Goal: Task Accomplishment & Management: Manage account settings

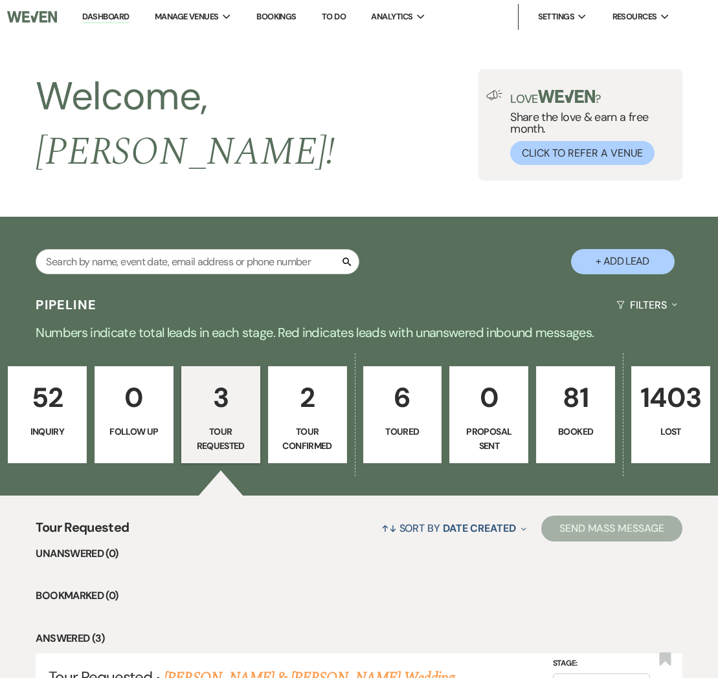
select select "2"
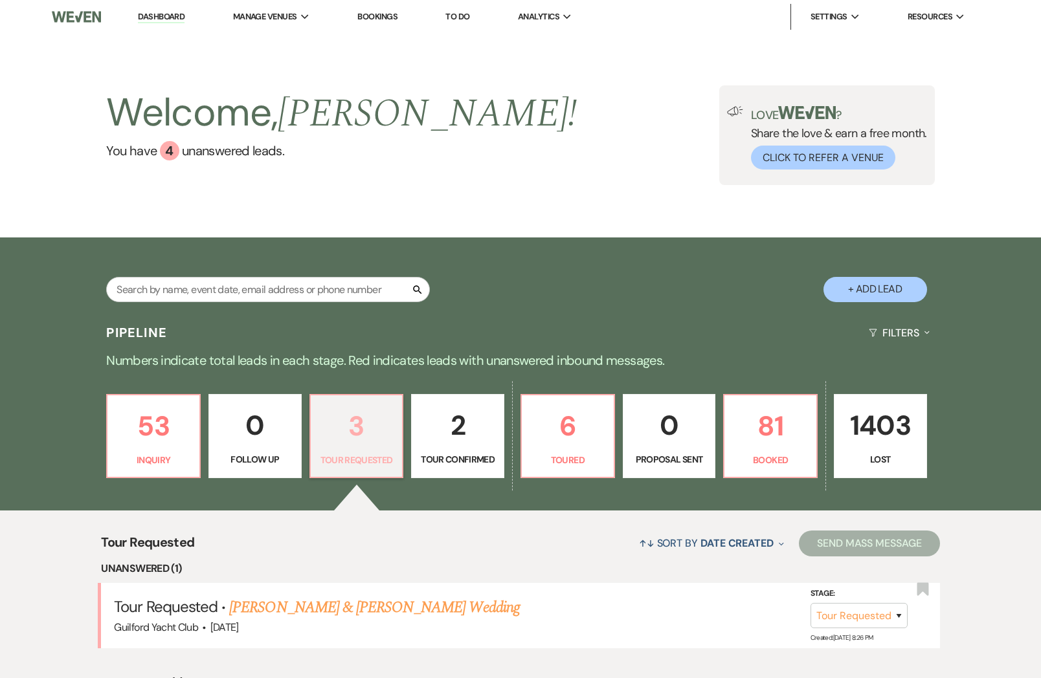
click at [342, 420] on p "3" at bounding box center [356, 426] width 76 height 43
click at [339, 435] on p "3" at bounding box center [356, 426] width 76 height 43
click at [373, 608] on link "[PERSON_NAME] & [PERSON_NAME] Wedding" at bounding box center [374, 607] width 290 height 23
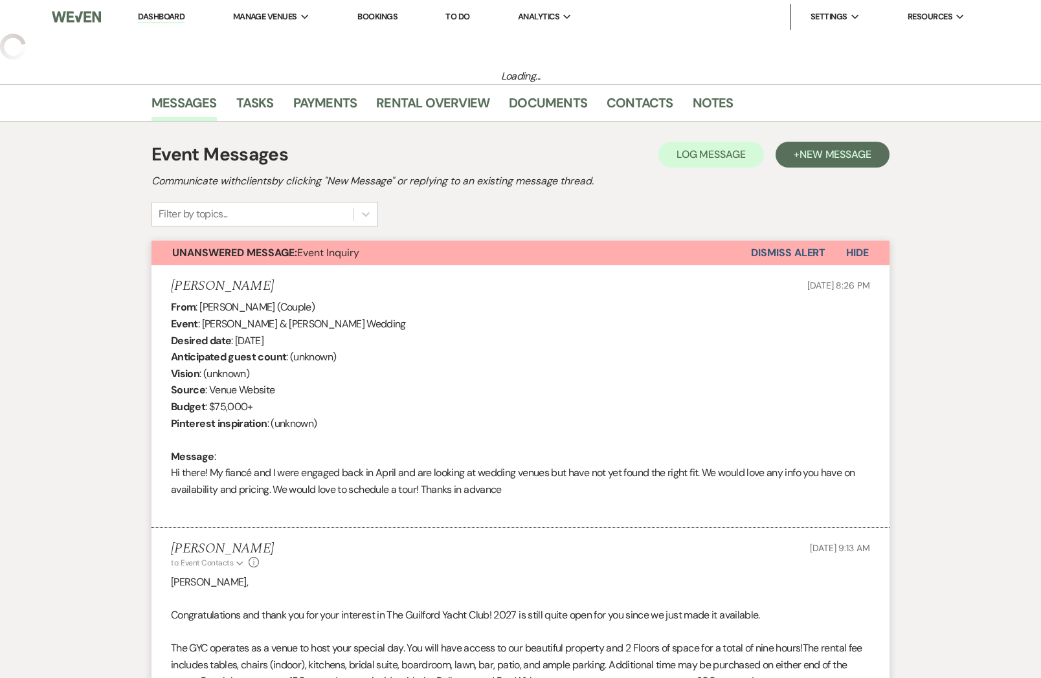
select select "2"
select select "5"
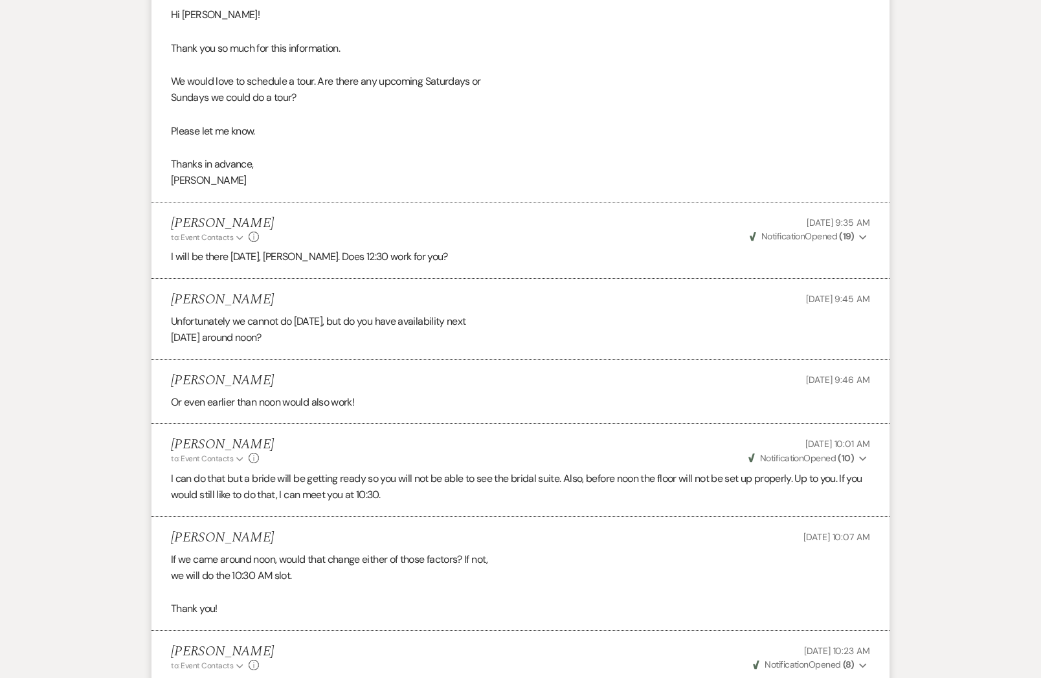
scroll to position [1666, 0]
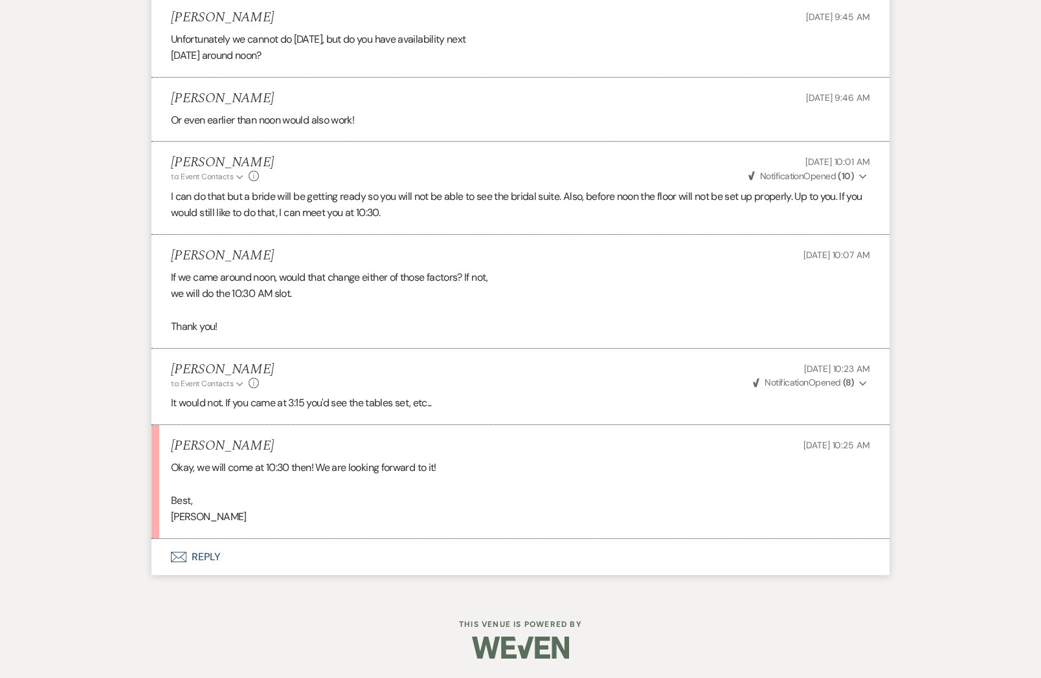
drag, startPoint x: 274, startPoint y: 254, endPoint x: 172, endPoint y: 253, distance: 102.9
click at [172, 253] on h5 "Mikaela Trafecante" at bounding box center [222, 256] width 103 height 16
copy h5 "Mikaela Trafecante"
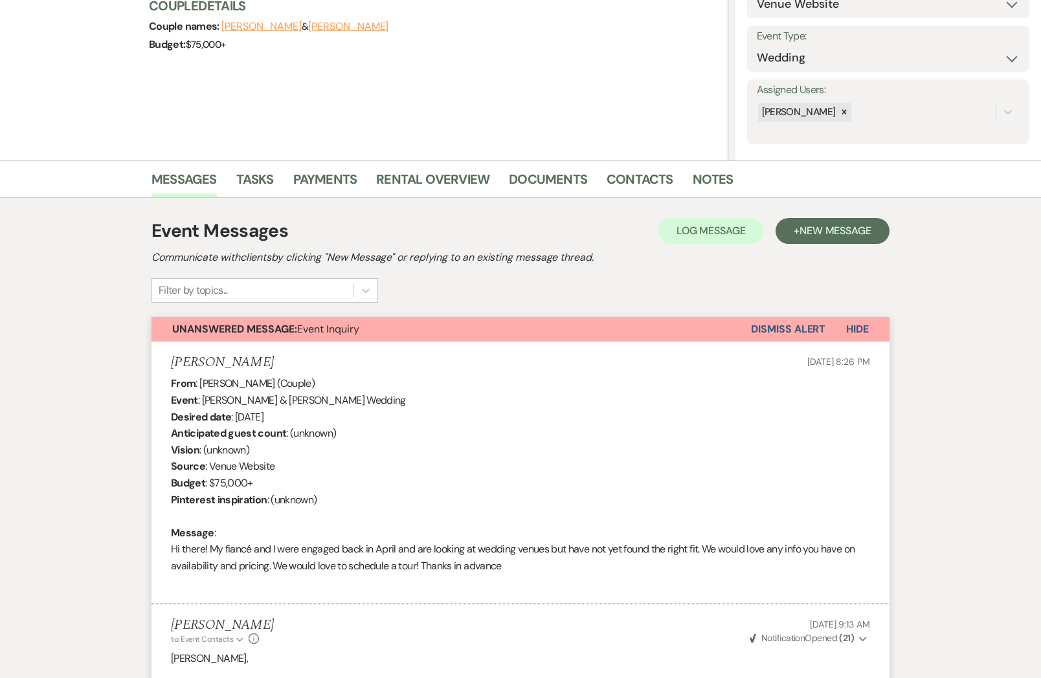
scroll to position [0, 0]
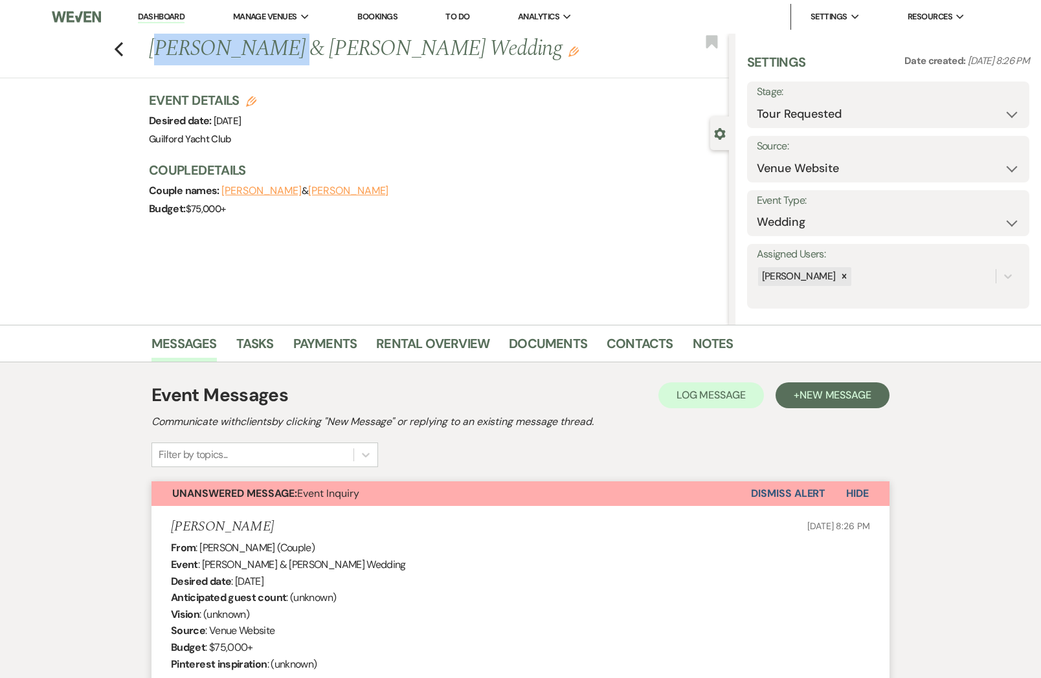
drag, startPoint x: 265, startPoint y: 54, endPoint x: 155, endPoint y: 54, distance: 110.0
click at [155, 54] on h1 "Rick Giordano & Mikaela Trafecante's Wedding Edit" at bounding box center [378, 49] width 458 height 31
click at [260, 58] on h1 "Rick Giordano & Mikaela Trafecante's Wedding Edit" at bounding box center [378, 49] width 458 height 31
drag, startPoint x: 265, startPoint y: 52, endPoint x: 151, endPoint y: 52, distance: 113.9
click at [151, 52] on h1 "Rick Giordano & Mikaela Trafecante's Wedding Edit" at bounding box center [378, 49] width 458 height 31
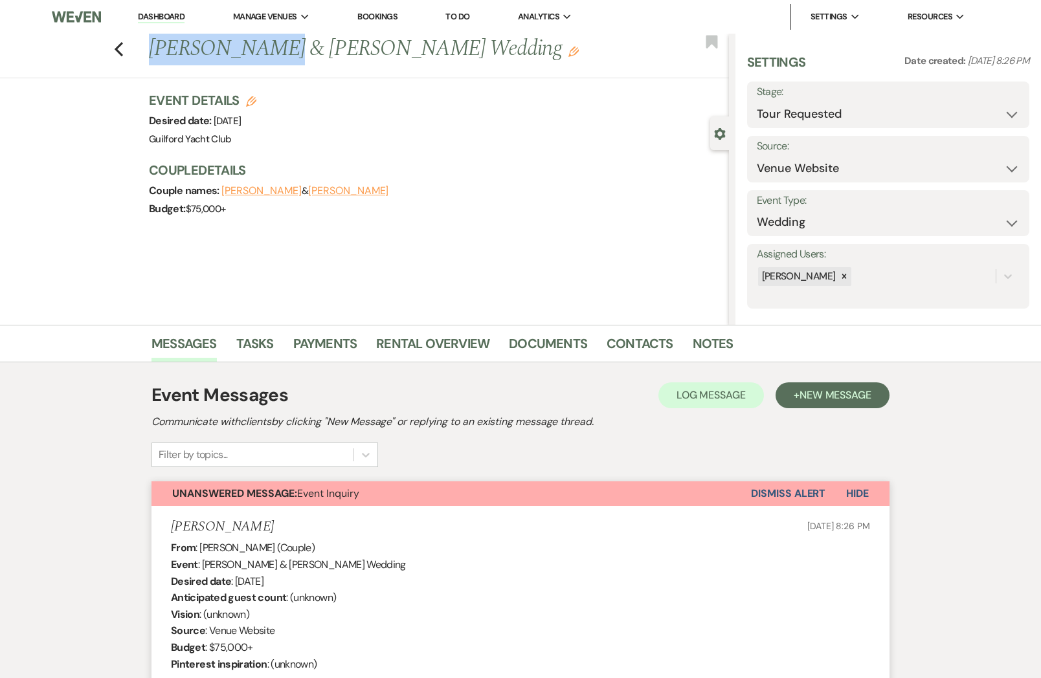
copy h1 "Rick Giordano"
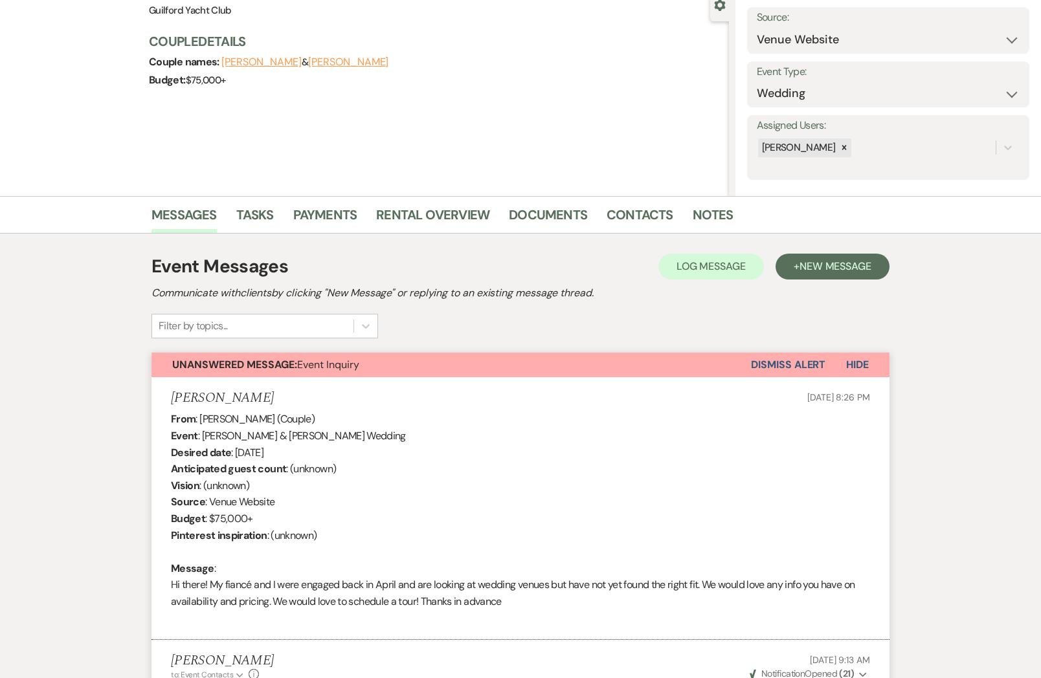
scroll to position [128, 0]
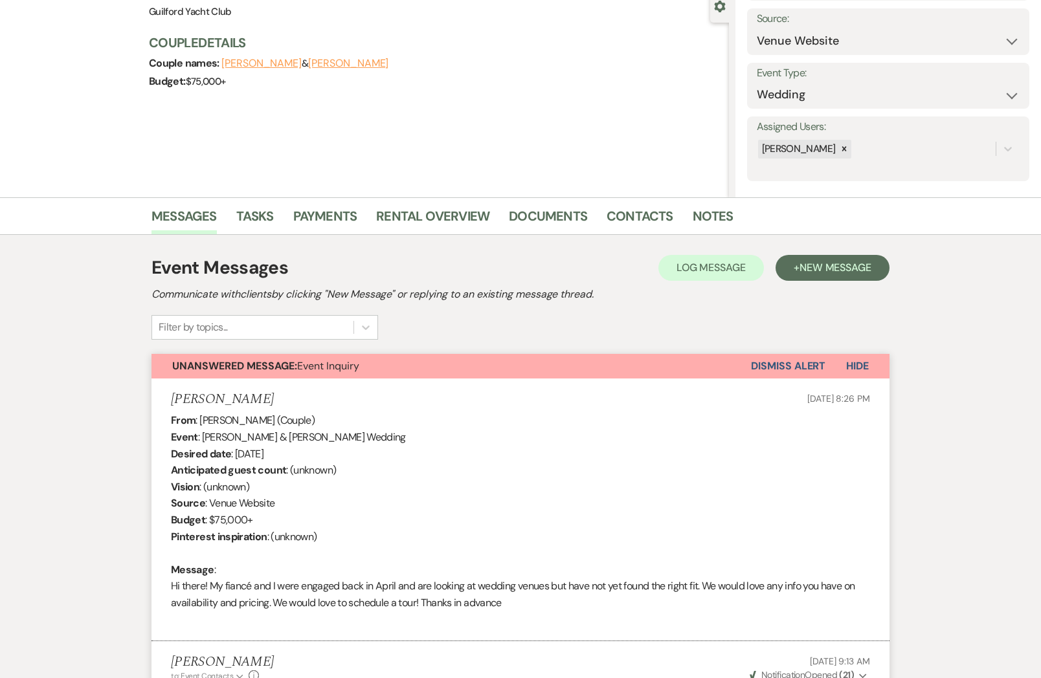
click at [618, 495] on div "From : Mikaela Trafecante (Couple) Event : Rick Giordano & Mikaela Trafecante's…" at bounding box center [520, 520] width 699 height 216
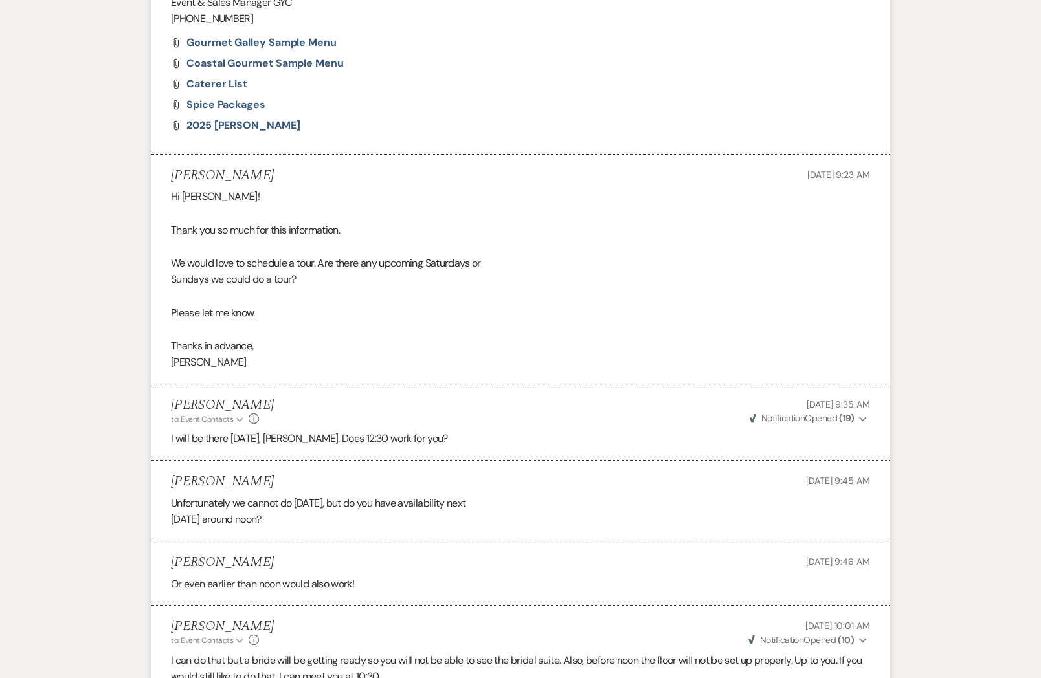
scroll to position [1666, 0]
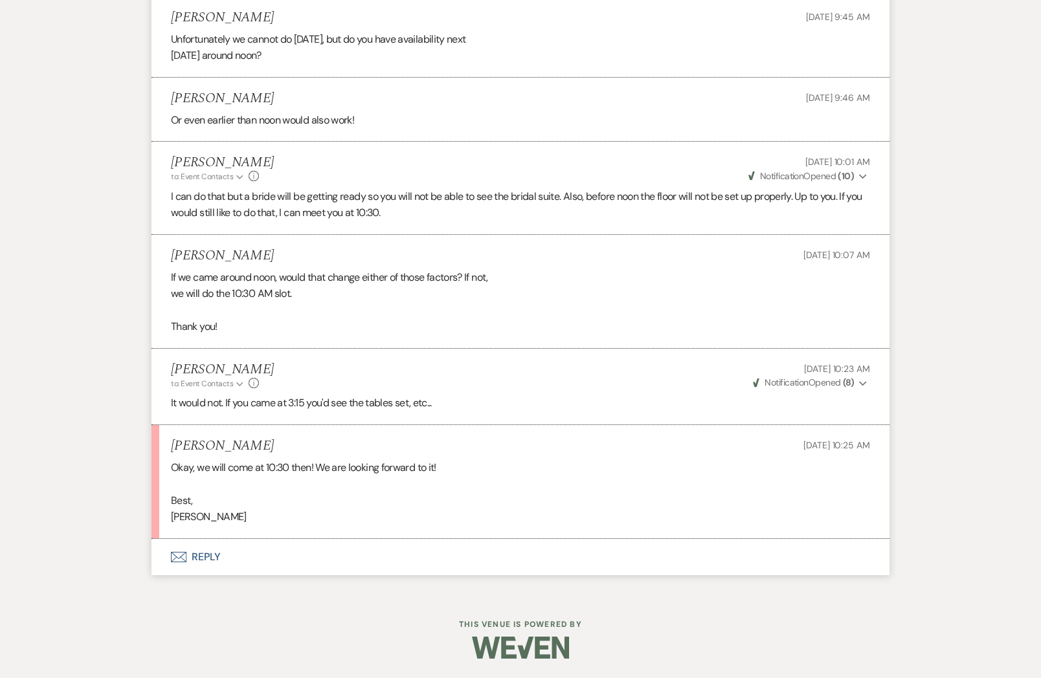
click at [198, 559] on button "Envelope Reply" at bounding box center [520, 557] width 738 height 36
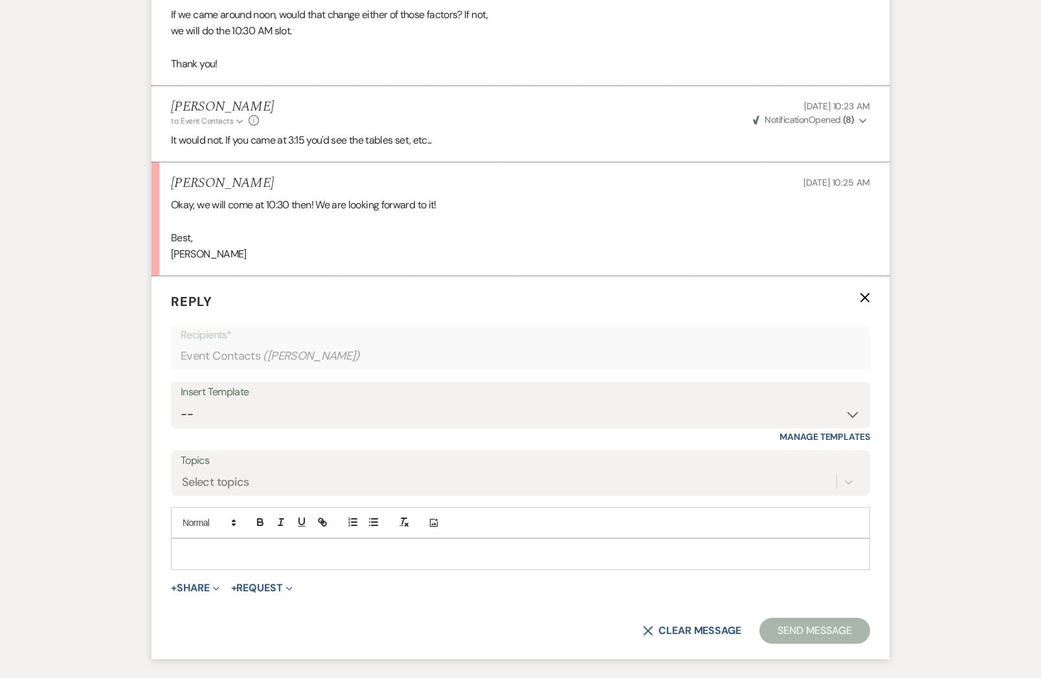
scroll to position [1913, 0]
click at [198, 559] on div at bounding box center [521, 554] width 698 height 30
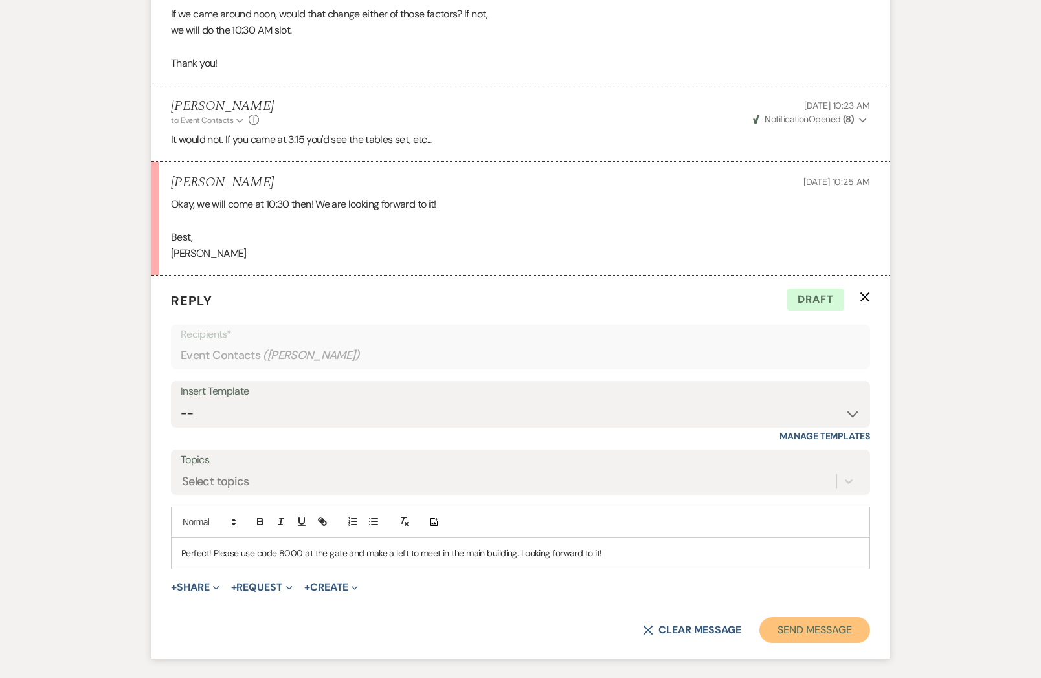
click at [786, 643] on button "Send Message" at bounding box center [814, 631] width 111 height 26
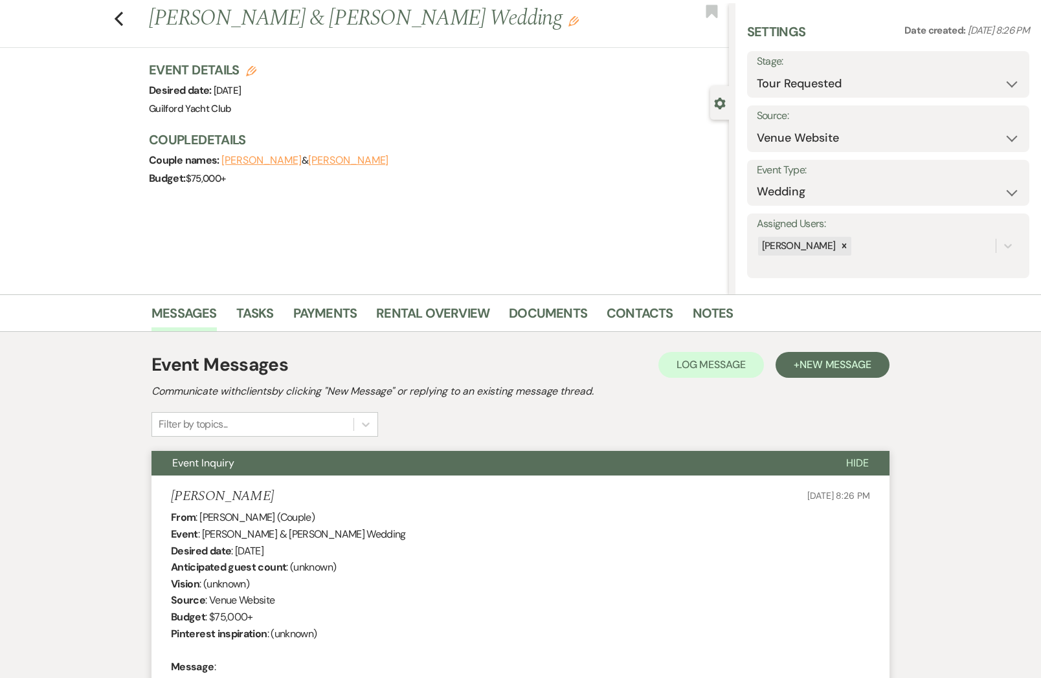
scroll to position [0, 0]
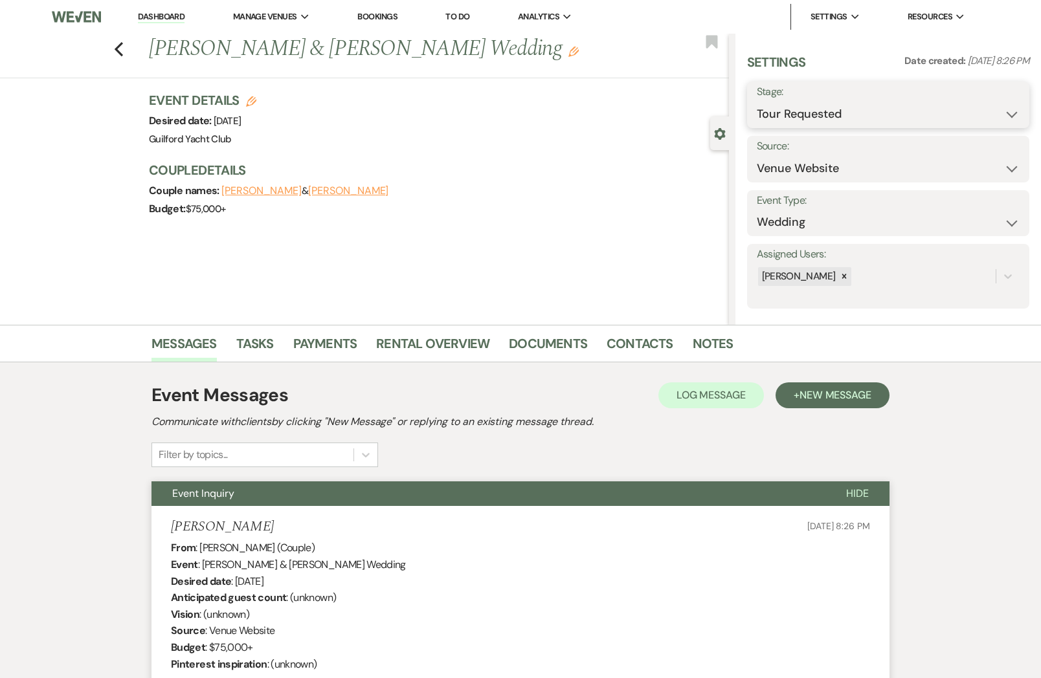
click at [812, 114] on select "Inquiry Follow Up Tour Requested Tour Confirmed Toured Proposal Sent Booked Lost" at bounding box center [888, 114] width 263 height 25
select select "4"
click at [757, 102] on select "Inquiry Follow Up Tour Requested Tour Confirmed Toured Proposal Sent Booked Lost" at bounding box center [888, 114] width 263 height 25
click at [1009, 100] on button "Save" at bounding box center [1000, 105] width 60 height 26
click at [118, 50] on icon "Previous" at bounding box center [119, 49] width 10 height 16
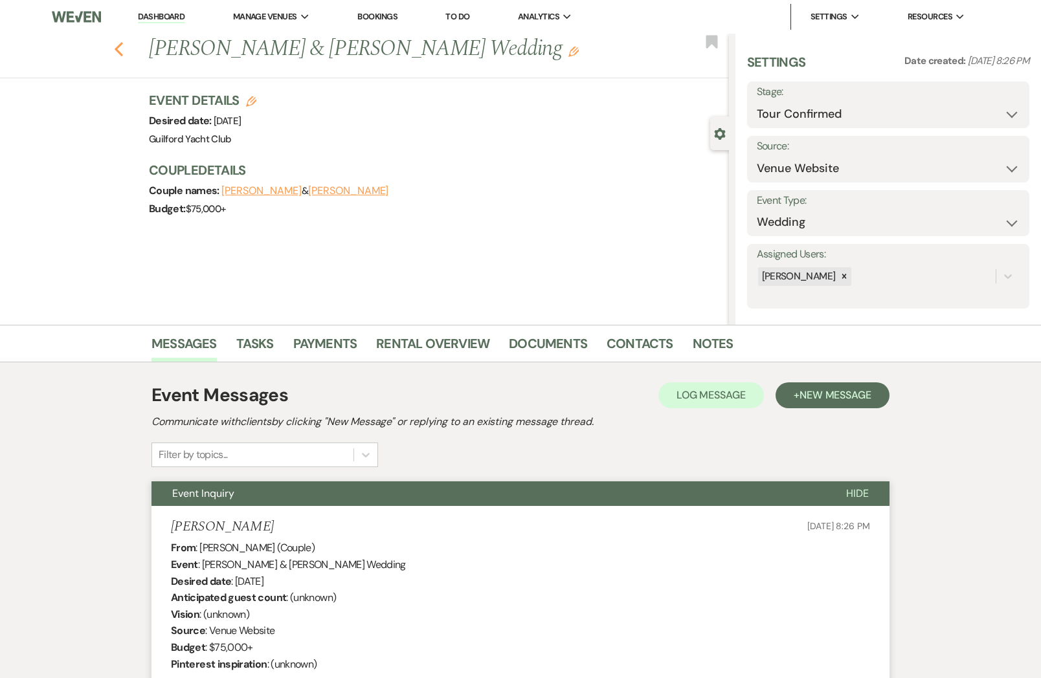
select select "2"
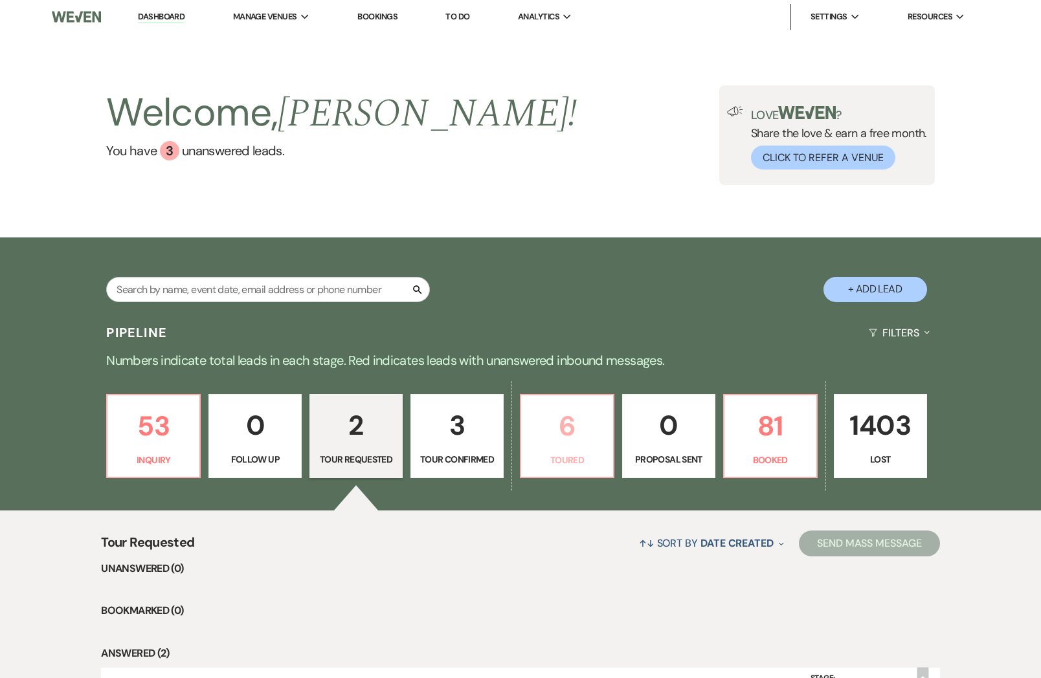
click at [572, 420] on p "6" at bounding box center [567, 426] width 76 height 43
select select "5"
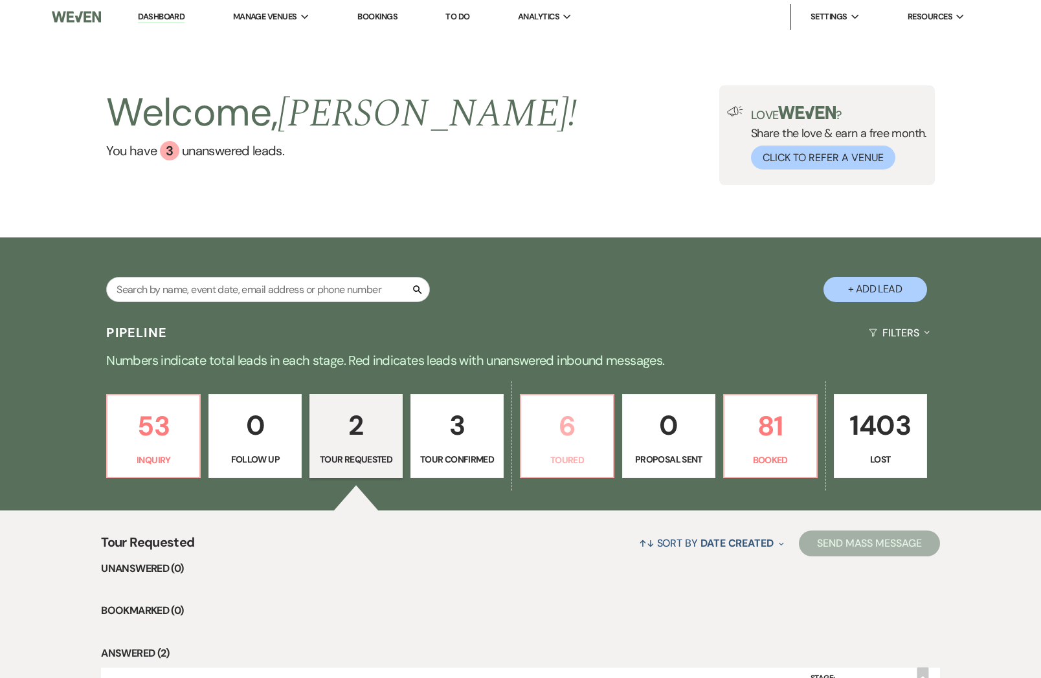
select select "5"
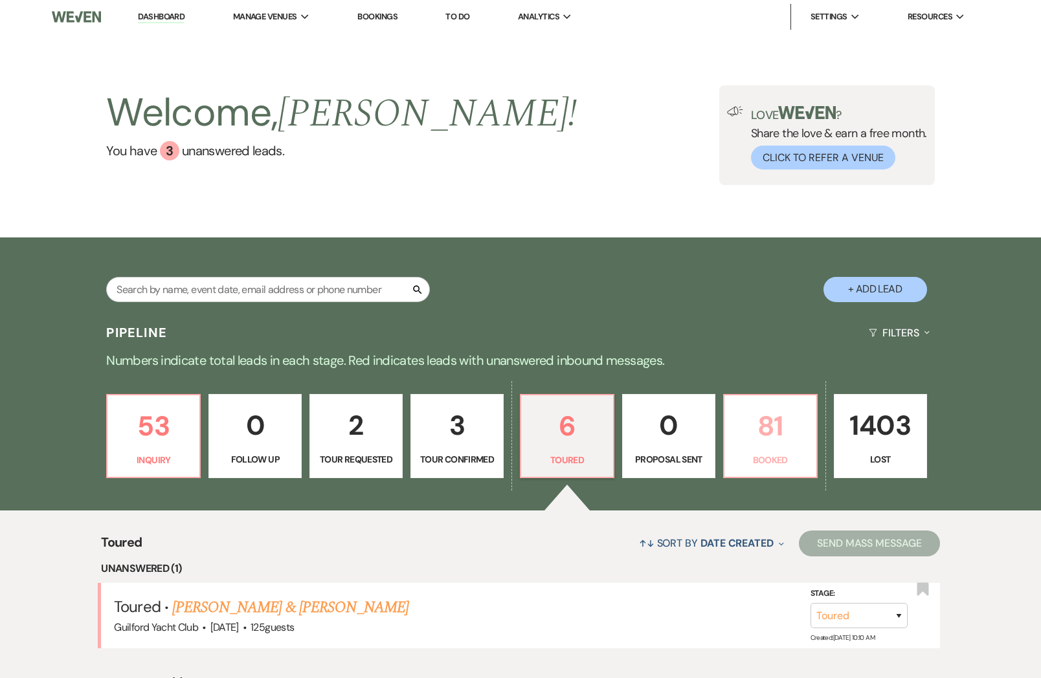
click at [775, 449] on link "81 Booked" at bounding box center [770, 436] width 95 height 84
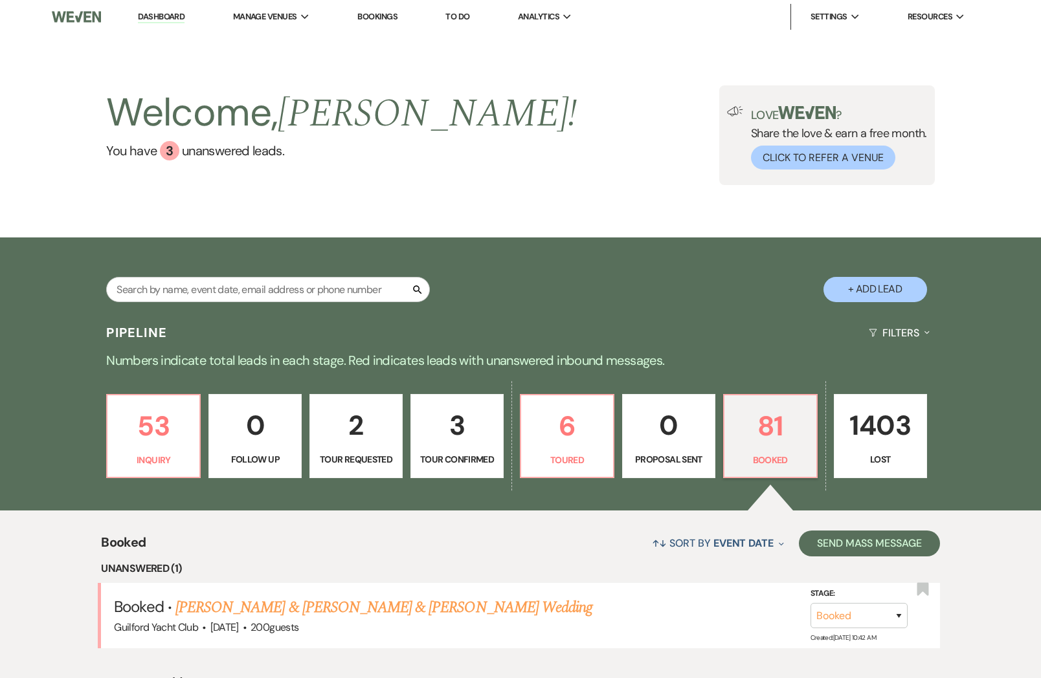
click at [418, 605] on link "Dante Egidio & Olivia Fenn & Dante Edigio's Wedding" at bounding box center [383, 607] width 417 height 23
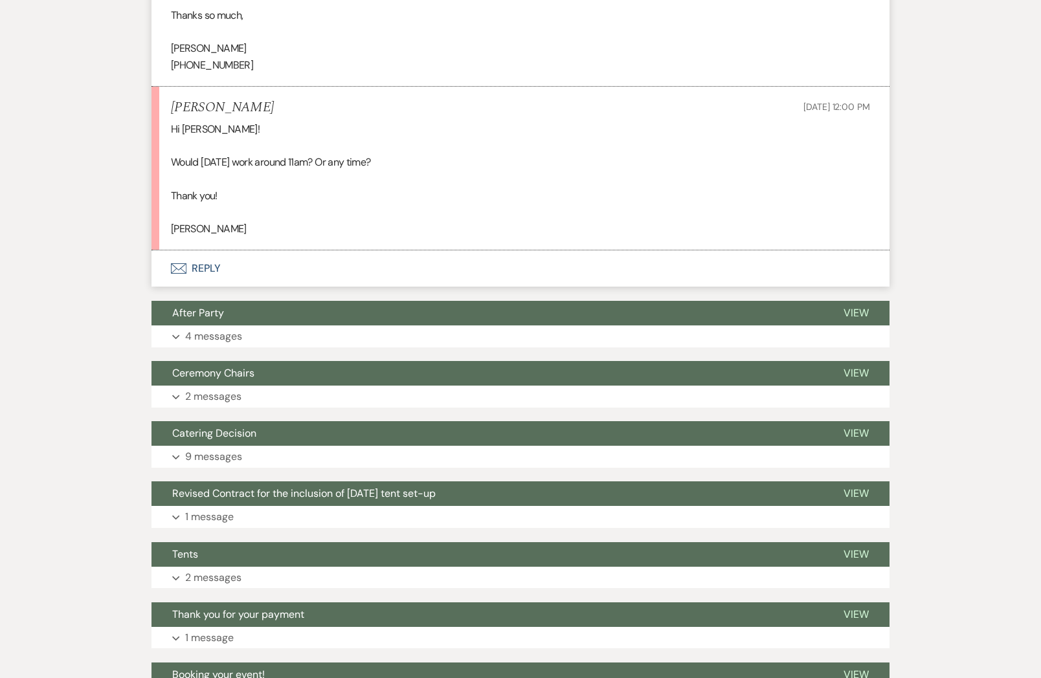
scroll to position [726, 0]
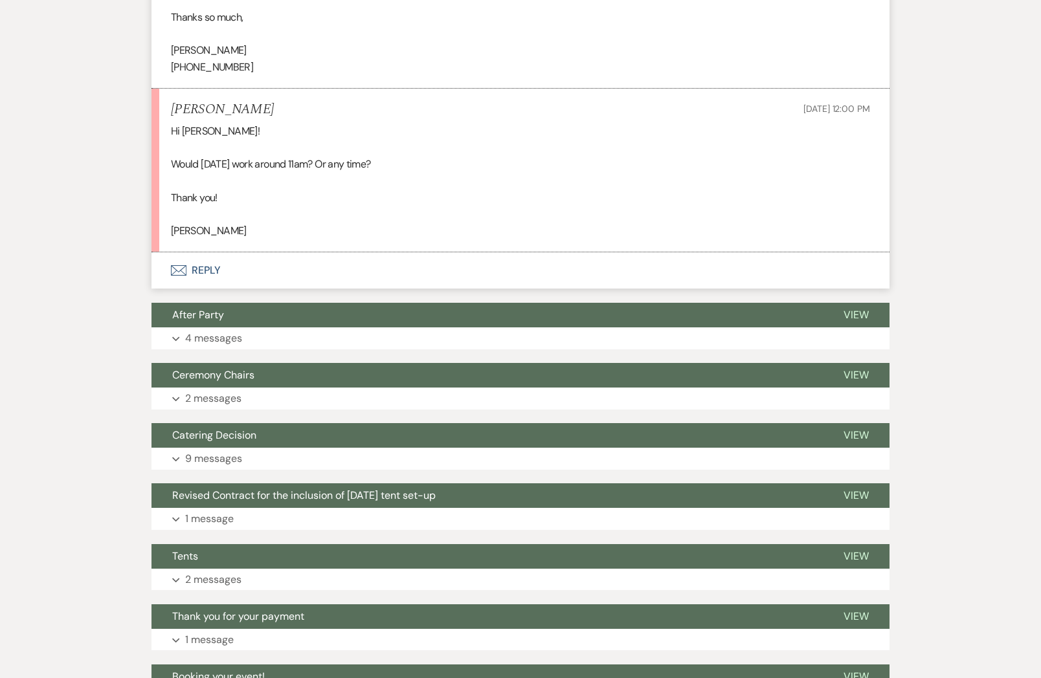
click at [205, 252] on button "Envelope Reply" at bounding box center [520, 270] width 738 height 36
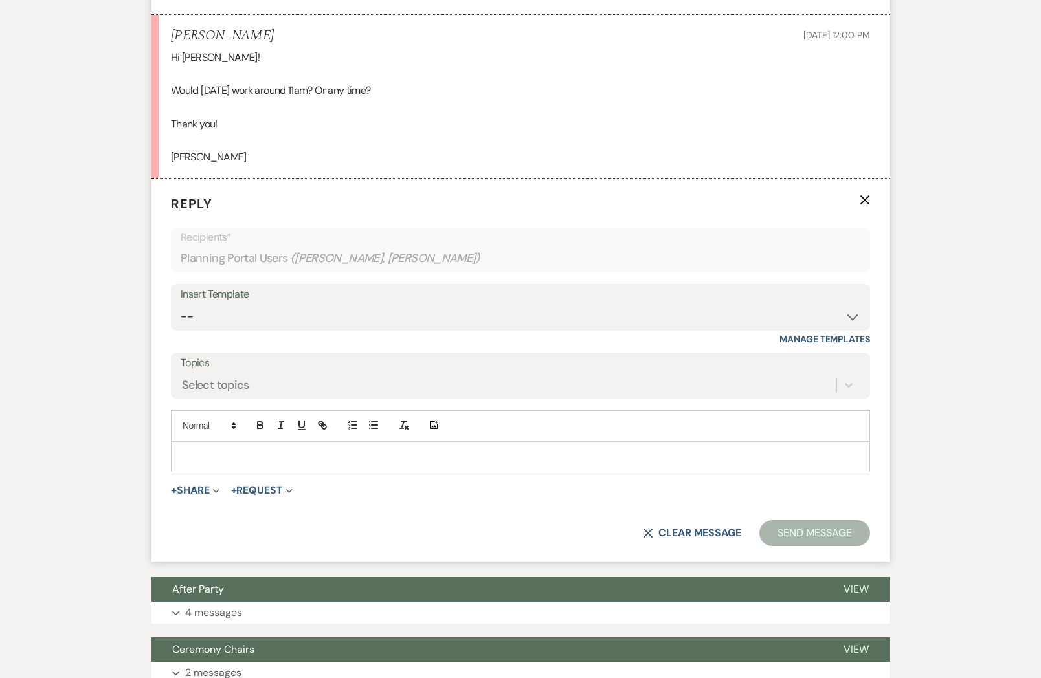
scroll to position [801, 0]
click at [189, 441] on div at bounding box center [521, 456] width 698 height 30
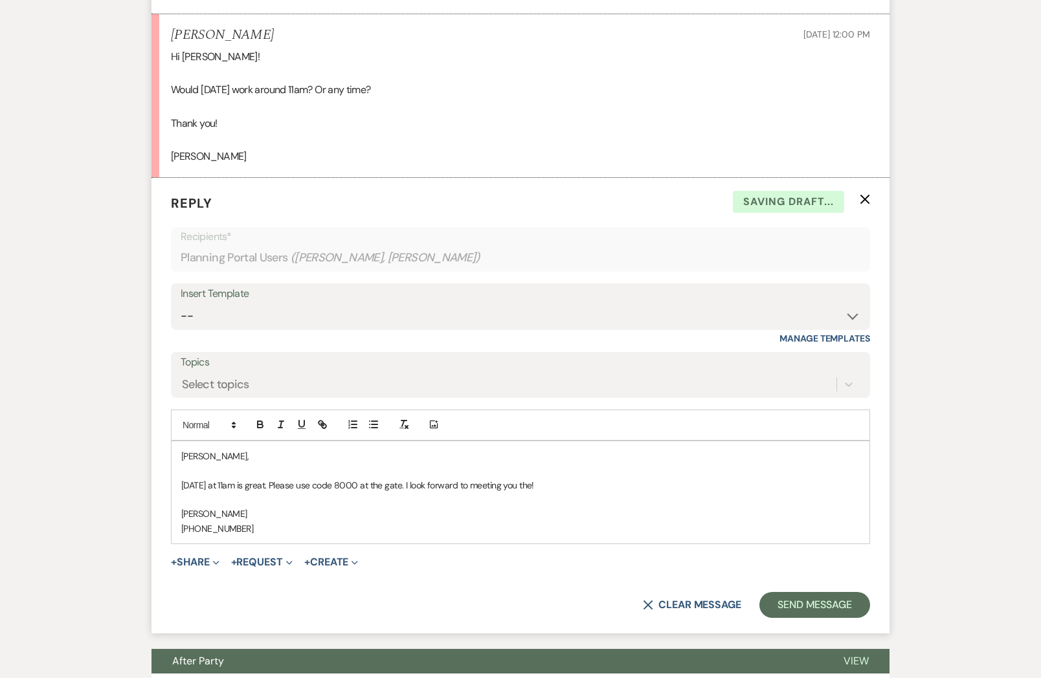
click at [542, 478] on p "Next Wed at 11am is great. Please use code 8000 at the gate. I look forward to …" at bounding box center [520, 485] width 678 height 14
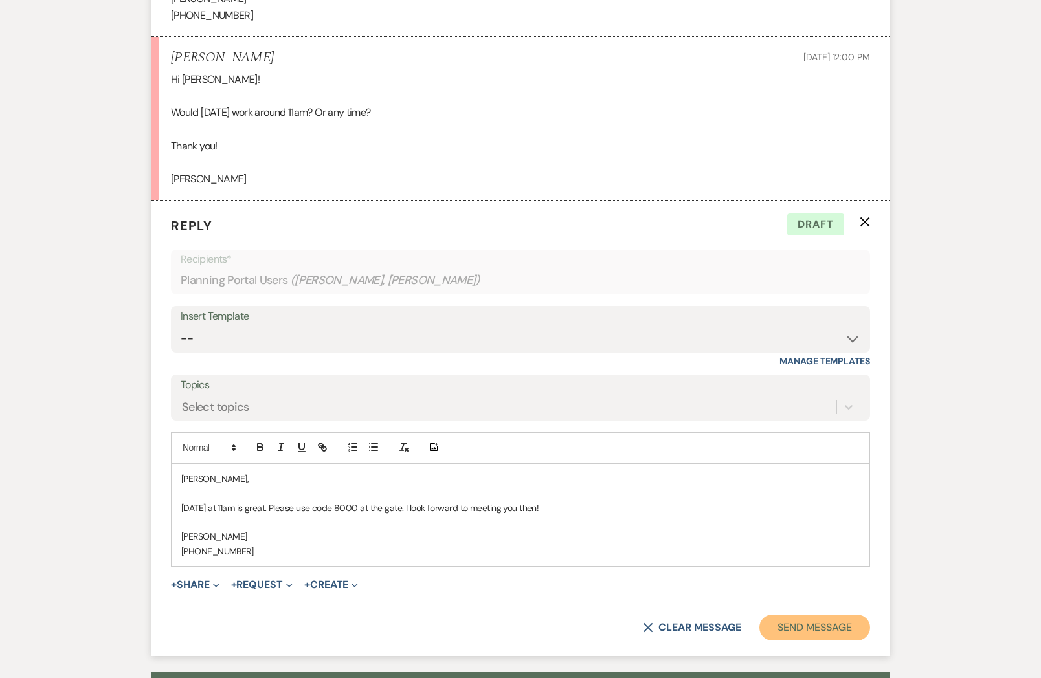
click at [805, 615] on button "Send Message" at bounding box center [814, 628] width 111 height 26
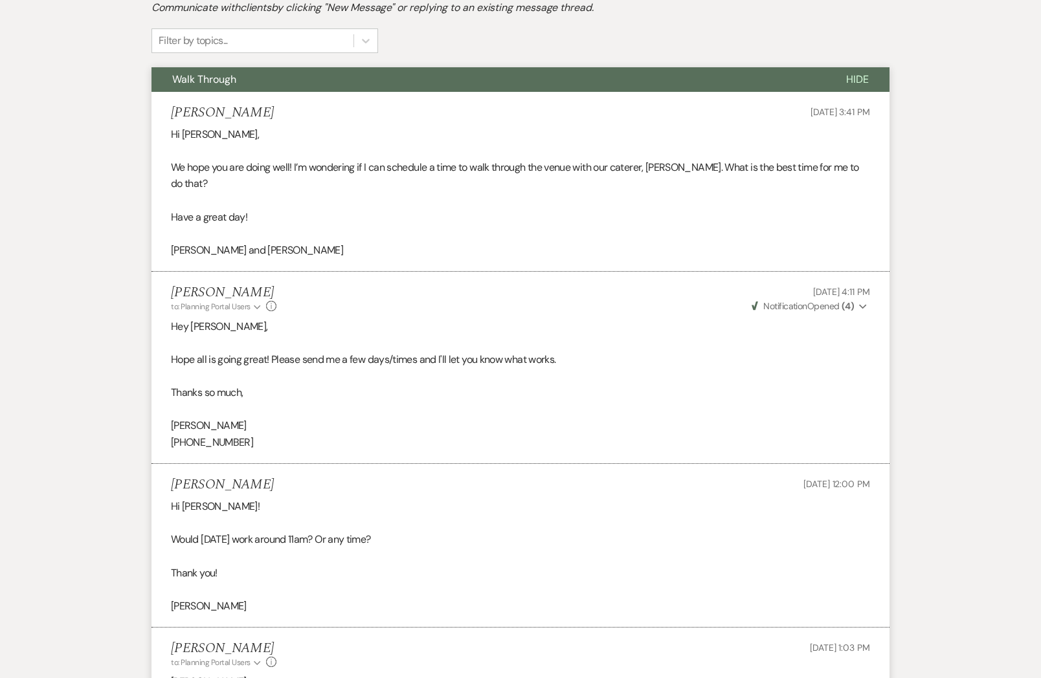
scroll to position [0, 0]
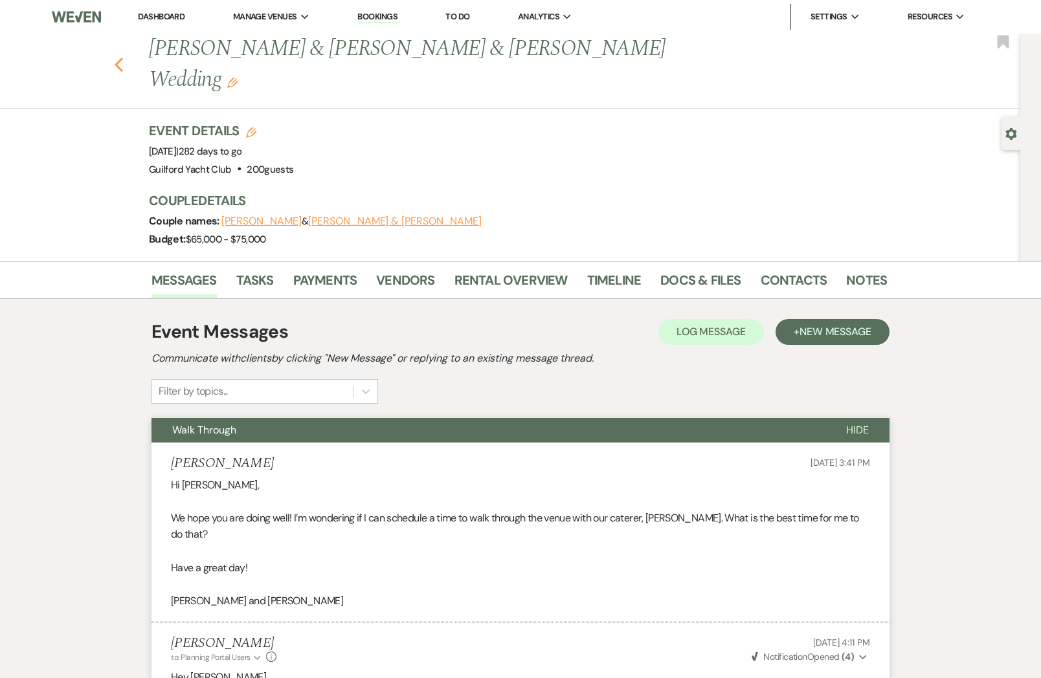
click at [118, 58] on use "button" at bounding box center [119, 65] width 8 height 14
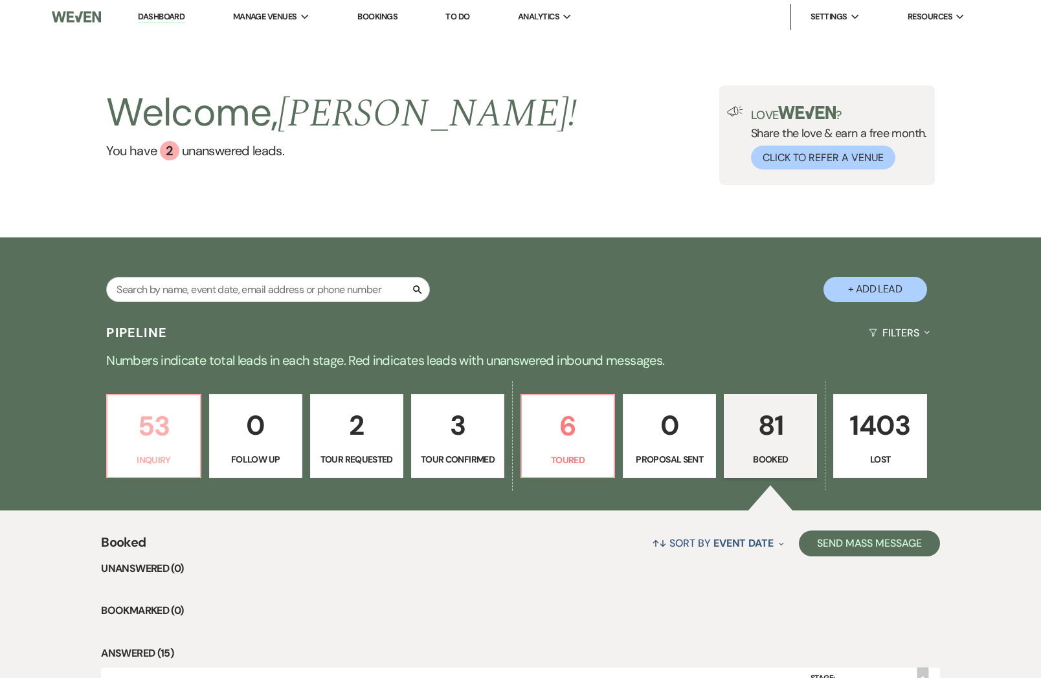
click at [165, 436] on p "53" at bounding box center [153, 426] width 76 height 43
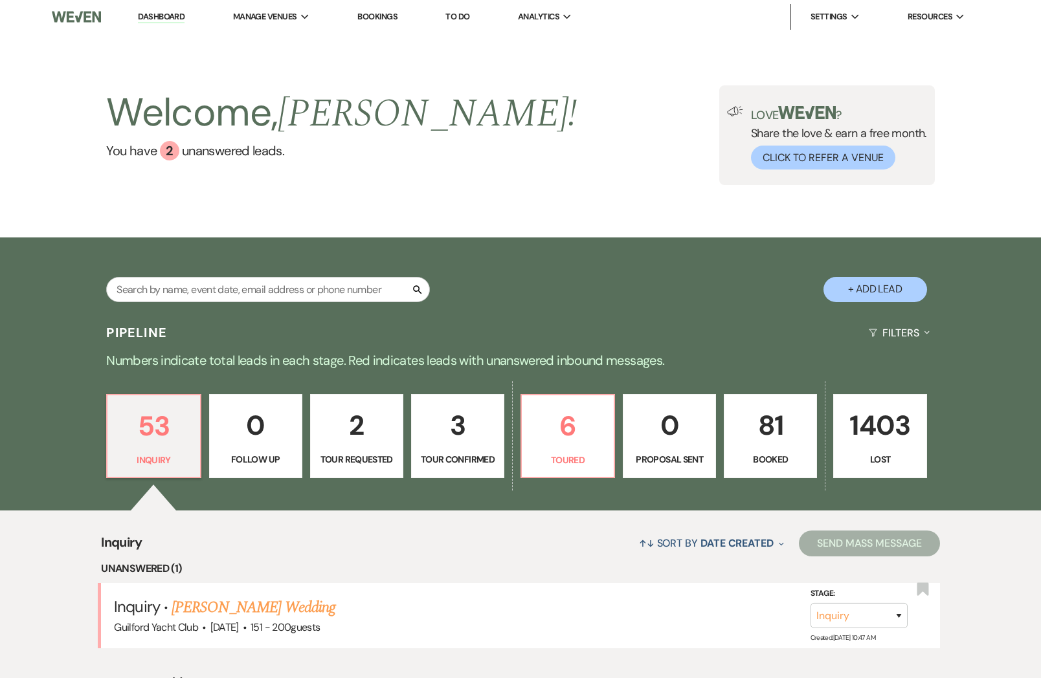
click at [236, 605] on link "Krista Duff's Wedding" at bounding box center [254, 607] width 164 height 23
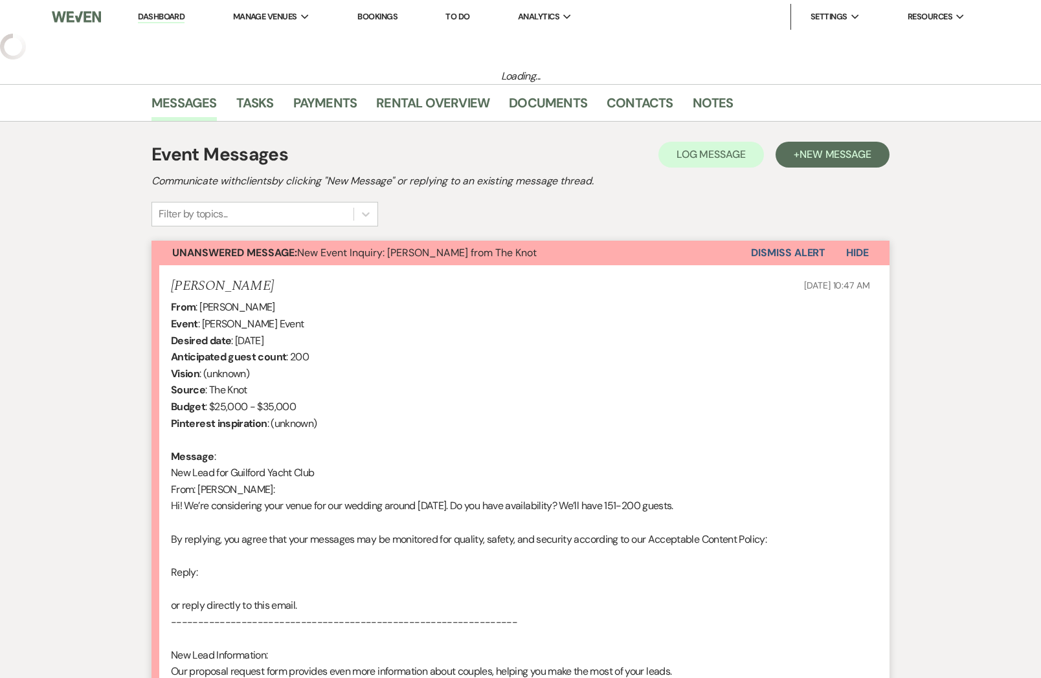
select select "2"
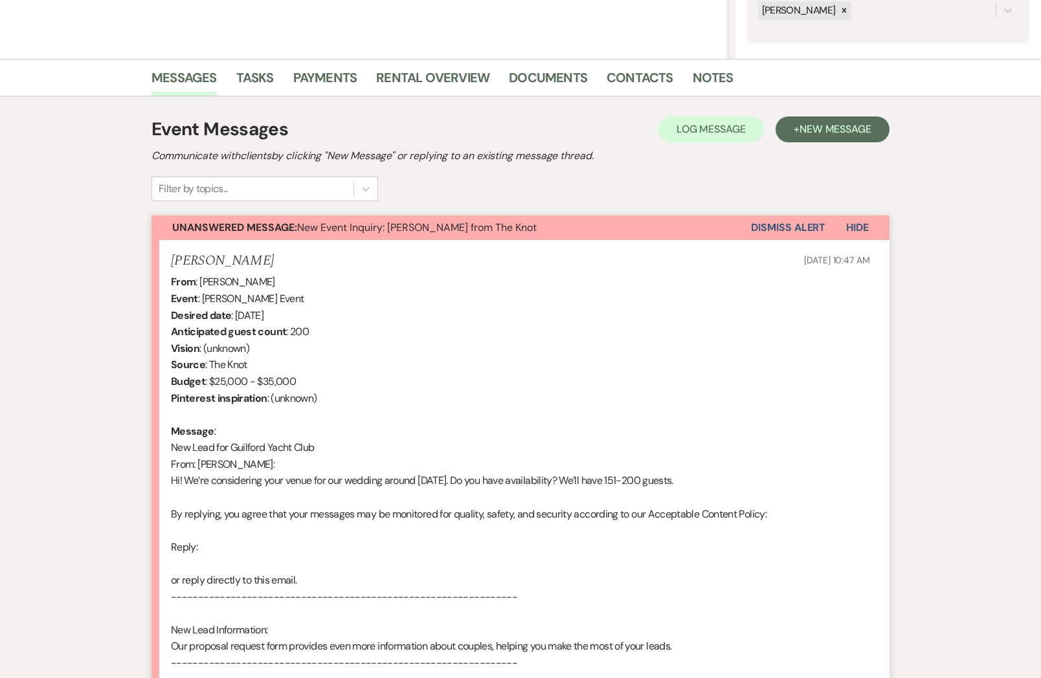
scroll to position [610, 0]
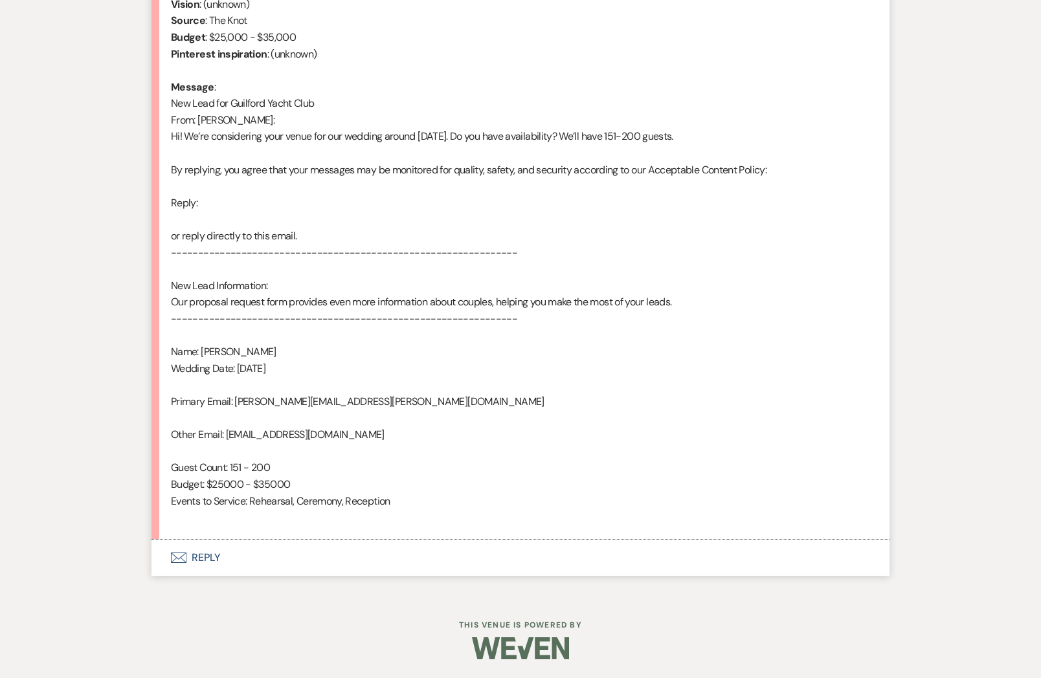
click at [200, 559] on button "Envelope Reply" at bounding box center [520, 558] width 738 height 36
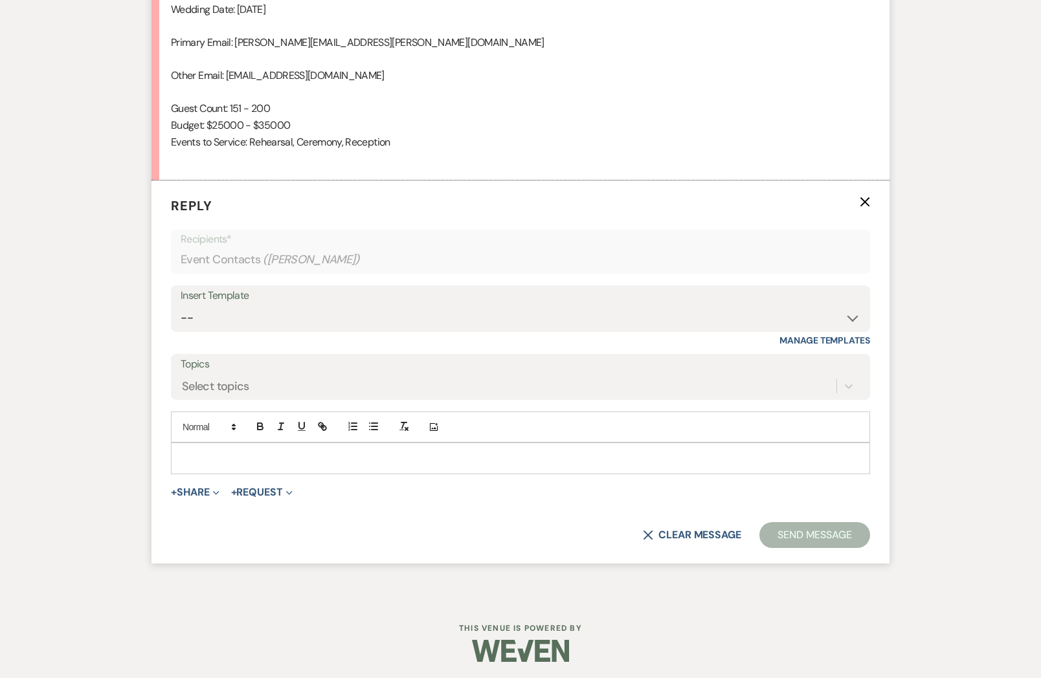
scroll to position [973, 0]
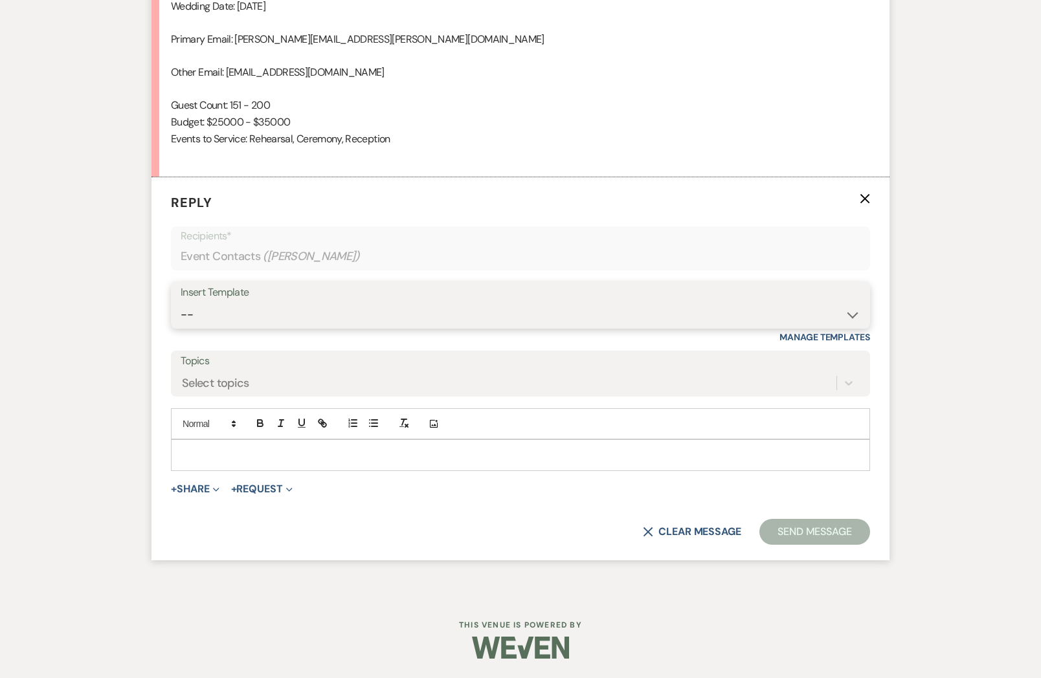
click at [199, 309] on select "-- Weven Planning Portal Introduction (Booked Events) Initial Inquiry Response …" at bounding box center [521, 314] width 680 height 25
select select "2020"
click at [181, 302] on select "-- Weven Planning Portal Introduction (Booked Events) Initial Inquiry Response …" at bounding box center [521, 314] width 680 height 25
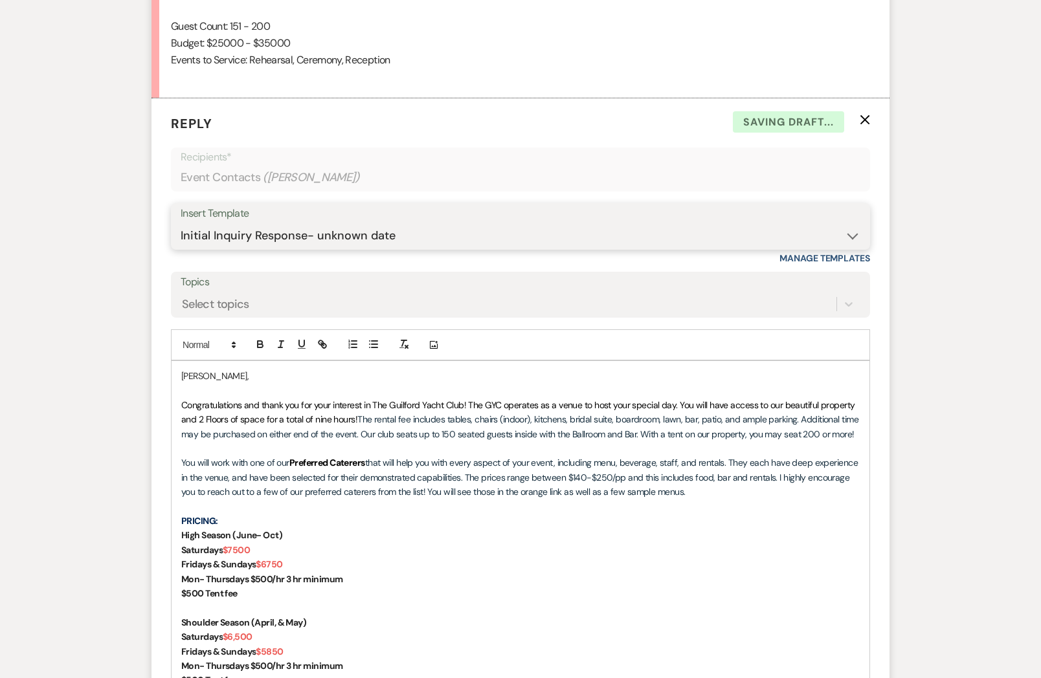
scroll to position [1416, 0]
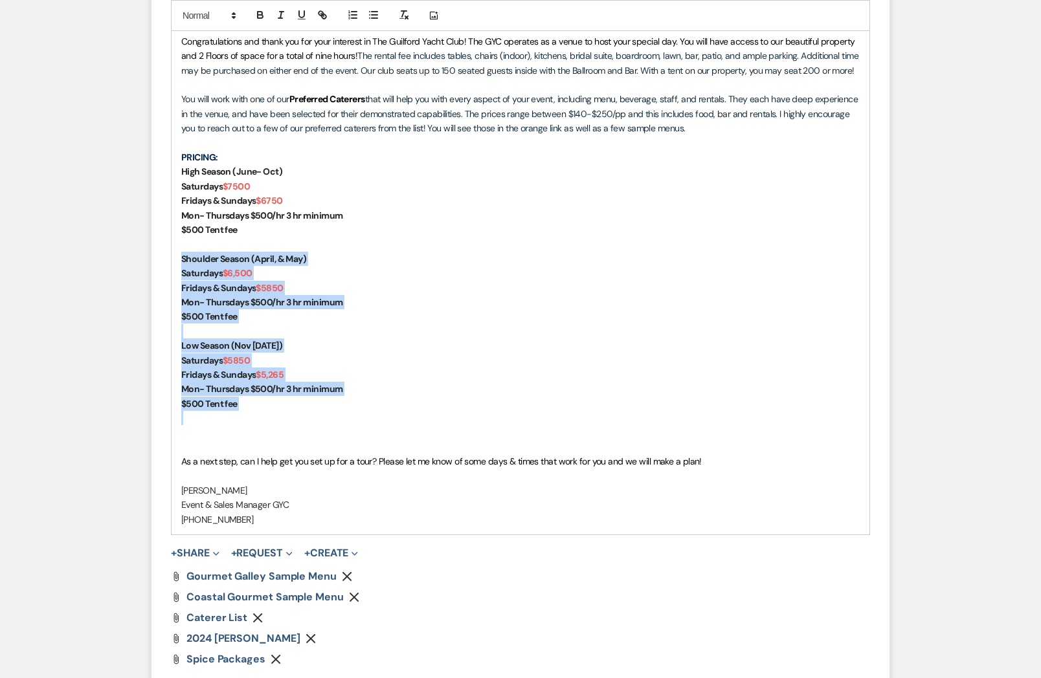
drag, startPoint x: 241, startPoint y: 411, endPoint x: 177, endPoint y: 262, distance: 162.1
click at [177, 262] on div "Krista, Congratulations and thank you for your interest in The Guilford Yacht C…" at bounding box center [521, 265] width 698 height 537
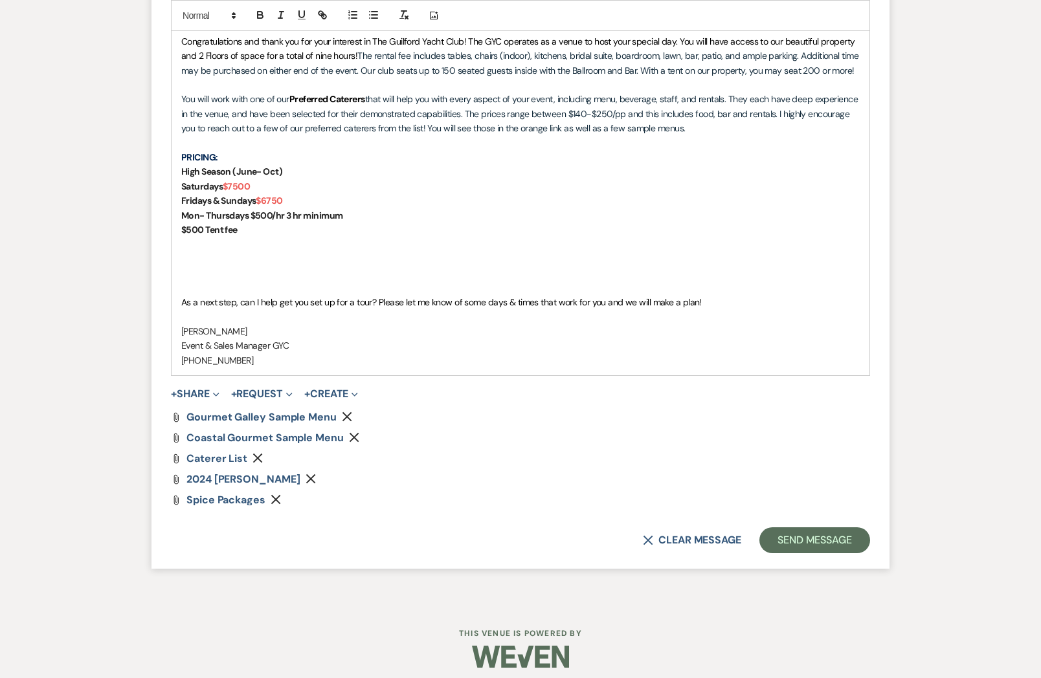
drag, startPoint x: 188, startPoint y: 284, endPoint x: 198, endPoint y: 287, distance: 10.2
click at [188, 284] on p at bounding box center [520, 288] width 678 height 14
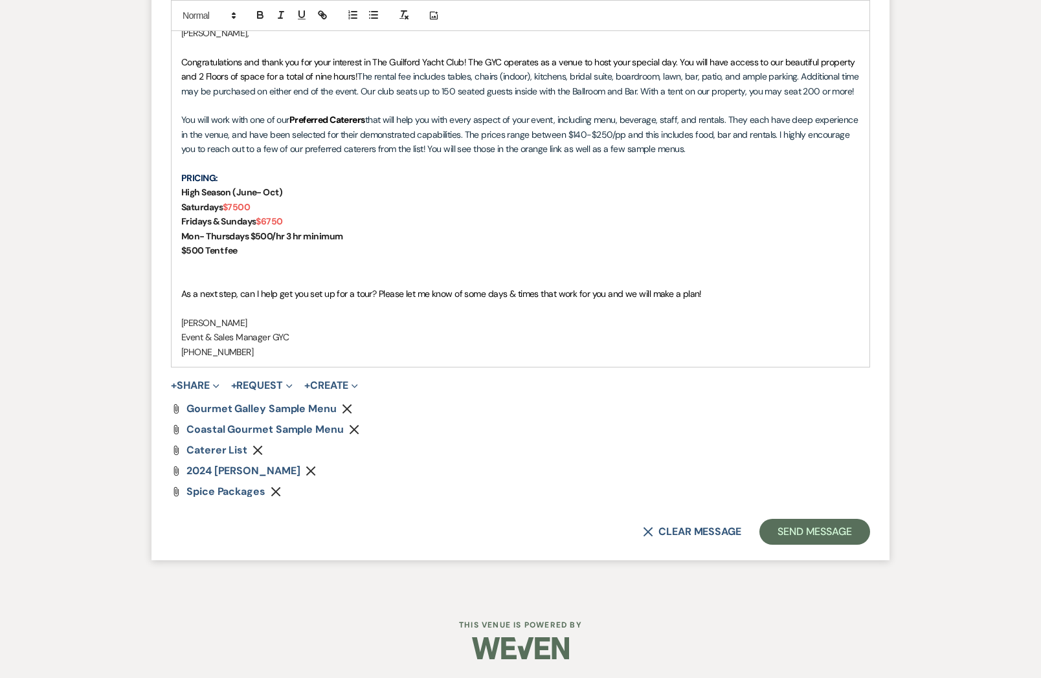
scroll to position [1381, 0]
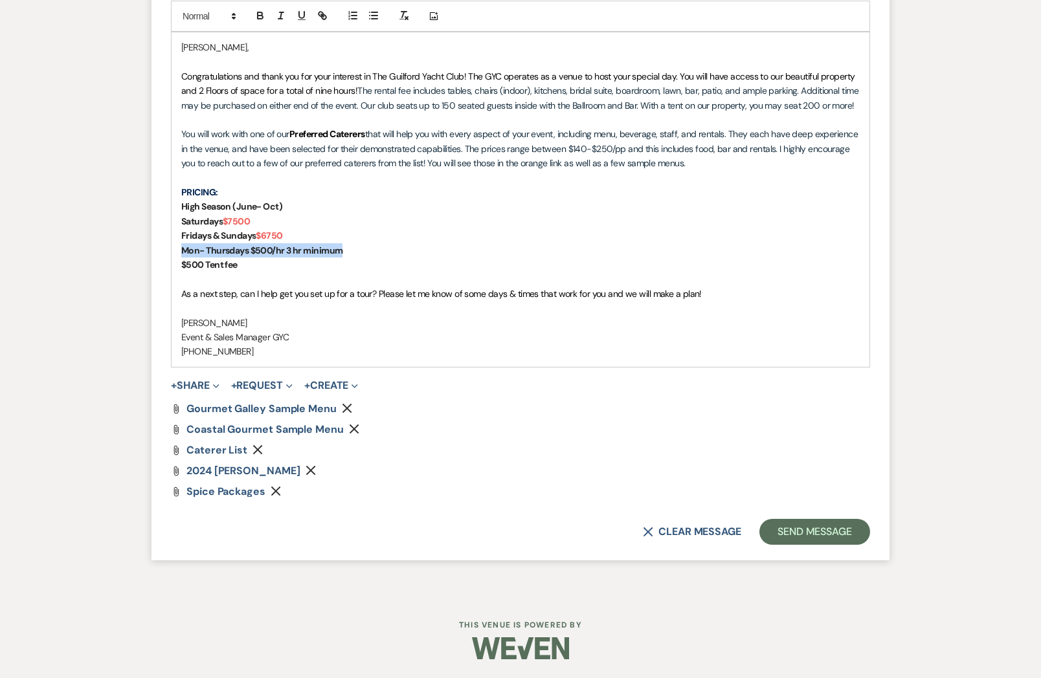
drag, startPoint x: 303, startPoint y: 247, endPoint x: 176, endPoint y: 249, distance: 126.9
click at [176, 249] on div "Krista, Congratulations and thank you for your interest in The Guilford Yacht C…" at bounding box center [521, 199] width 698 height 335
click at [316, 470] on icon "Remove" at bounding box center [311, 470] width 10 height 10
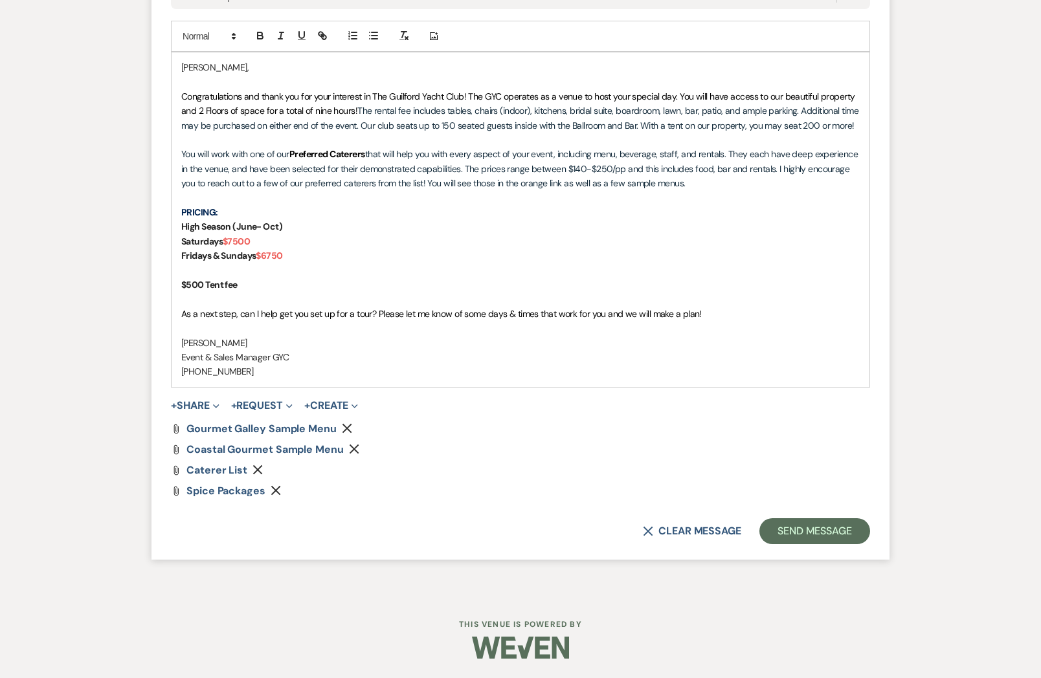
scroll to position [1360, 0]
click at [207, 405] on button "+ Share Expand" at bounding box center [195, 406] width 49 height 10
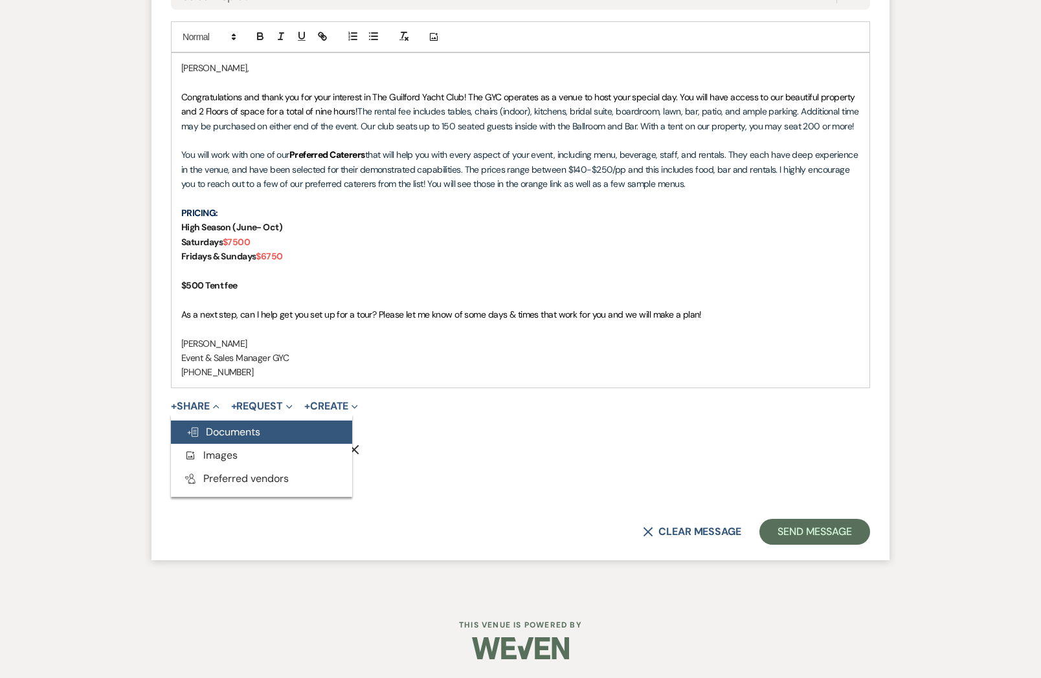
click at [225, 429] on span "Doc Upload Documents" at bounding box center [223, 432] width 74 height 14
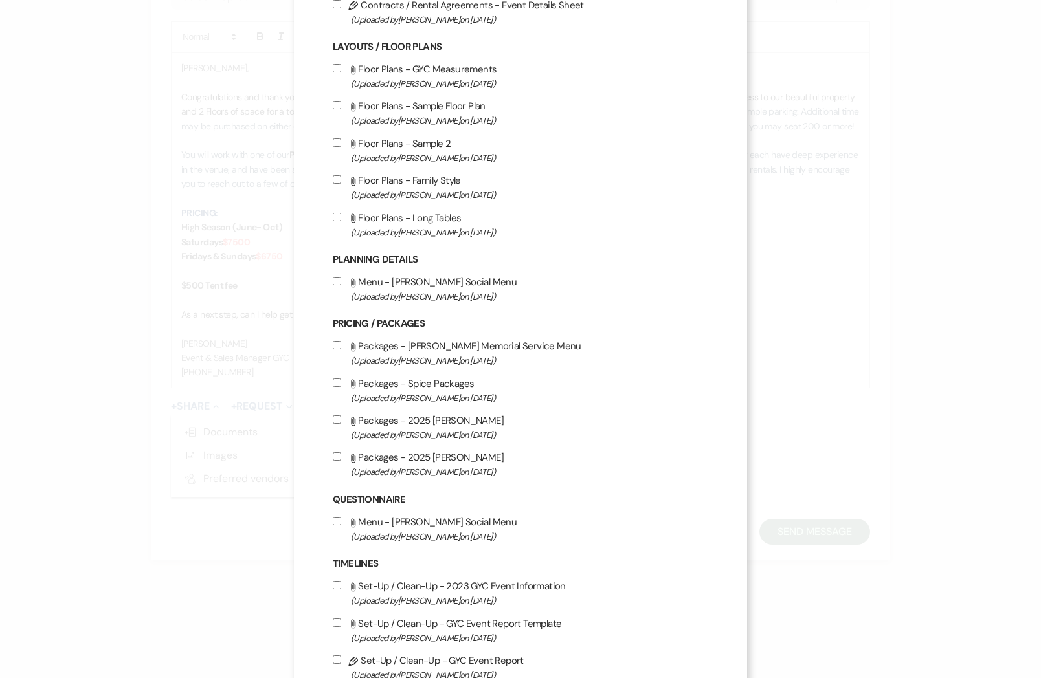
scroll to position [233, 0]
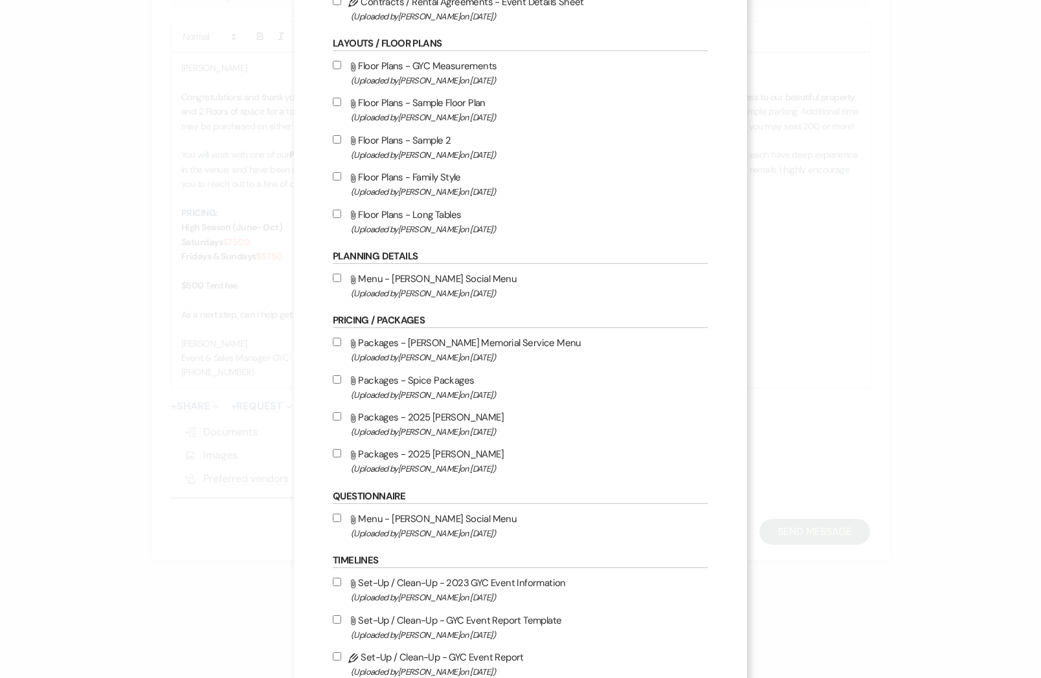
click at [336, 454] on input "Attach File Packages - 2025 David Alan (Uploaded by Alison Wehrle on Mar 2nd, 2…" at bounding box center [337, 453] width 8 height 8
checkbox input "true"
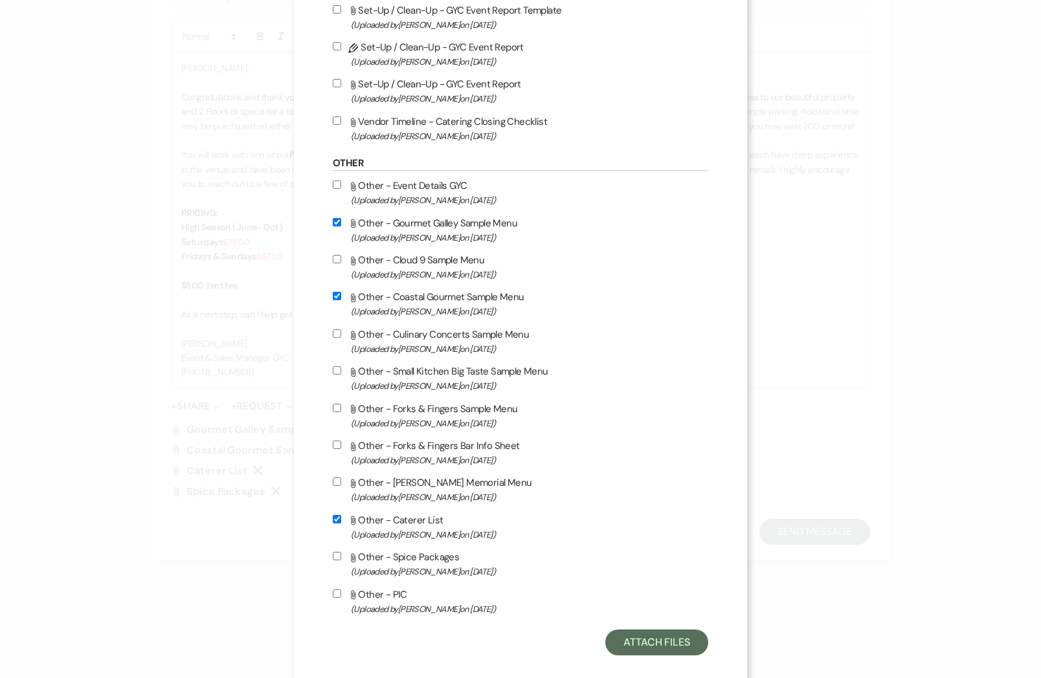
scroll to position [869, 0]
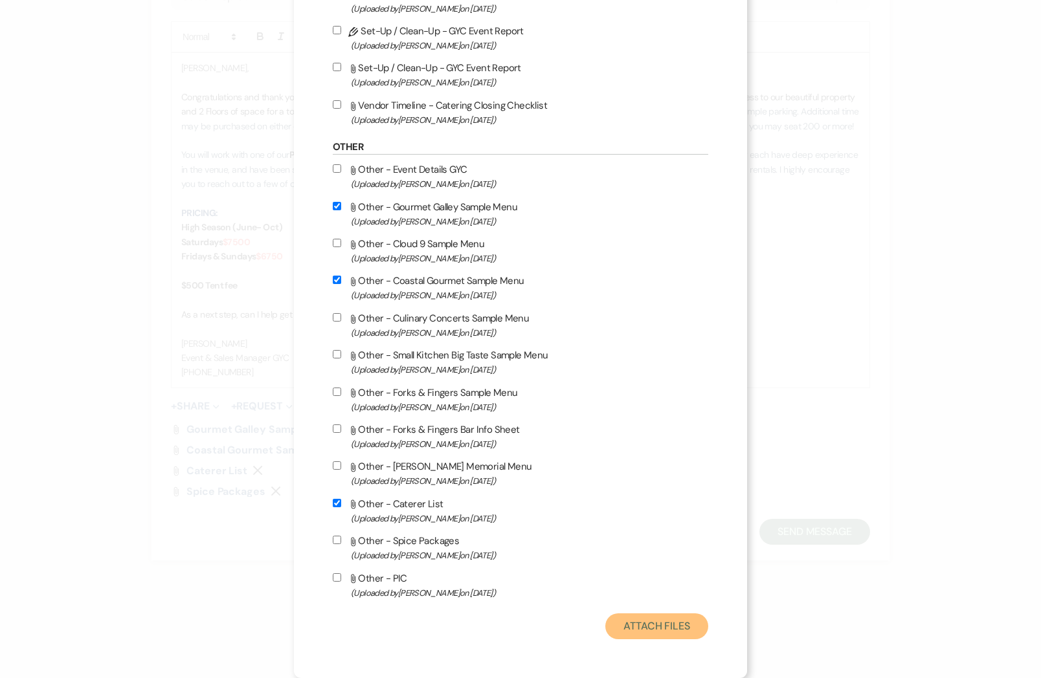
drag, startPoint x: 632, startPoint y: 620, endPoint x: 623, endPoint y: 617, distance: 10.2
click at [631, 621] on button "Attach Files" at bounding box center [656, 627] width 103 height 26
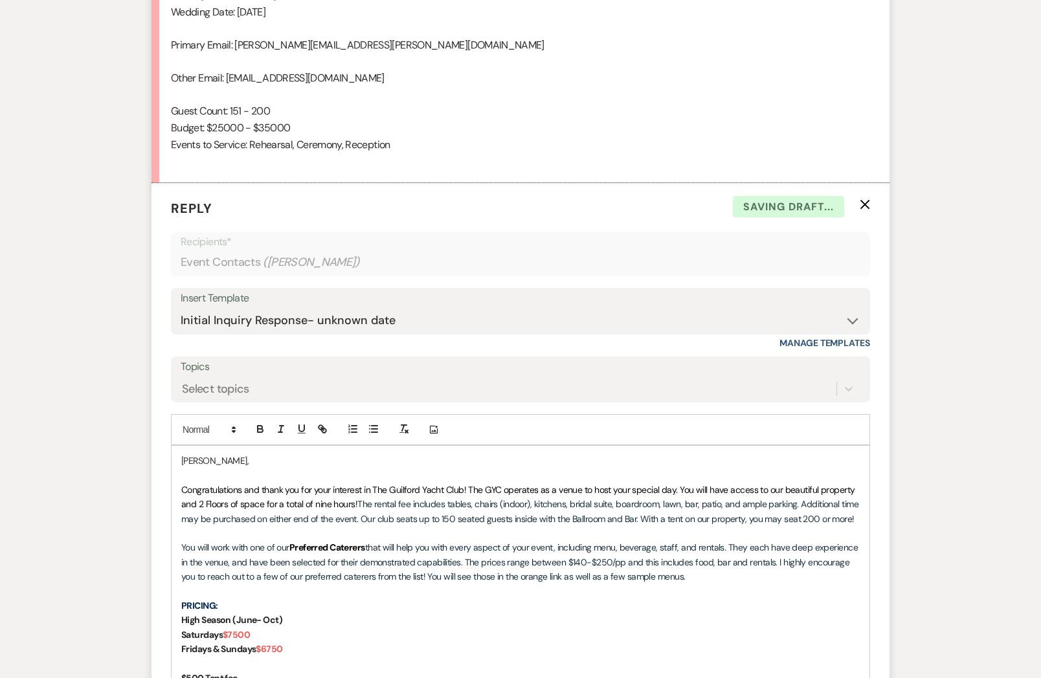
scroll to position [1262, 0]
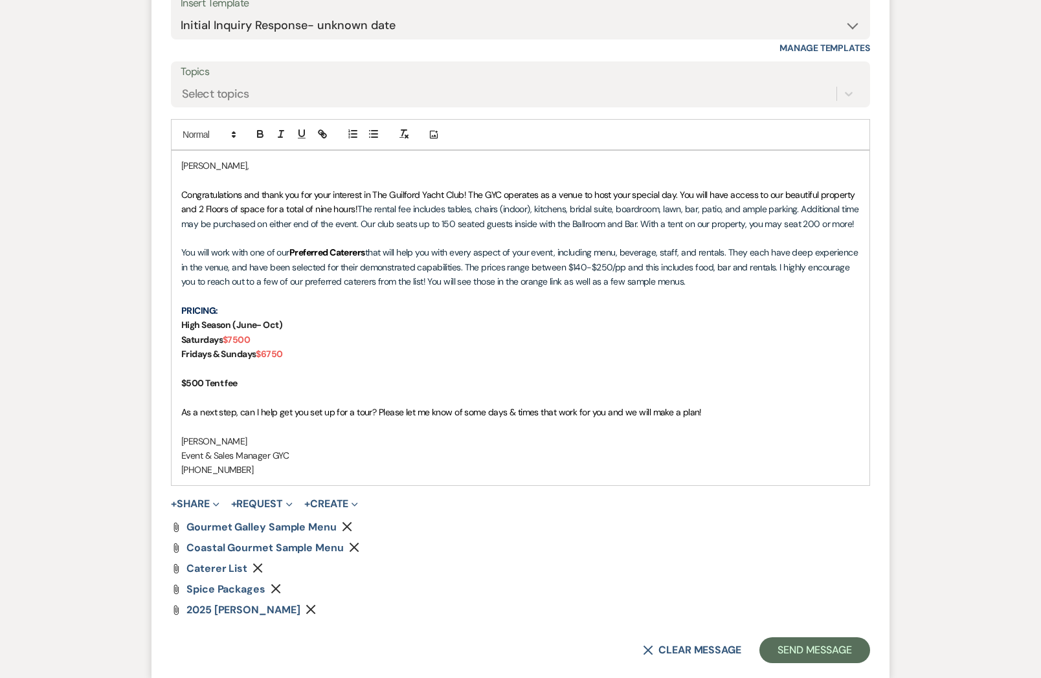
drag, startPoint x: 469, startPoint y: 193, endPoint x: 491, endPoint y: 198, distance: 22.6
click at [469, 193] on span "Congratulations and thank you for your interest in The Guilford Yacht Club! The…" at bounding box center [519, 202] width 676 height 26
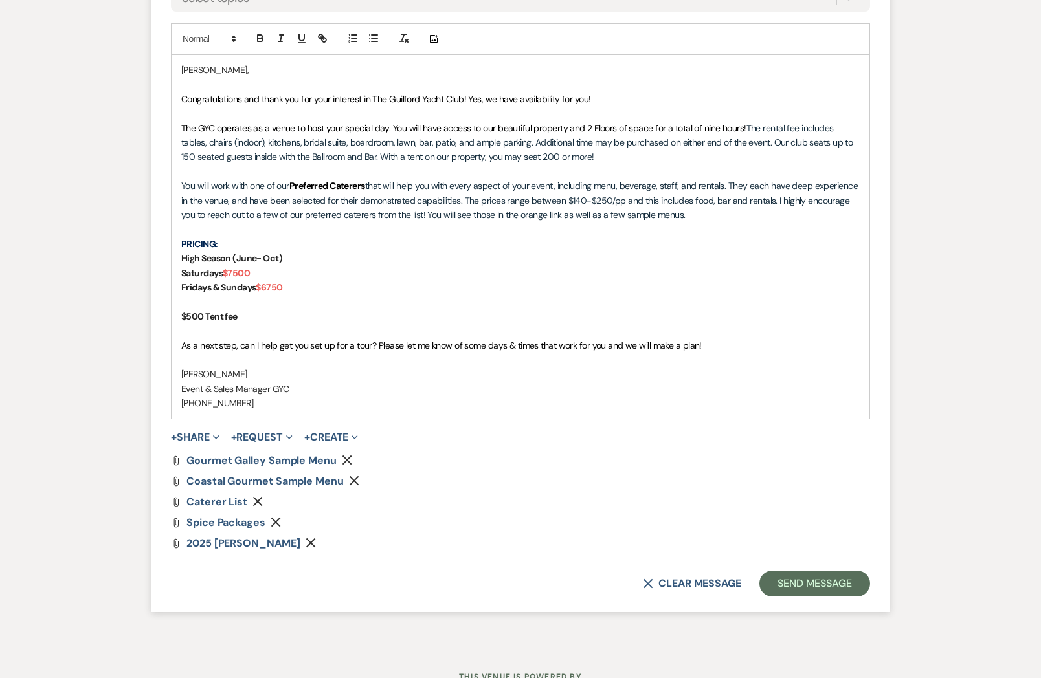
scroll to position [1394, 0]
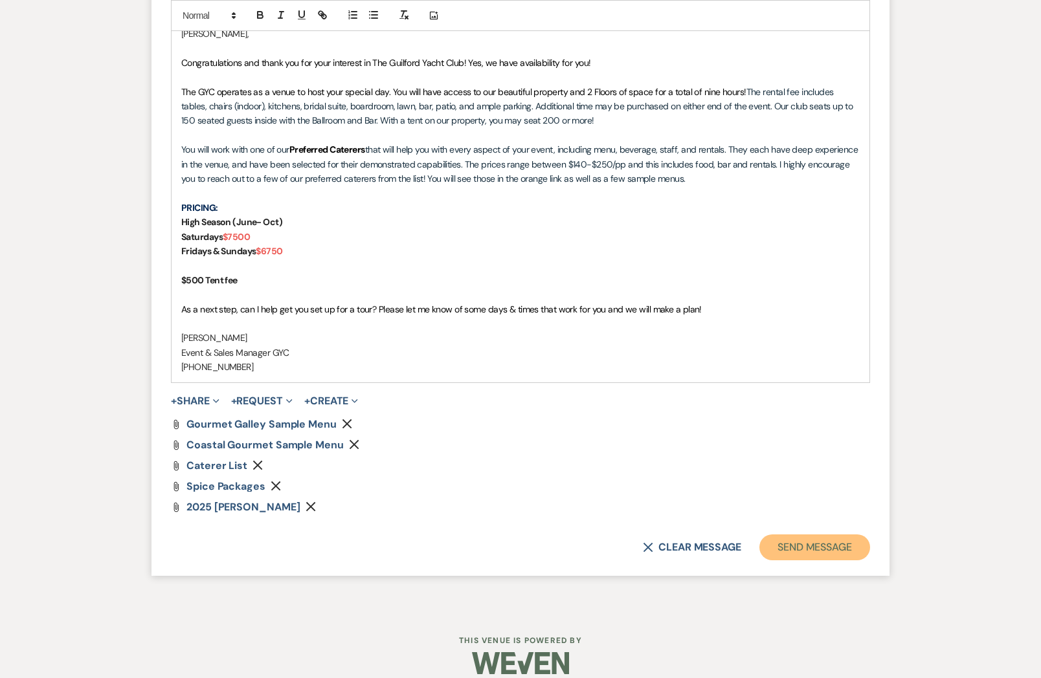
click at [779, 544] on button "Send Message" at bounding box center [814, 548] width 111 height 26
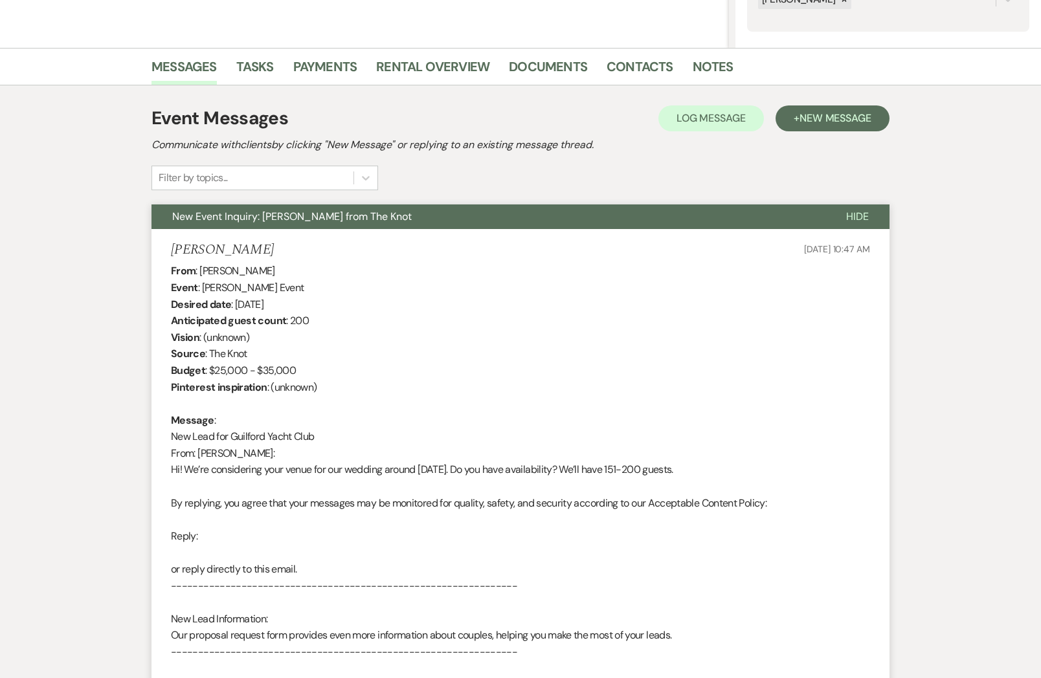
scroll to position [0, 0]
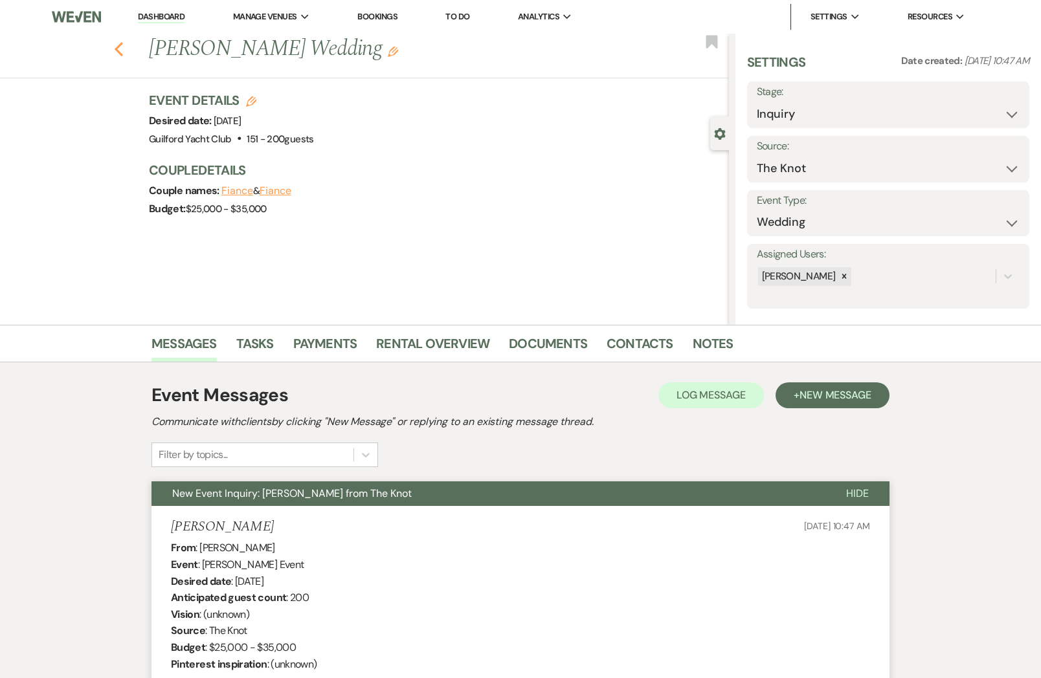
click at [121, 54] on use "button" at bounding box center [119, 49] width 8 height 14
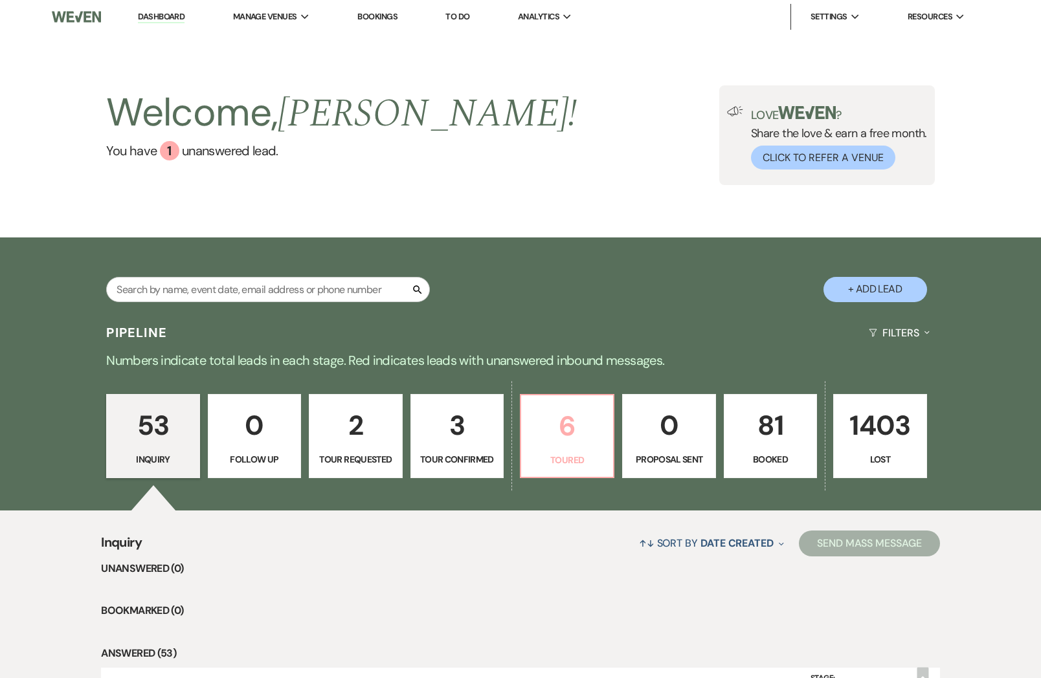
click at [561, 432] on p "6" at bounding box center [567, 426] width 76 height 43
select select "5"
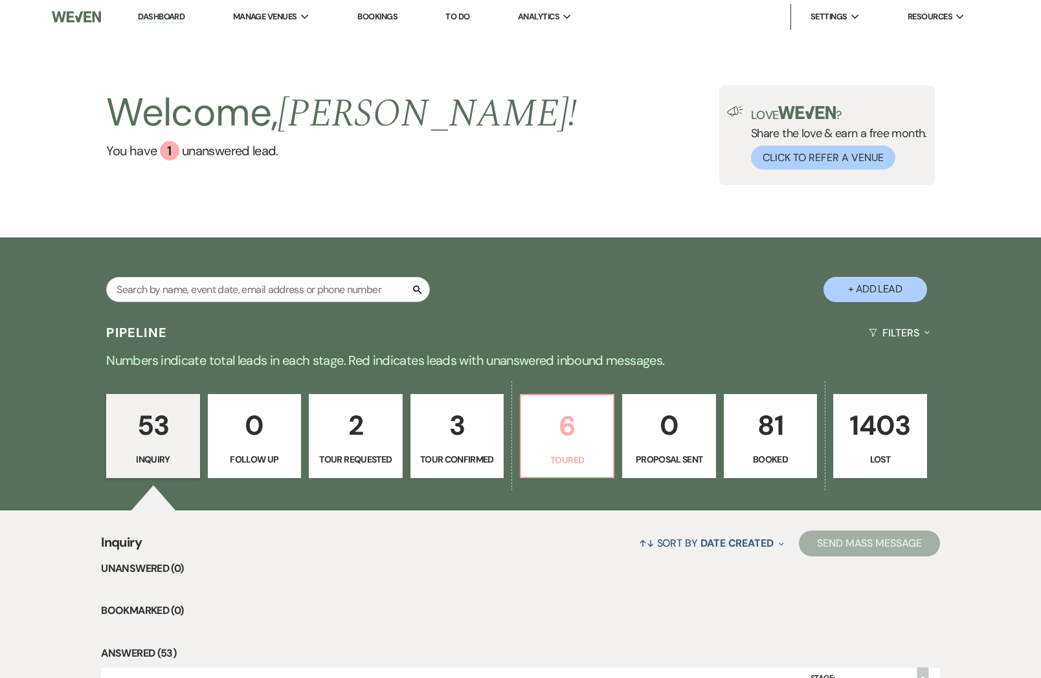
select select "5"
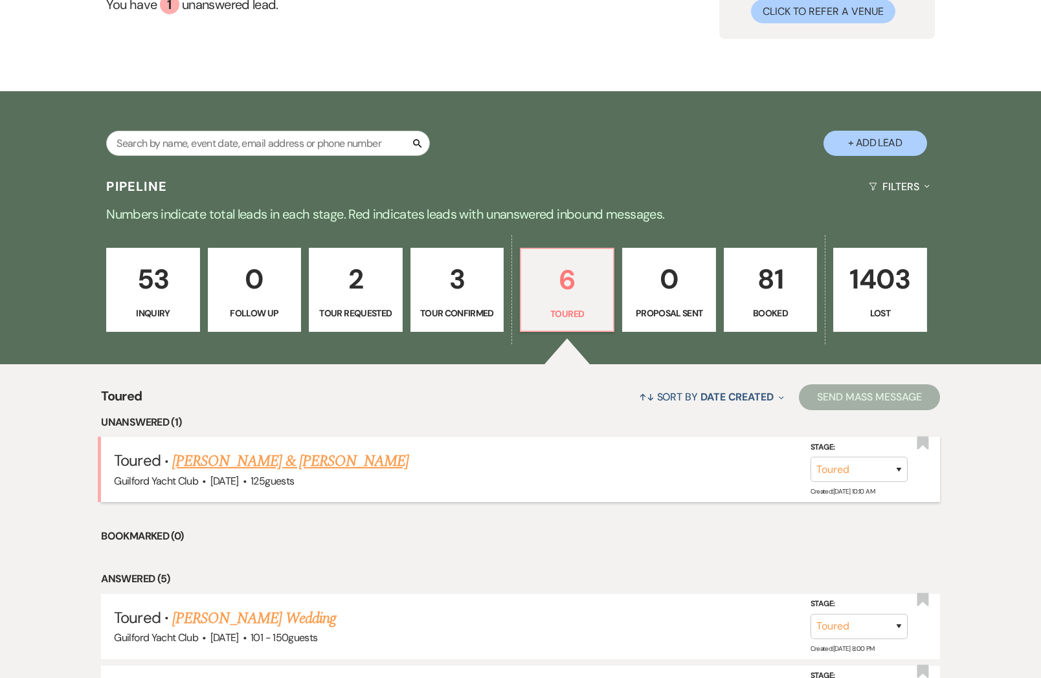
scroll to position [147, 0]
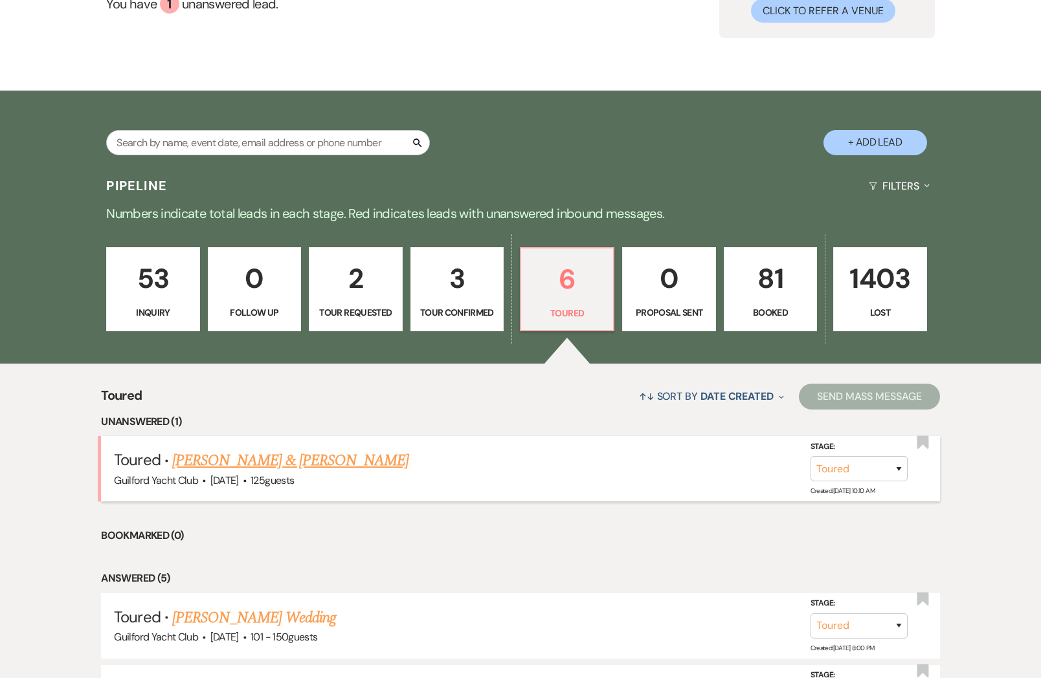
click at [274, 459] on link "Sam & Erica Bocanegra" at bounding box center [290, 460] width 236 height 23
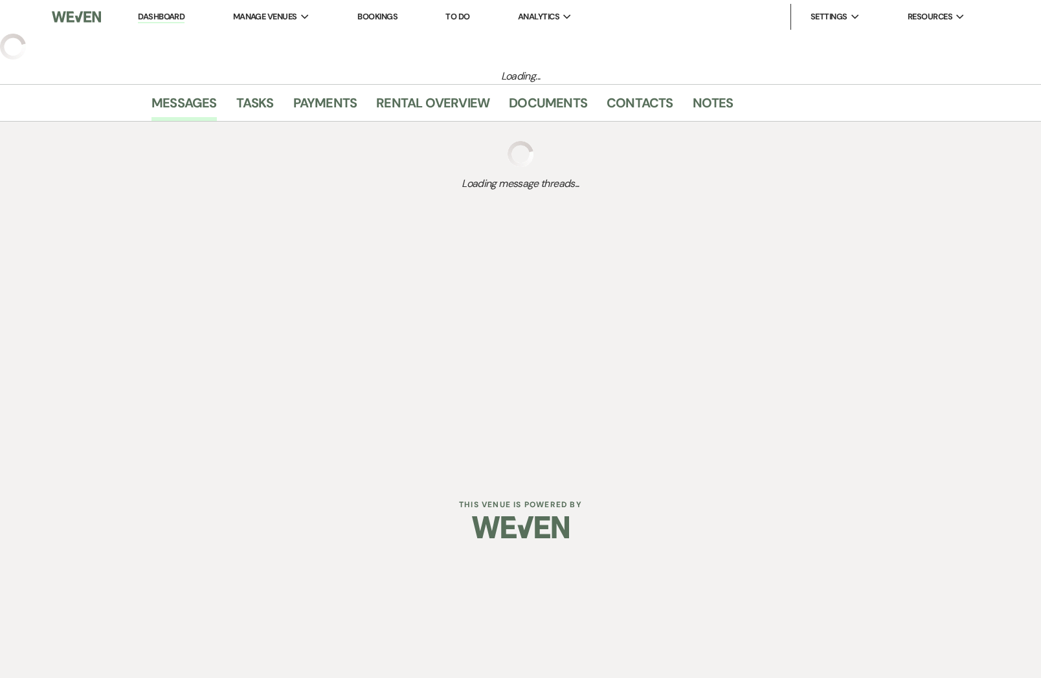
select select "5"
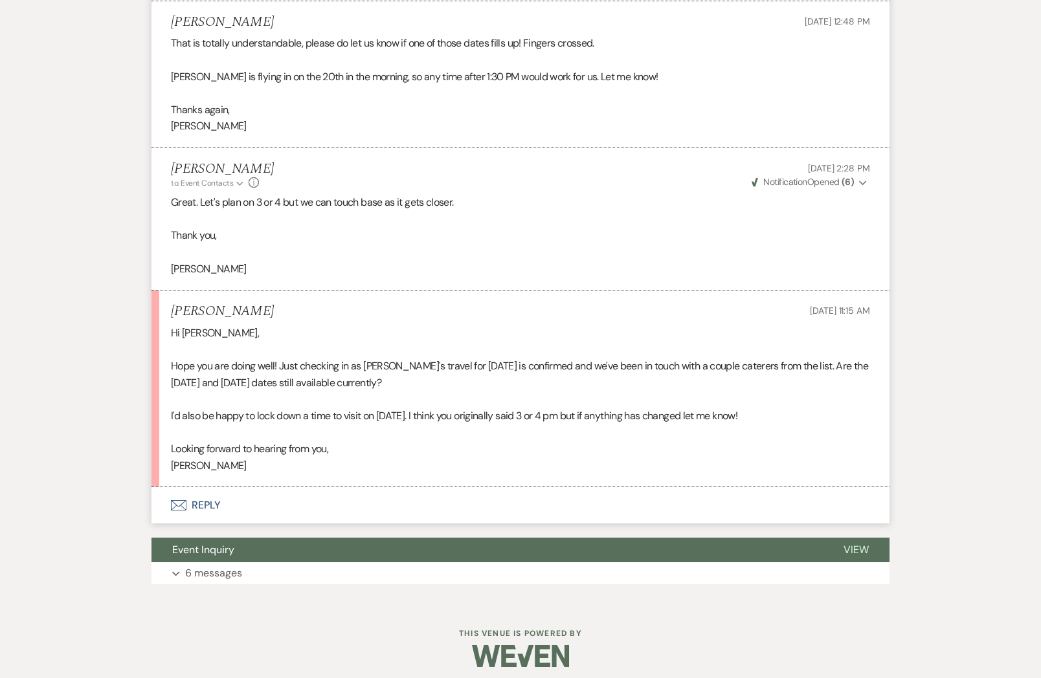
scroll to position [1631, 0]
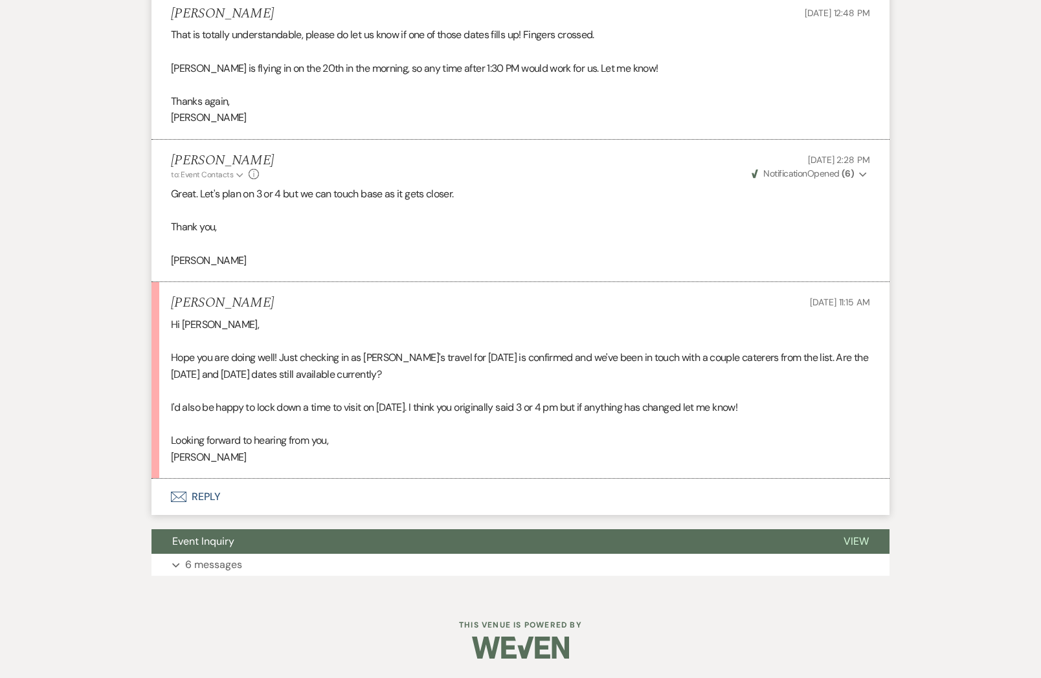
click at [208, 498] on button "Envelope Reply" at bounding box center [520, 497] width 738 height 36
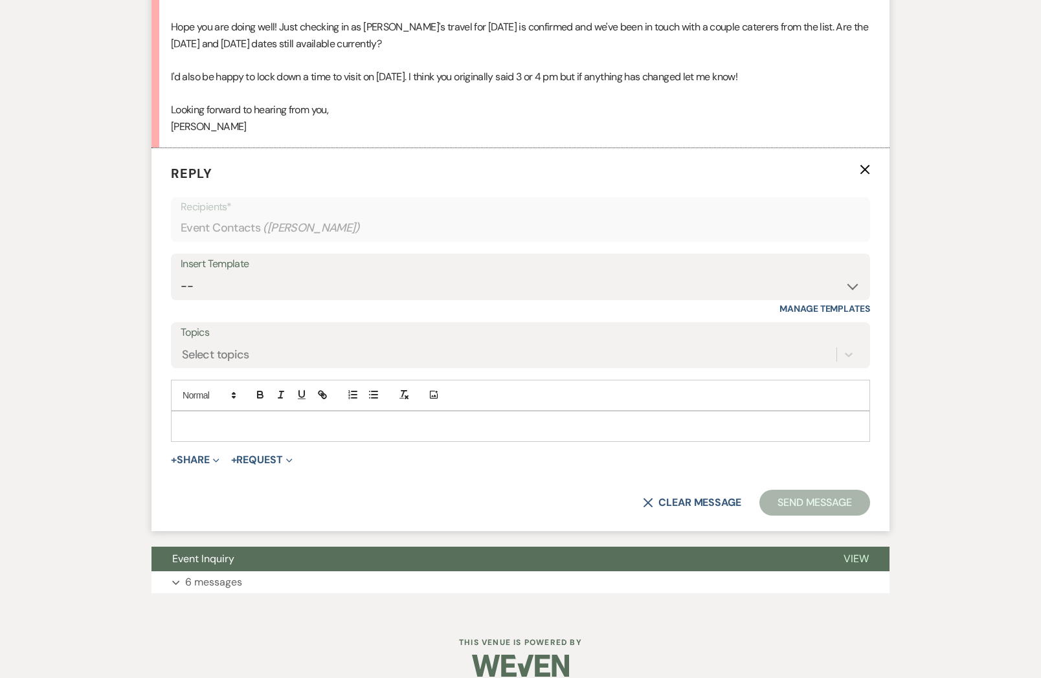
scroll to position [1963, 0]
click at [273, 428] on p at bounding box center [520, 426] width 678 height 14
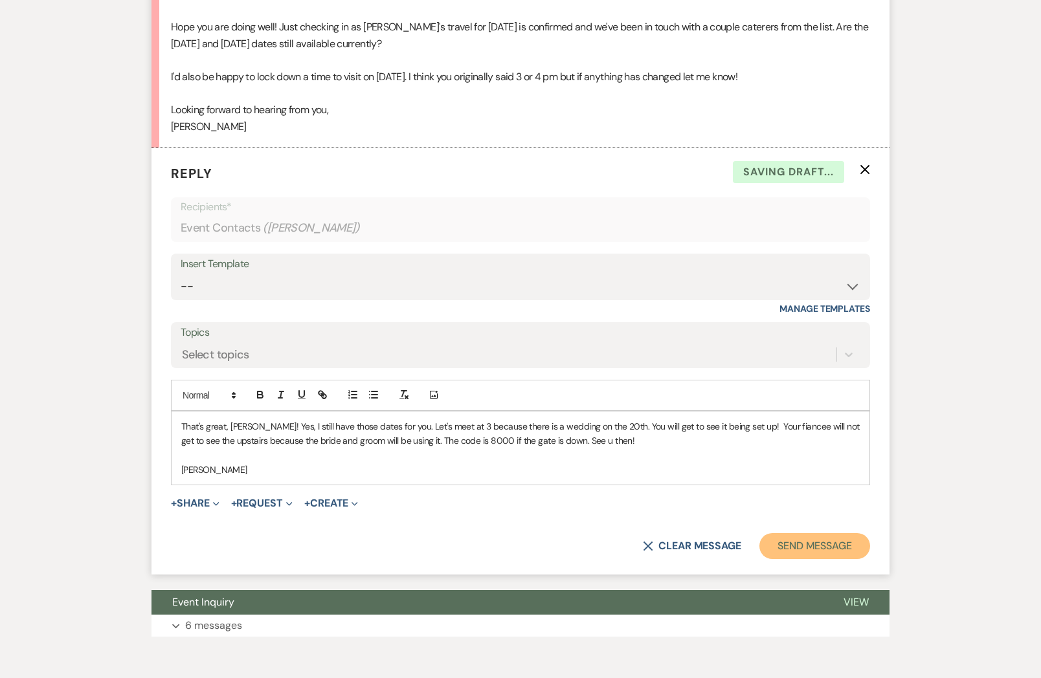
scroll to position [1965, 0]
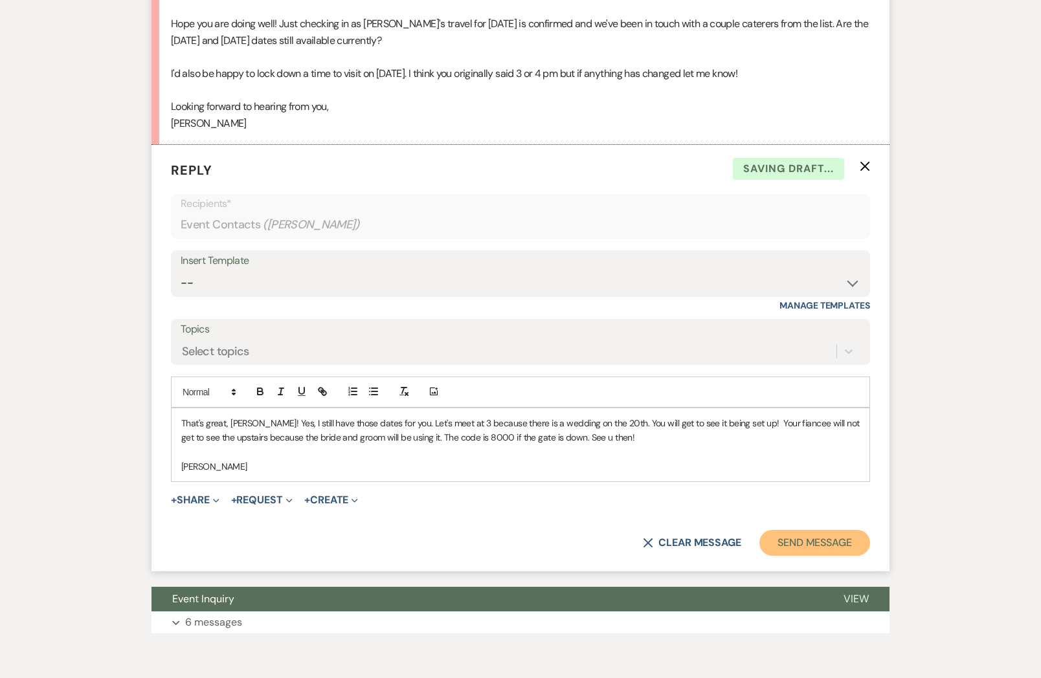
click at [808, 547] on button "Send Message" at bounding box center [814, 543] width 111 height 26
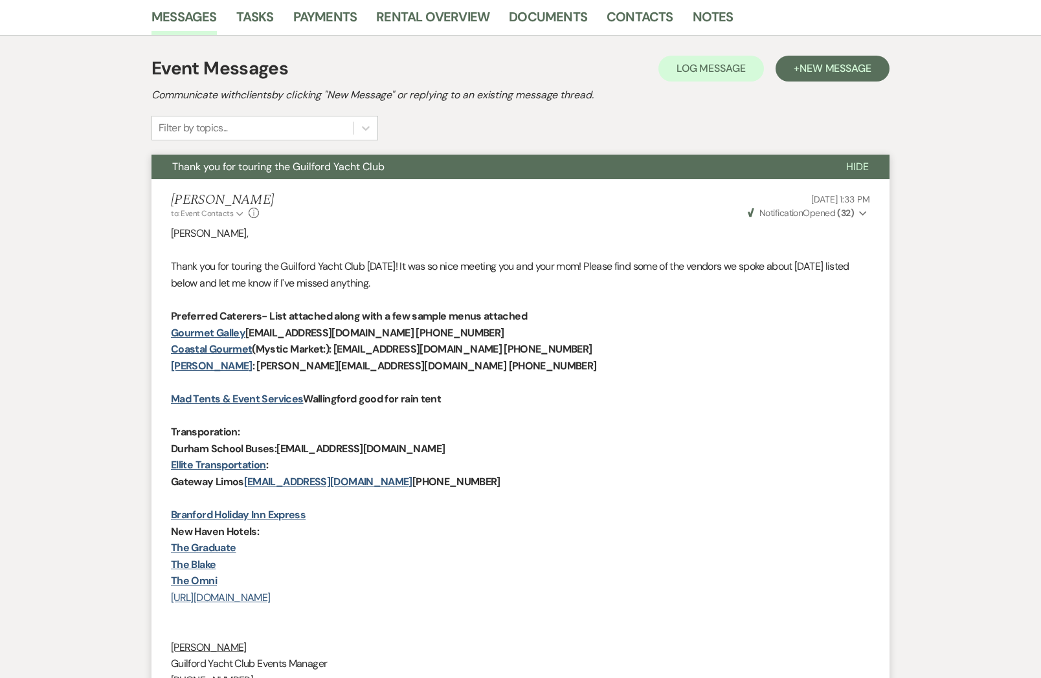
scroll to position [0, 0]
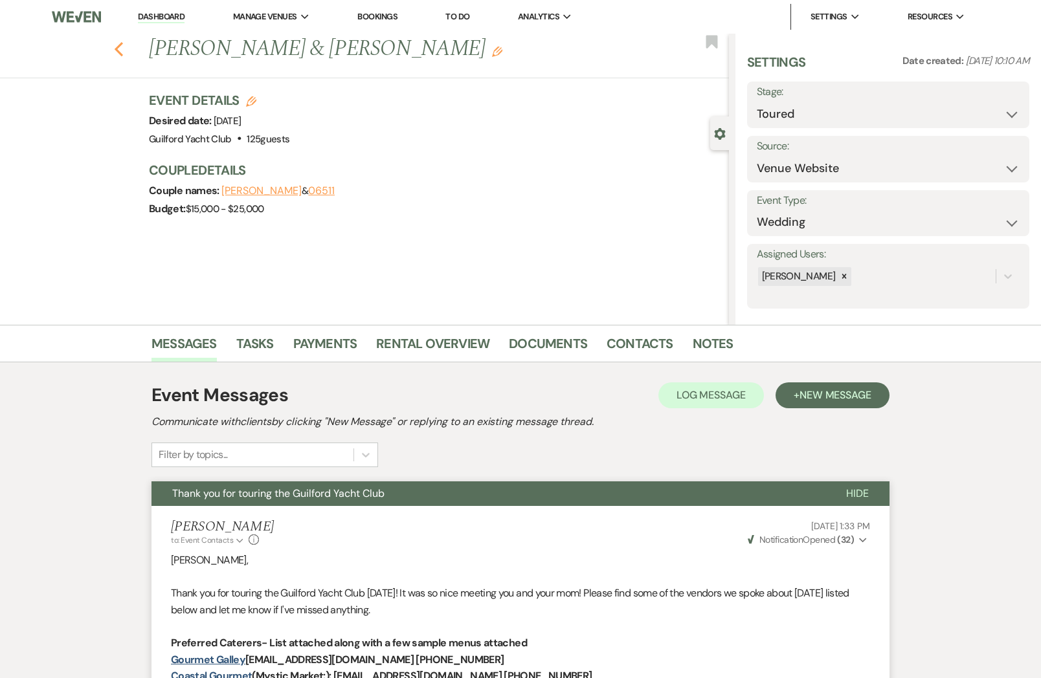
click at [117, 49] on use "button" at bounding box center [119, 49] width 8 height 14
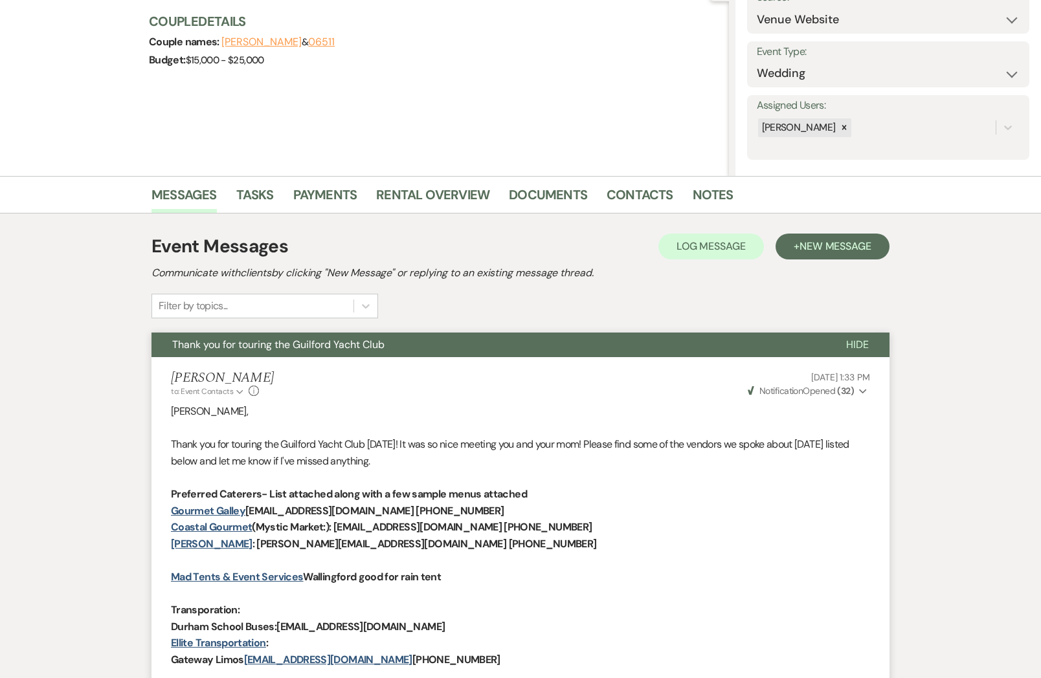
select select "5"
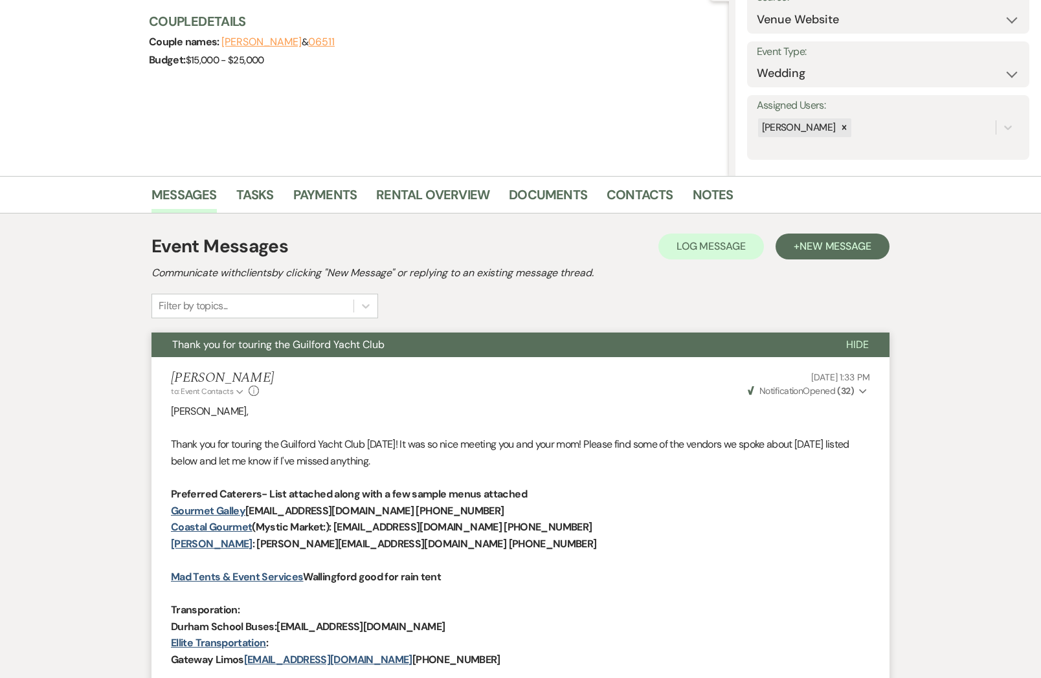
select select "5"
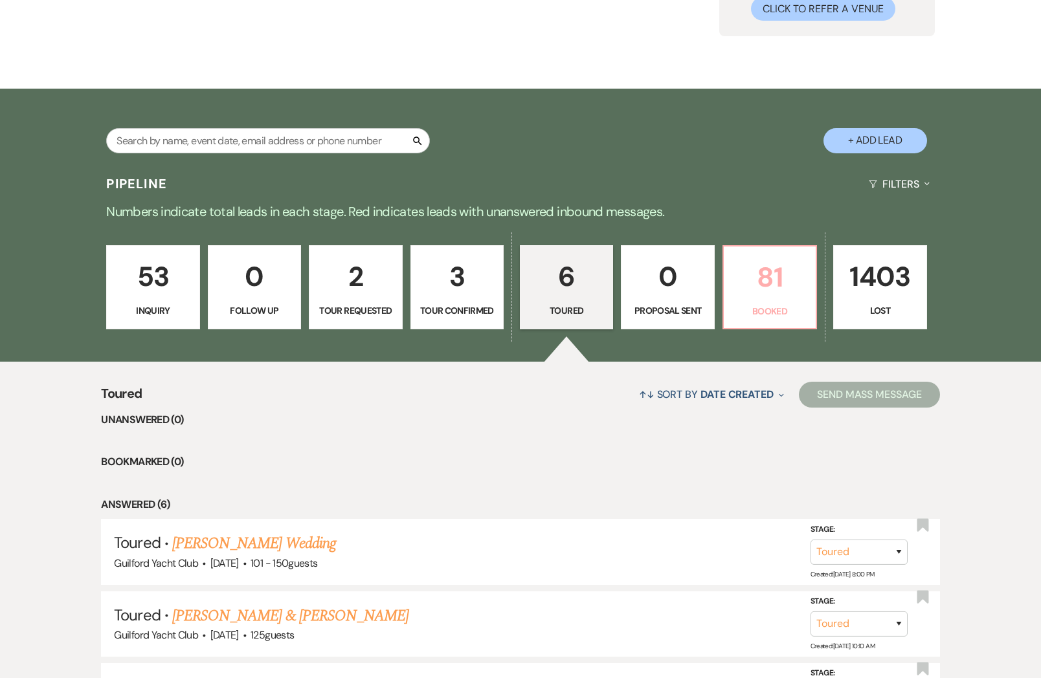
click at [749, 304] on link "81 Booked" at bounding box center [769, 287] width 95 height 84
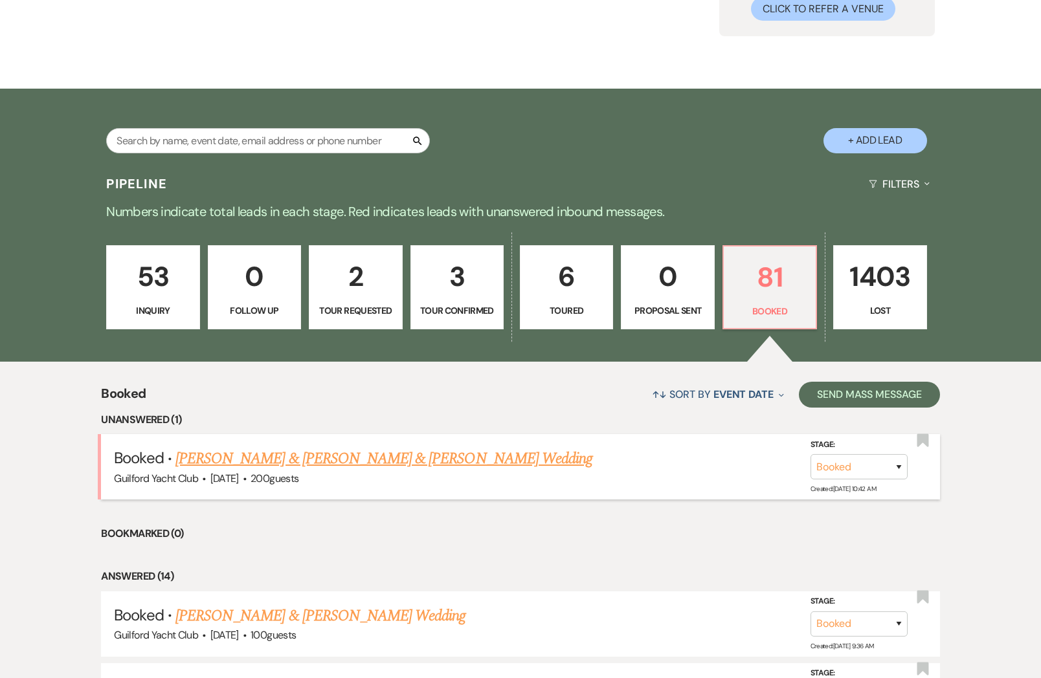
click at [295, 458] on link "Dante Egidio & Olivia Fenn & Dante Edigio's Wedding" at bounding box center [383, 458] width 417 height 23
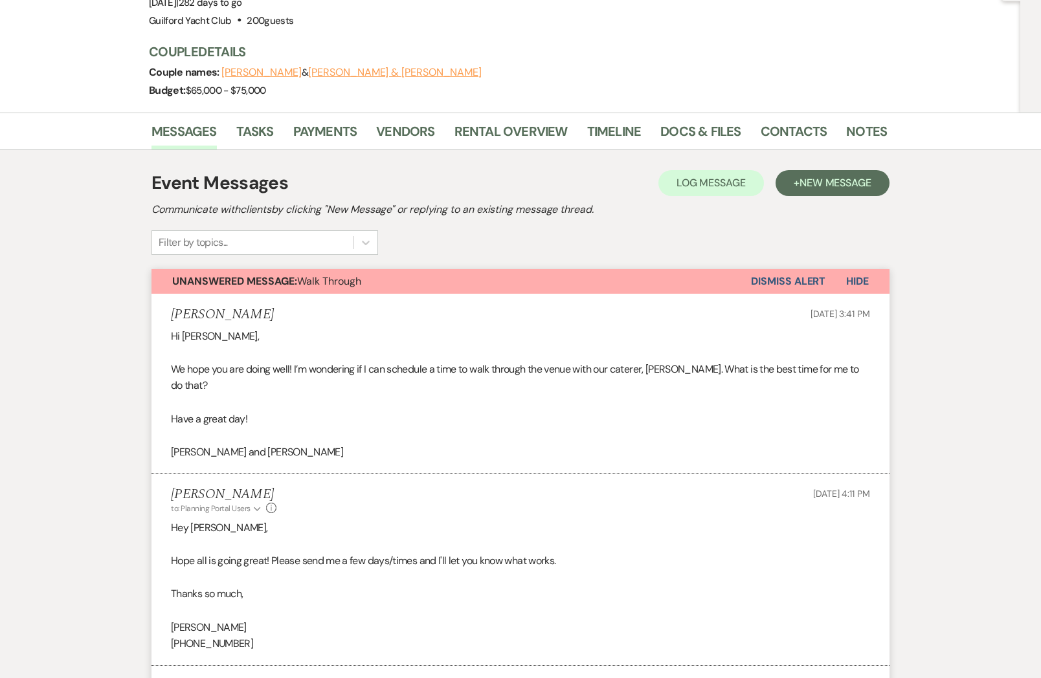
click at [759, 269] on button "Dismiss Alert" at bounding box center [788, 281] width 74 height 25
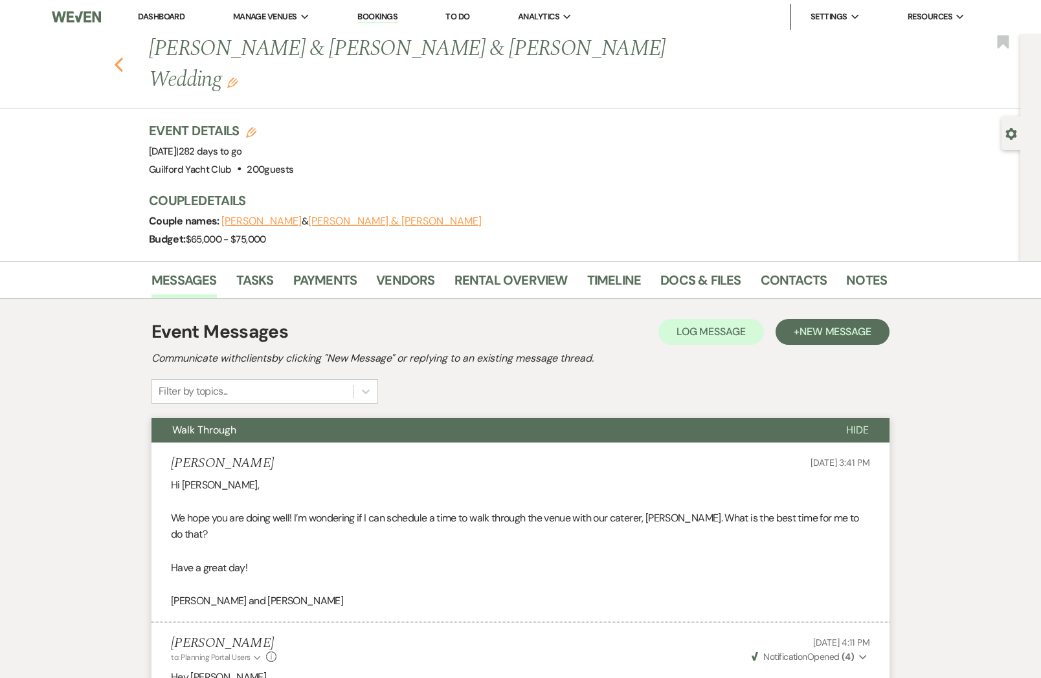
click at [118, 57] on icon "Previous" at bounding box center [119, 65] width 10 height 16
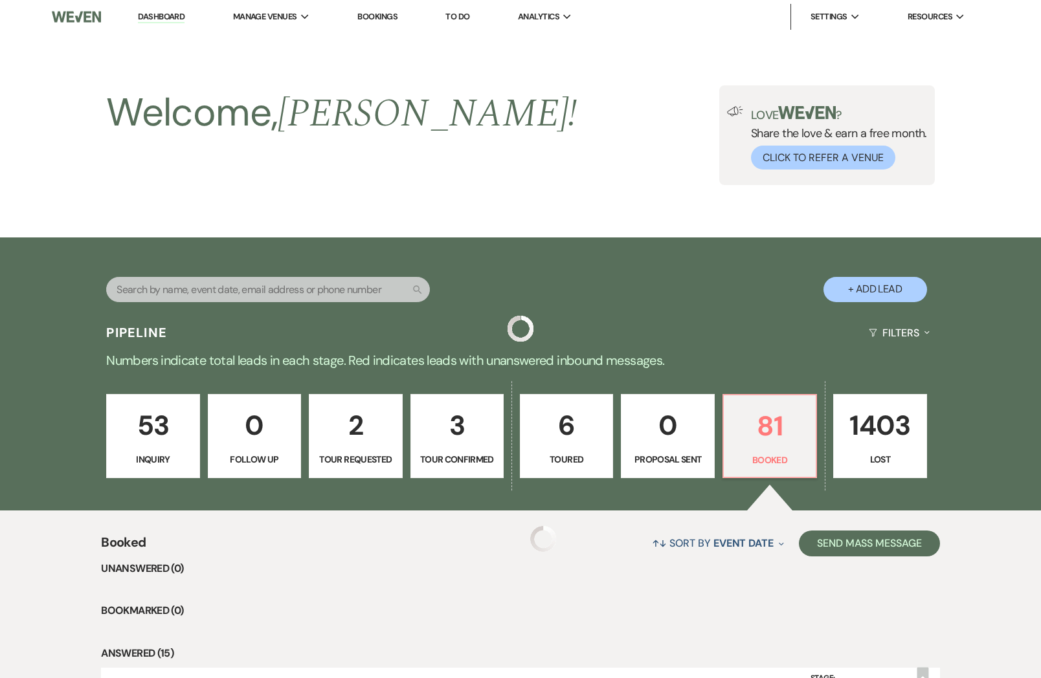
scroll to position [149, 0]
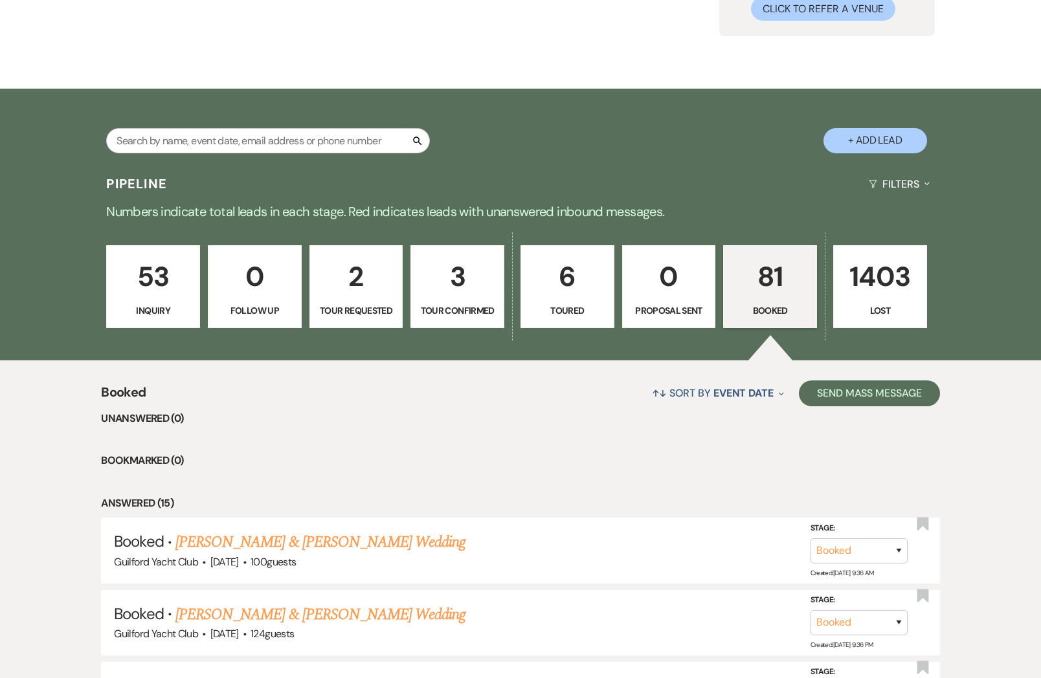
click at [449, 297] on p "3" at bounding box center [457, 276] width 77 height 43
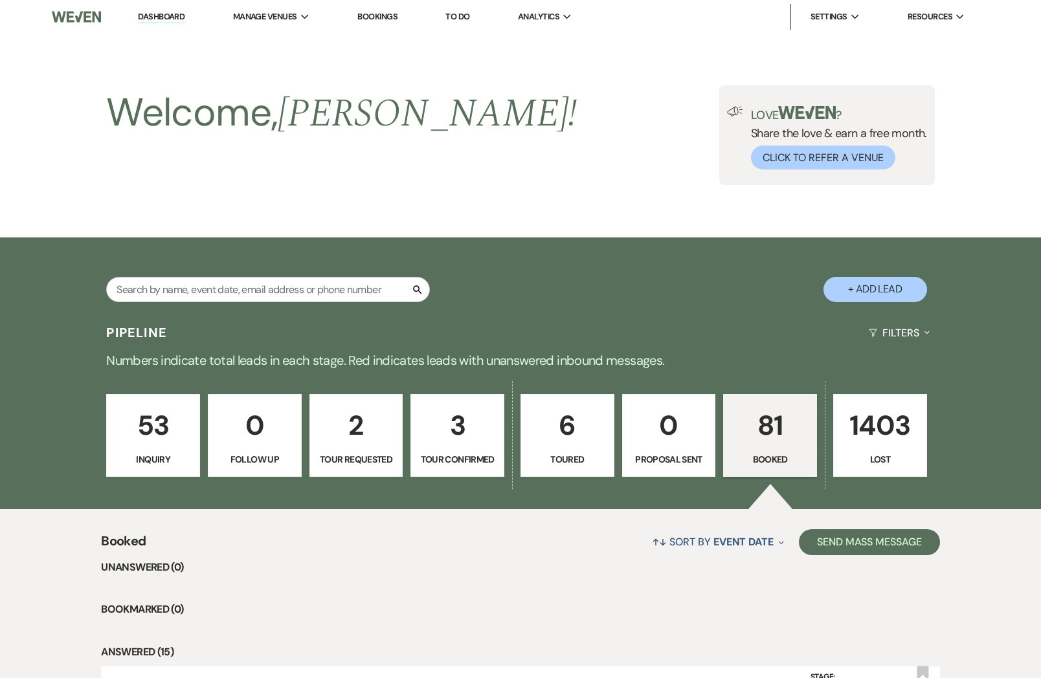
select select "4"
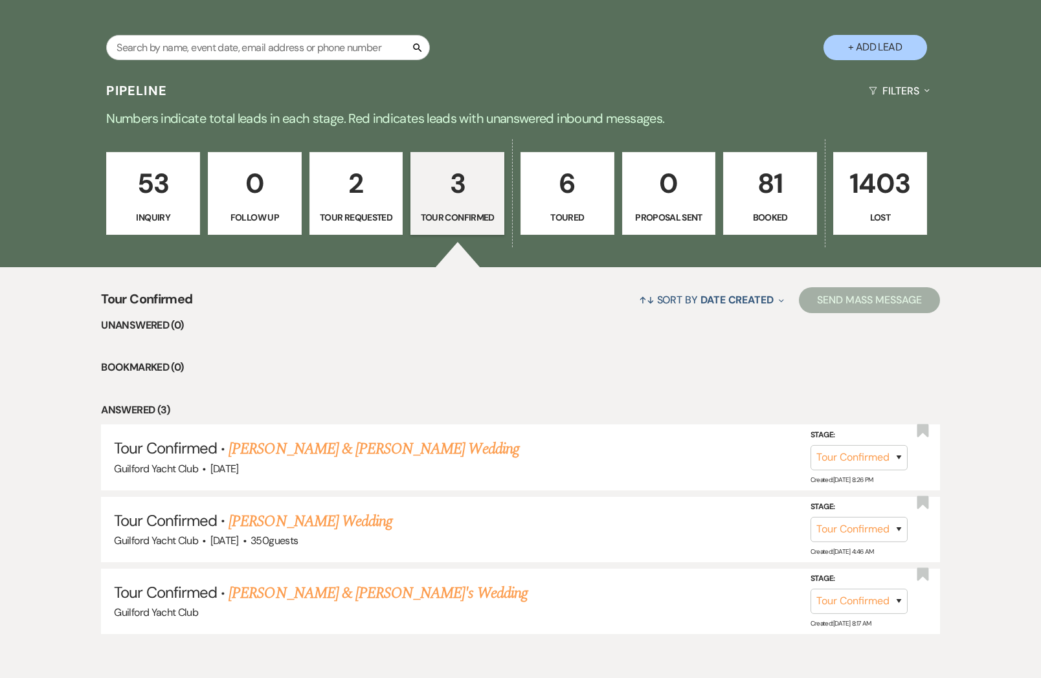
scroll to position [302, 0]
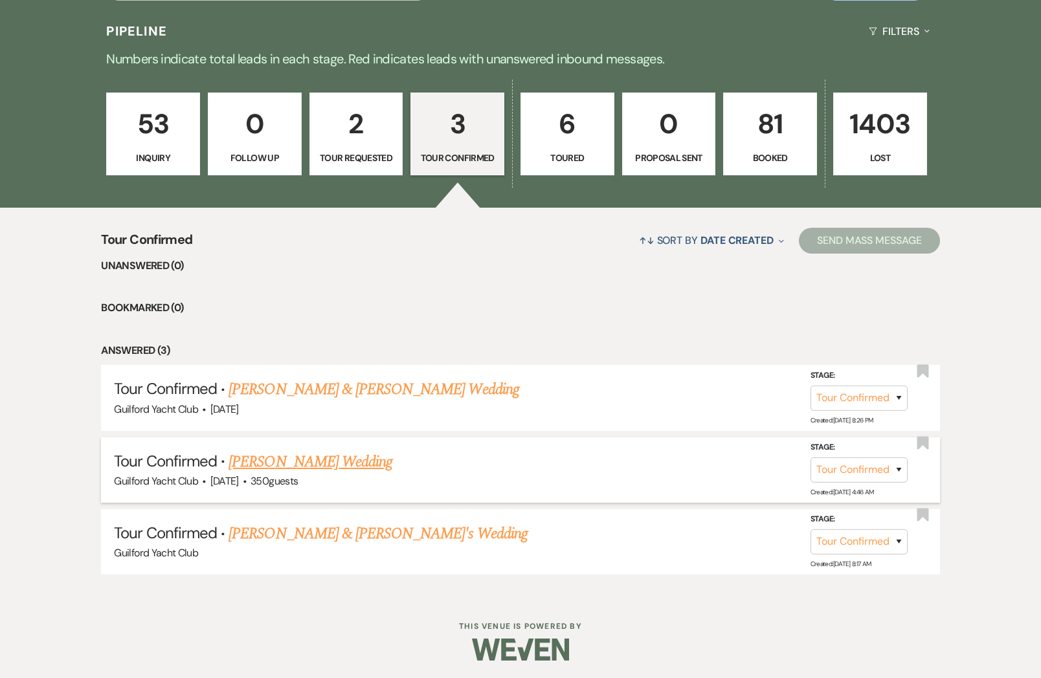
click at [295, 464] on link "Madison Edwards's Wedding" at bounding box center [310, 462] width 164 height 23
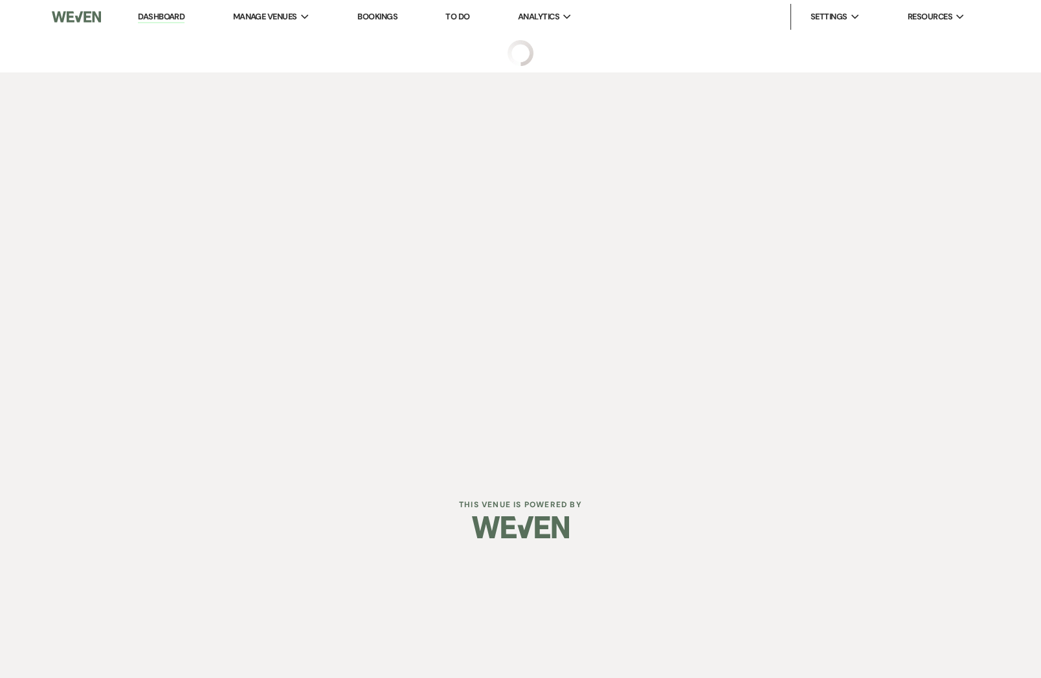
select select "4"
select select "5"
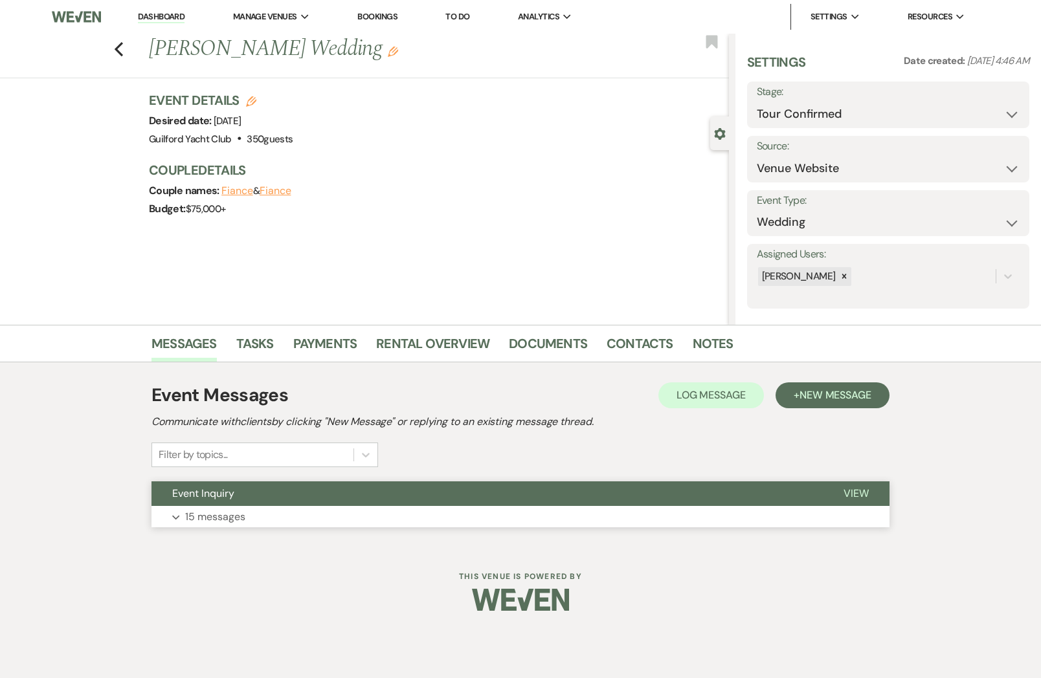
click at [856, 492] on span "View" at bounding box center [855, 494] width 25 height 14
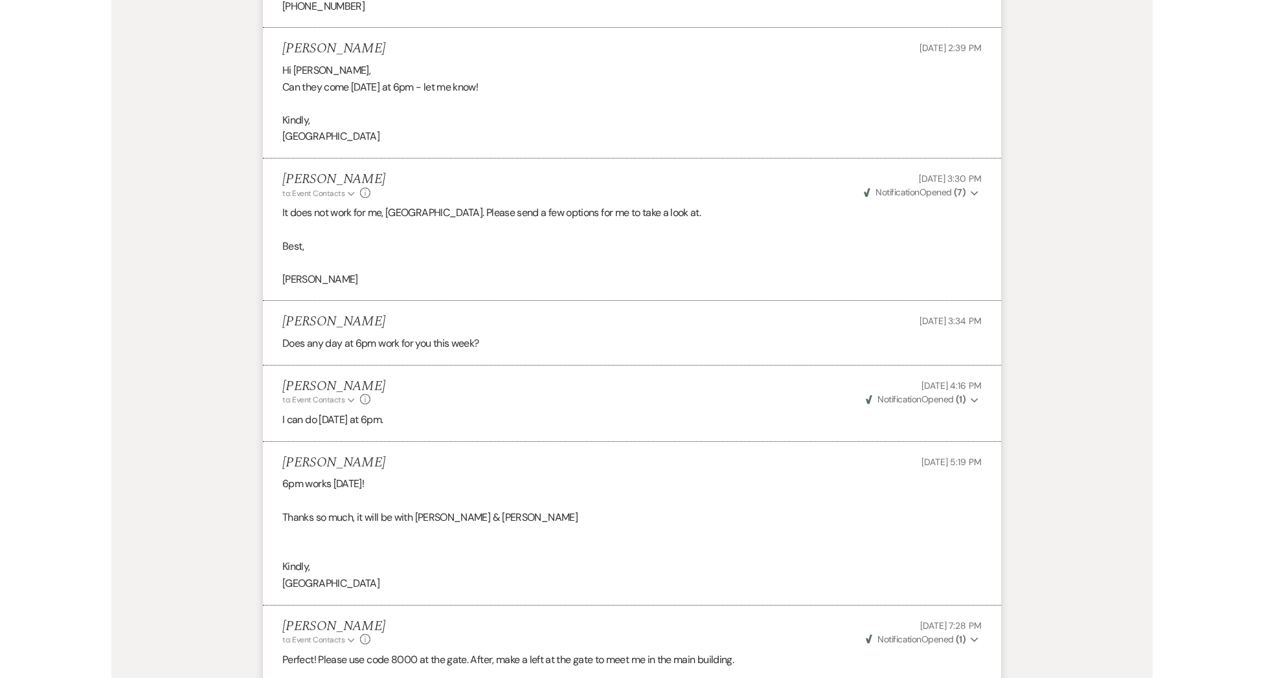
scroll to position [2521, 0]
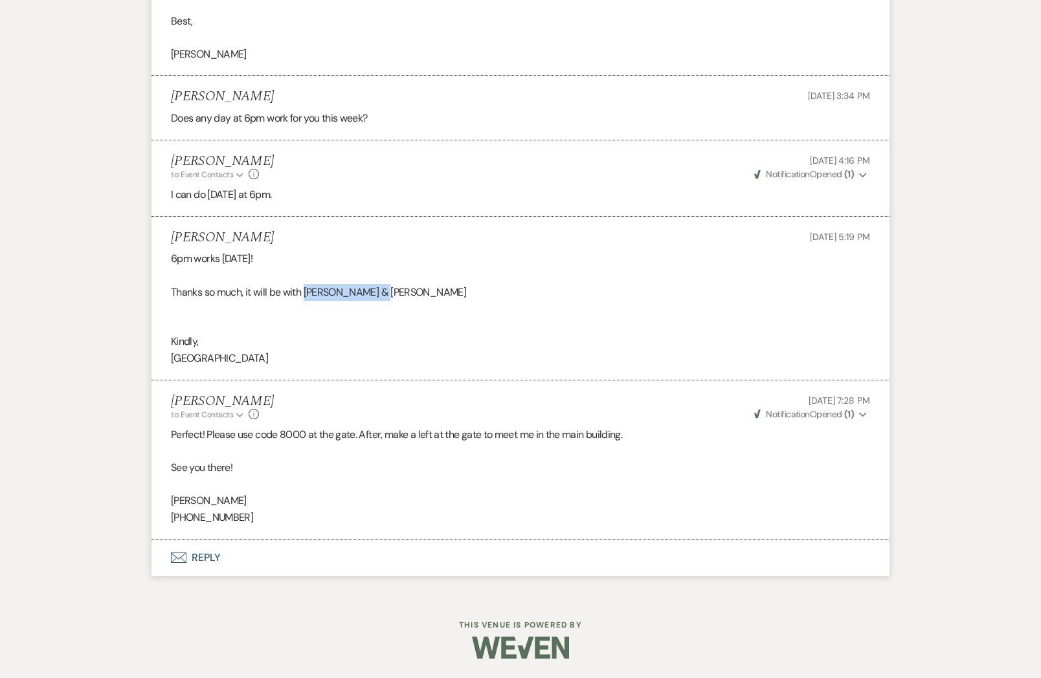
drag, startPoint x: 306, startPoint y: 291, endPoint x: 410, endPoint y: 289, distance: 103.6
click at [410, 289] on div "6pm works on Thursday! Thanks so much, it will be with Bailey & Michael Kindly,…" at bounding box center [520, 309] width 699 height 116
copy div "Bailey & Michael"
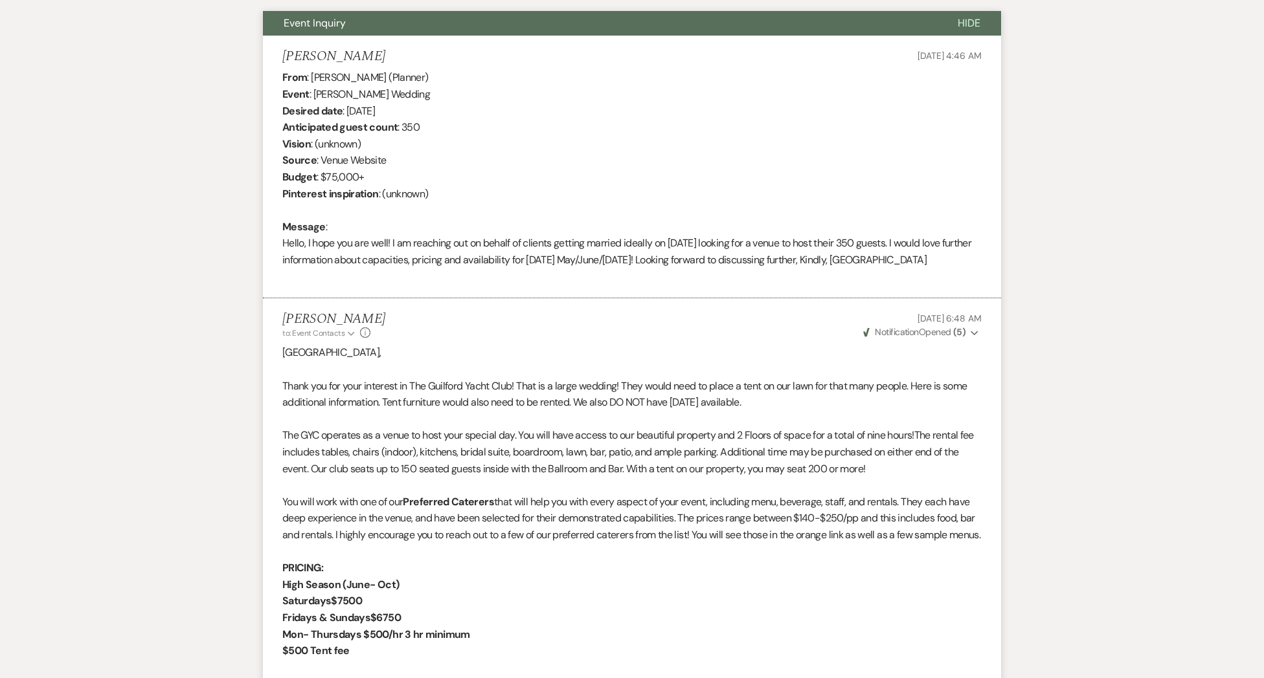
scroll to position [0, 0]
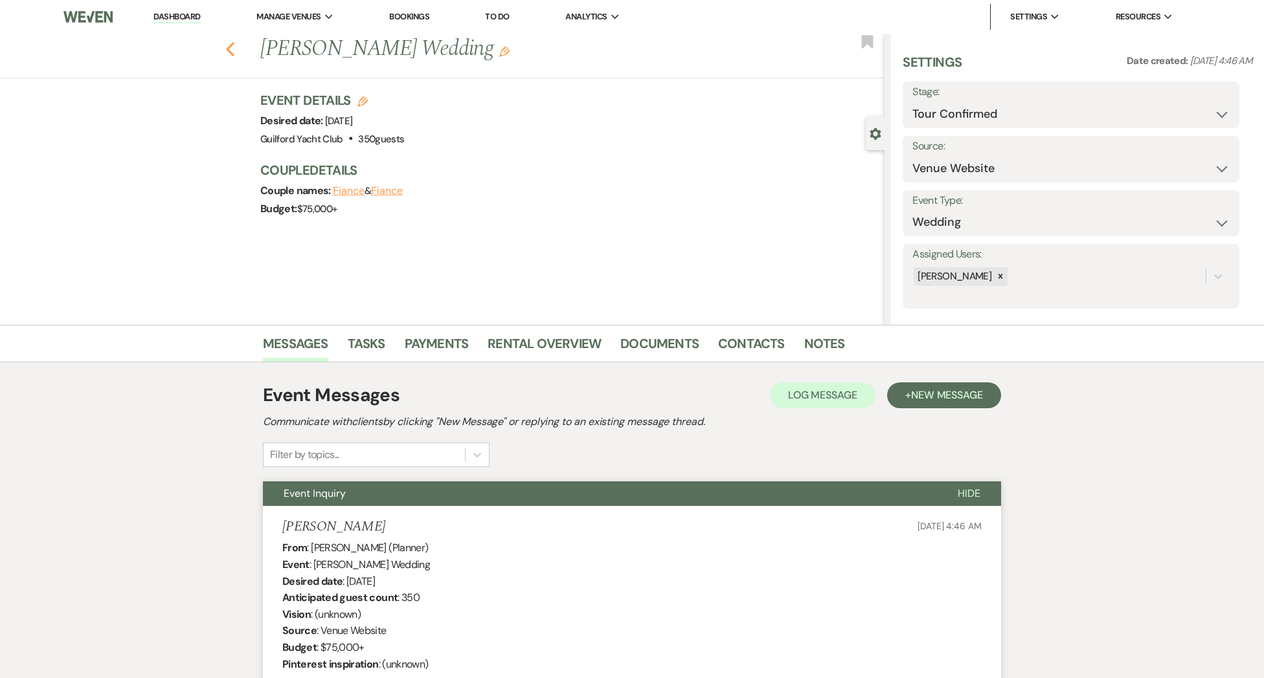
click at [230, 52] on use "button" at bounding box center [230, 49] width 8 height 14
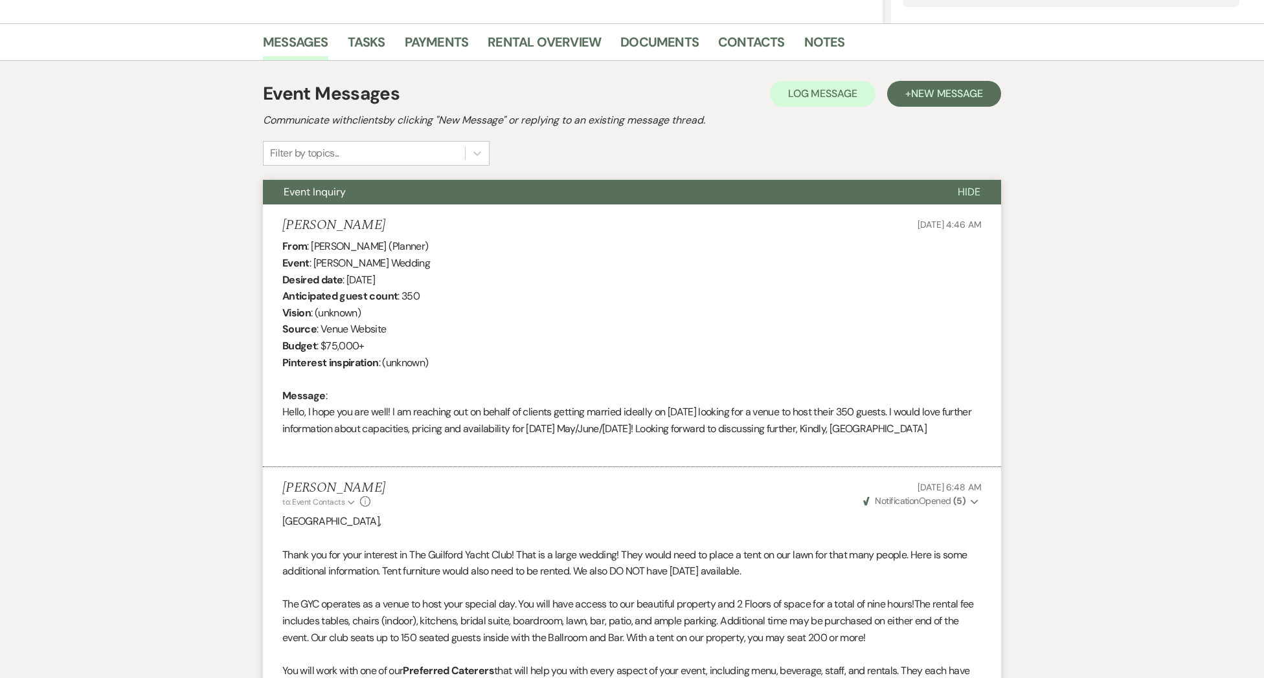
select select "4"
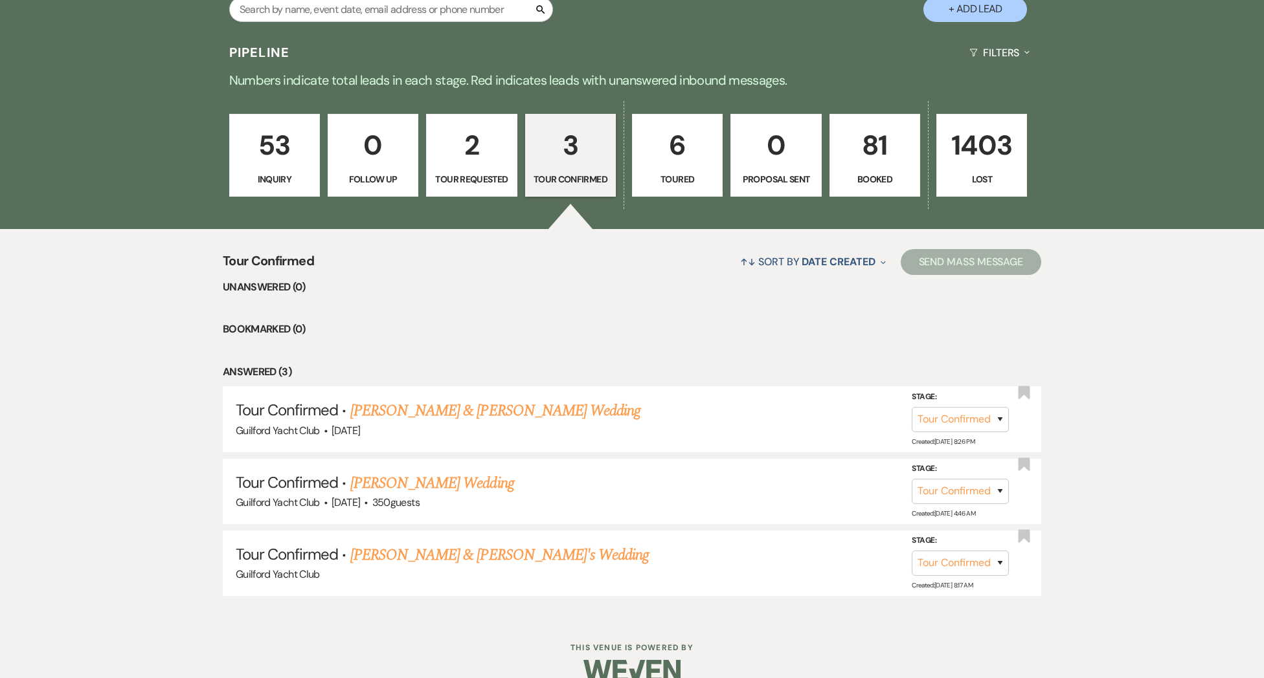
click at [590, 167] on p "3" at bounding box center [570, 145] width 74 height 43
click at [458, 410] on link "[PERSON_NAME] & [PERSON_NAME] Wedding" at bounding box center [495, 410] width 290 height 23
select select "4"
select select "5"
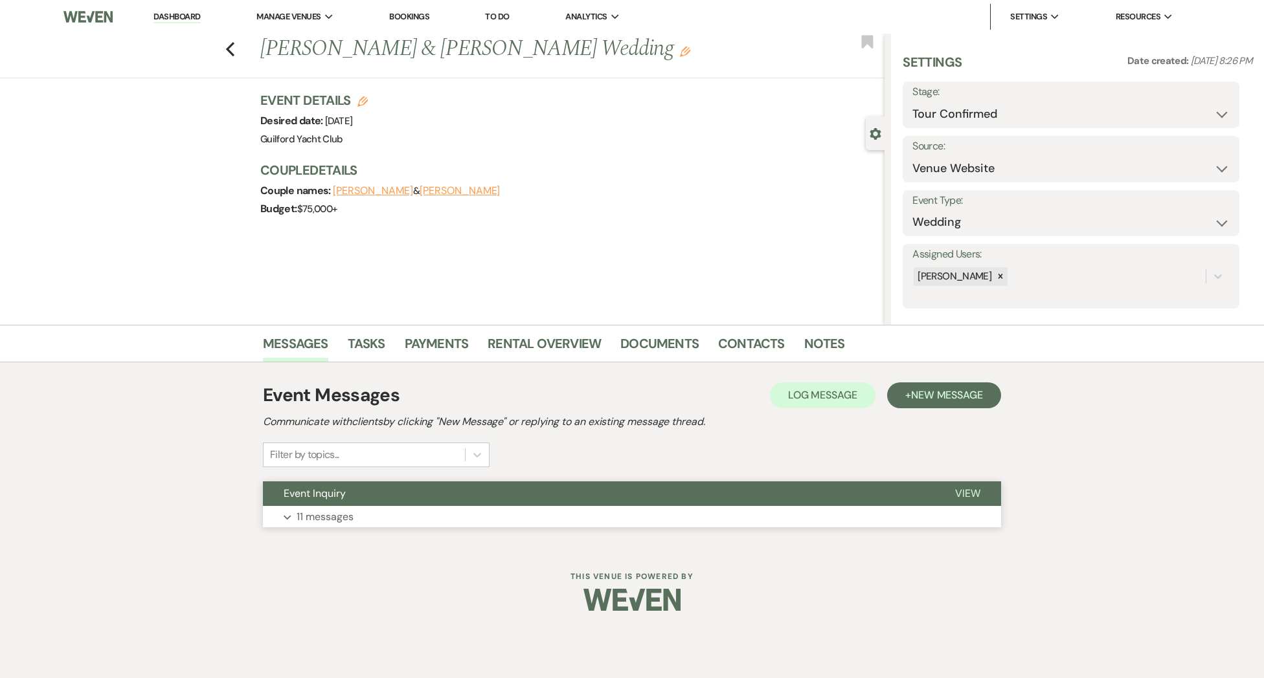
click at [972, 493] on span "View" at bounding box center [967, 494] width 25 height 14
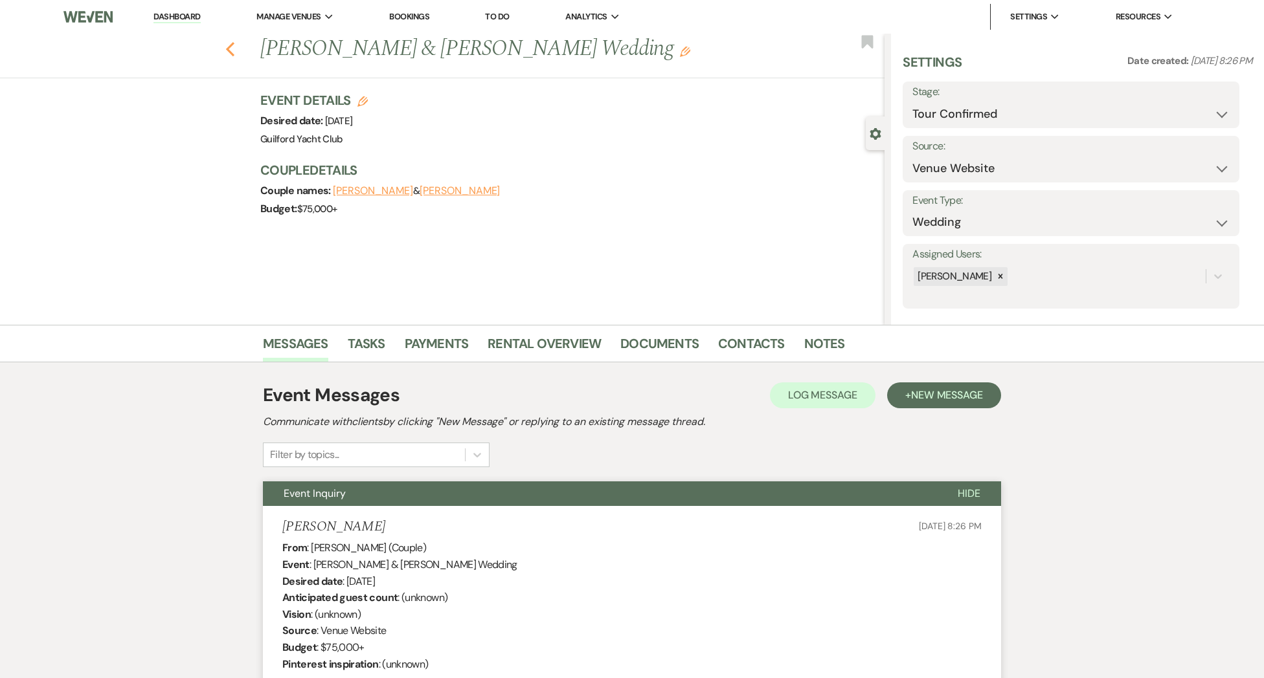
click at [232, 52] on icon "Previous" at bounding box center [230, 49] width 10 height 16
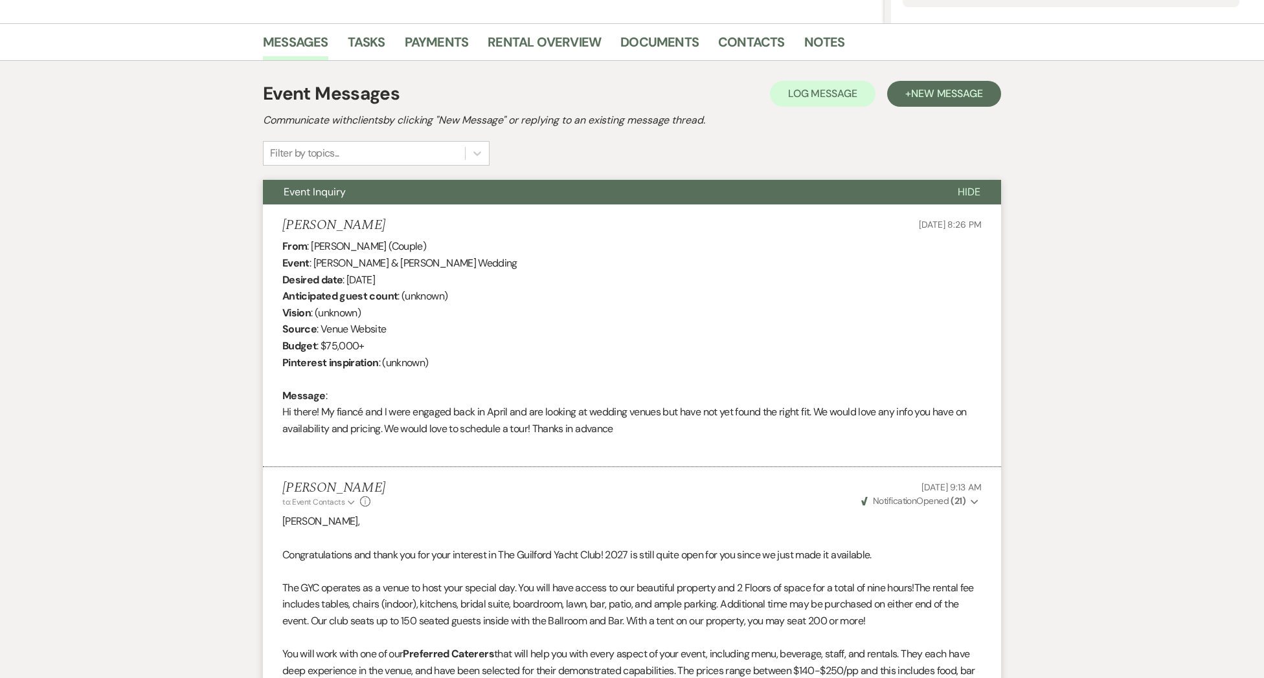
select select "4"
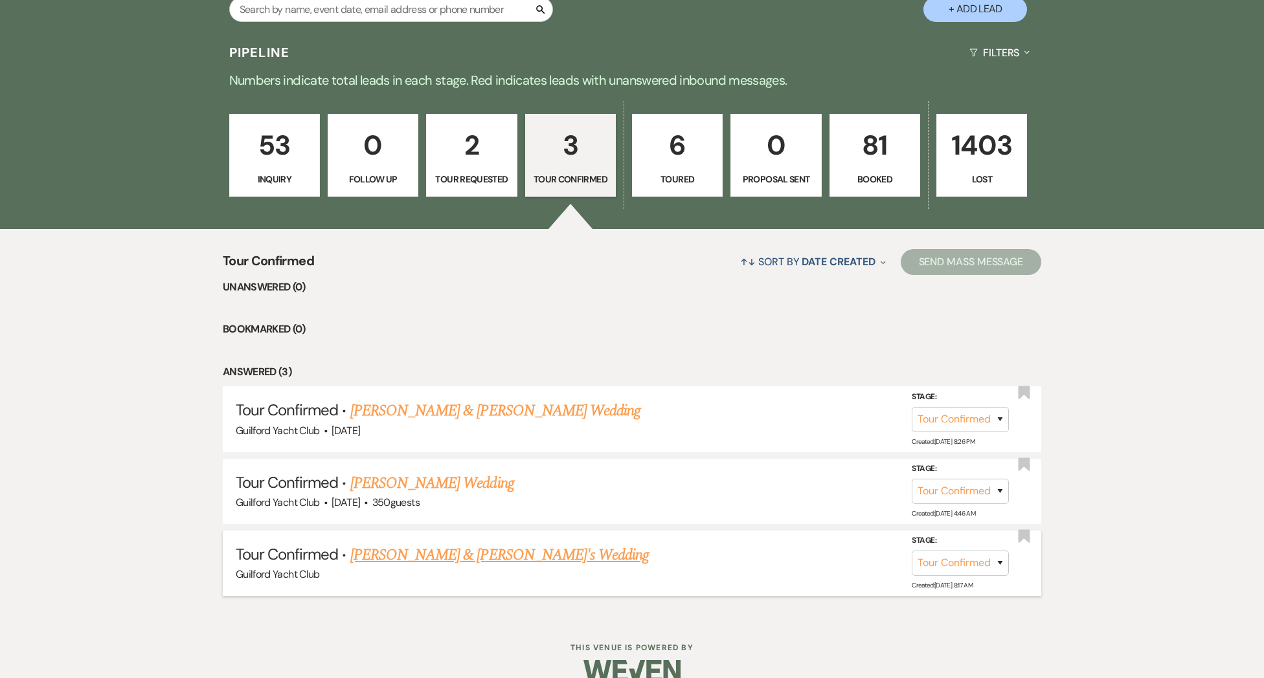
click at [421, 557] on link "Garnet Remillard & Fiance's Wedding" at bounding box center [499, 555] width 299 height 23
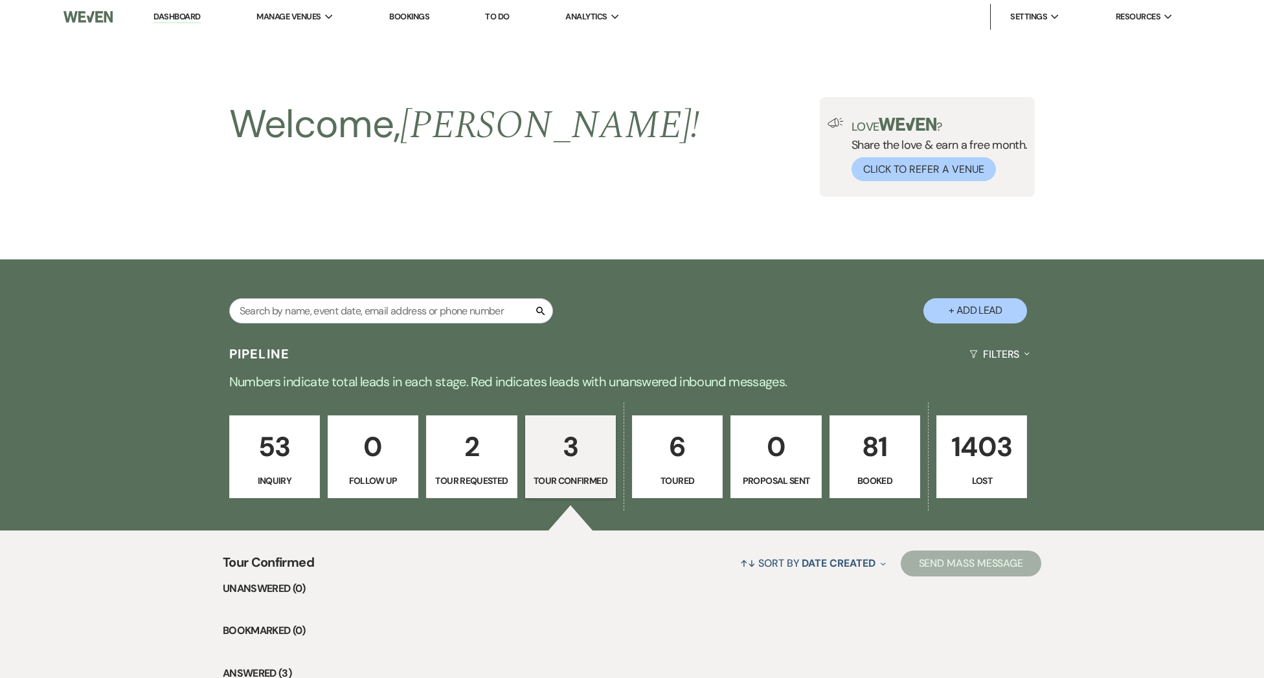
select select "4"
select select "5"
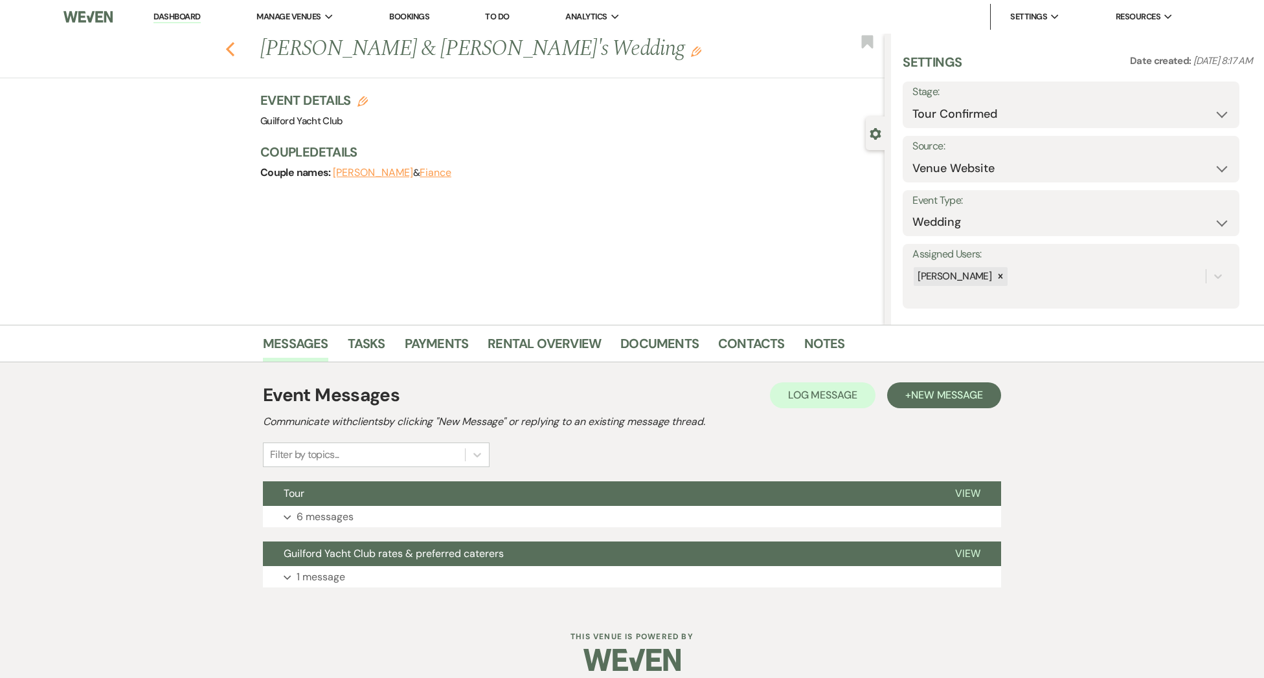
click at [230, 55] on icon "Previous" at bounding box center [230, 49] width 10 height 16
select select "4"
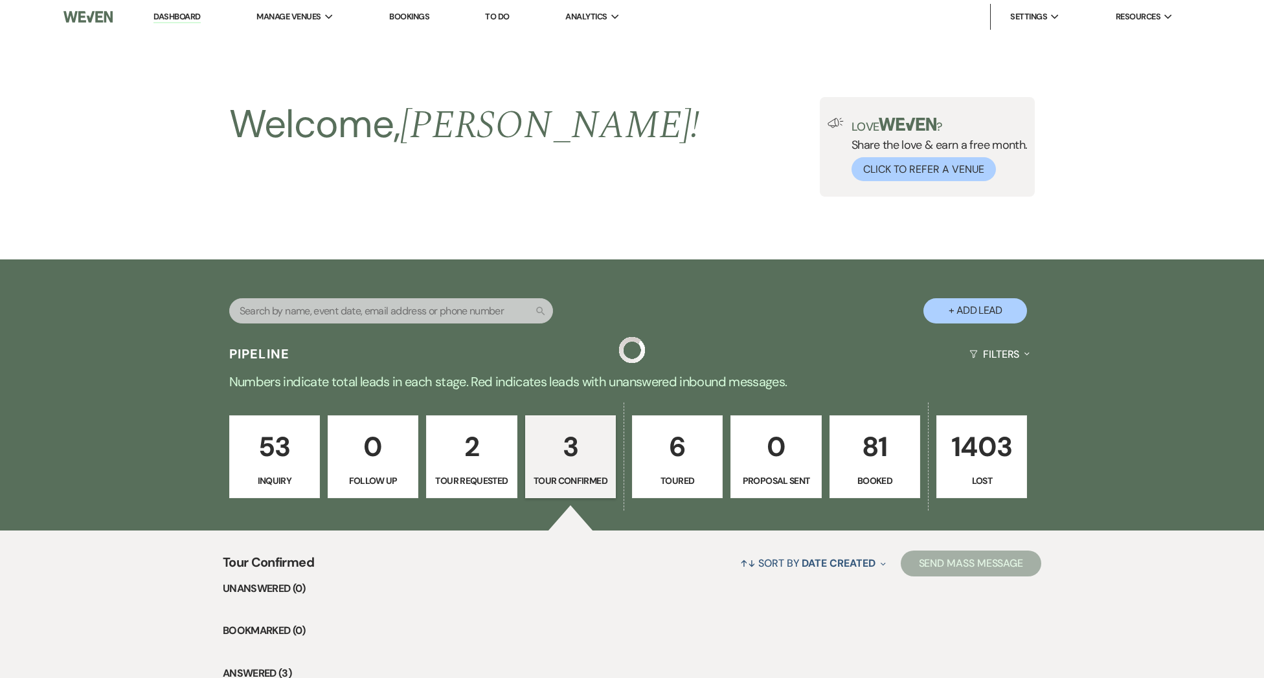
scroll to position [302, 0]
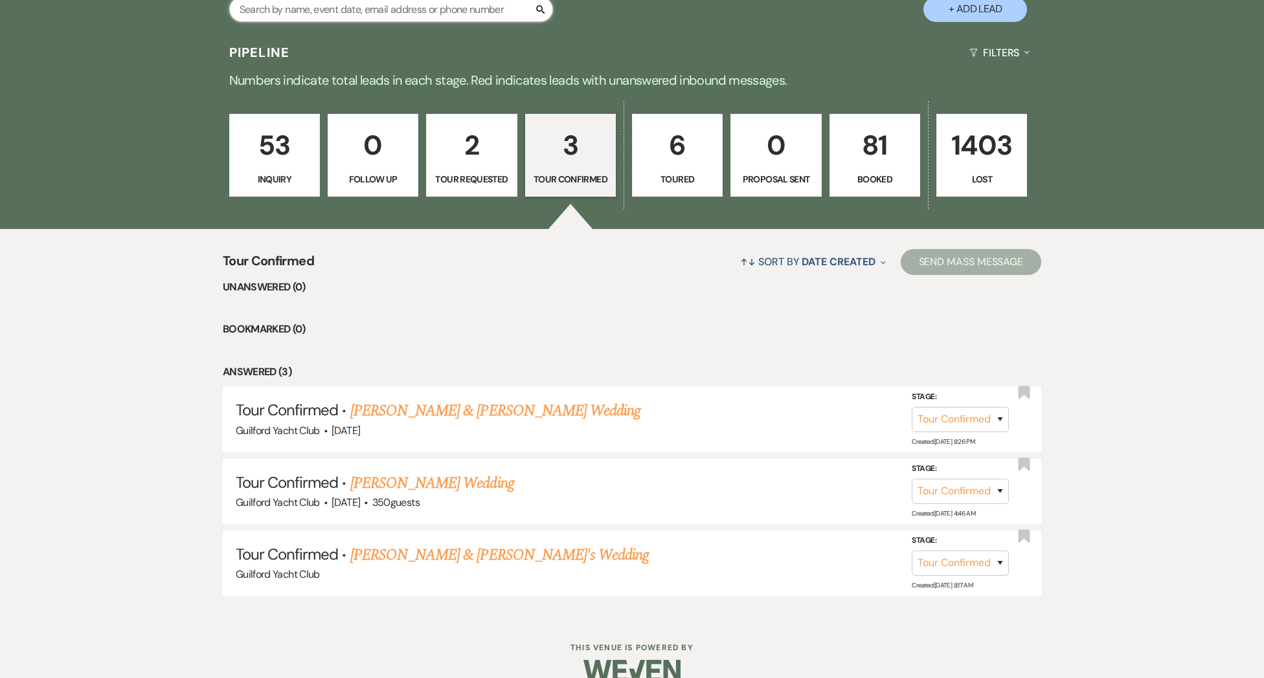
click at [280, 15] on input "text" at bounding box center [391, 9] width 324 height 25
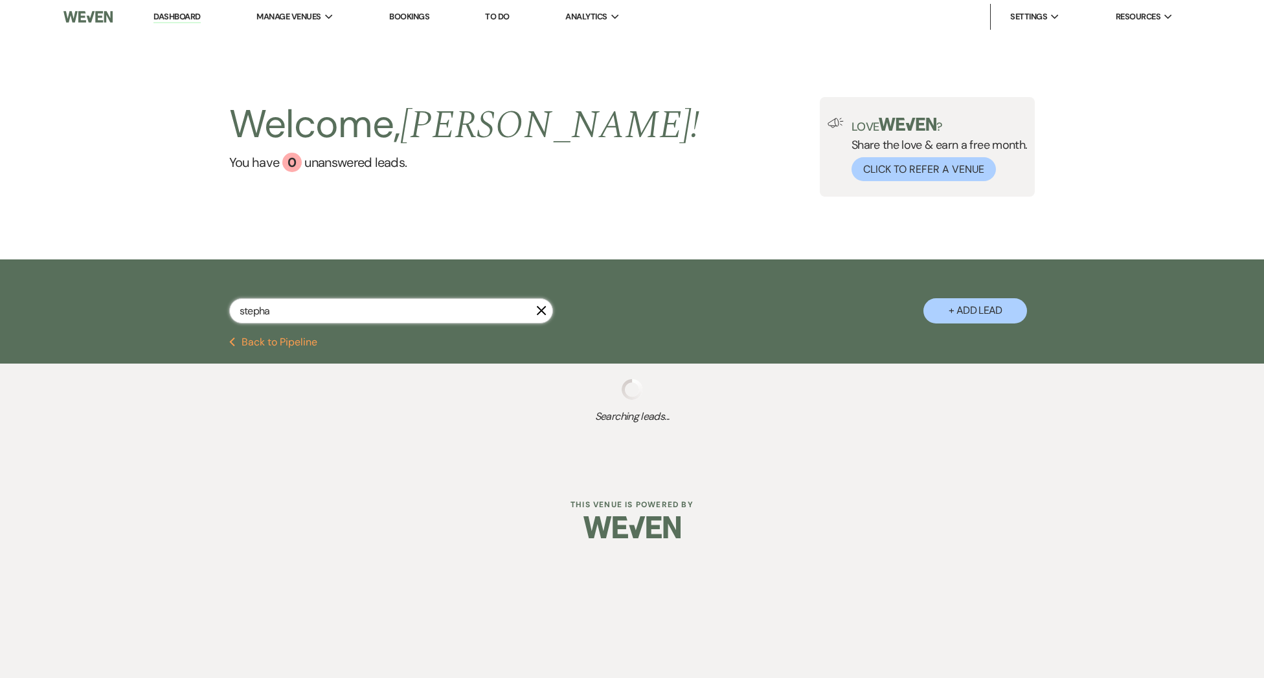
type input "stephan"
select select "8"
select select "5"
select select "8"
select select "5"
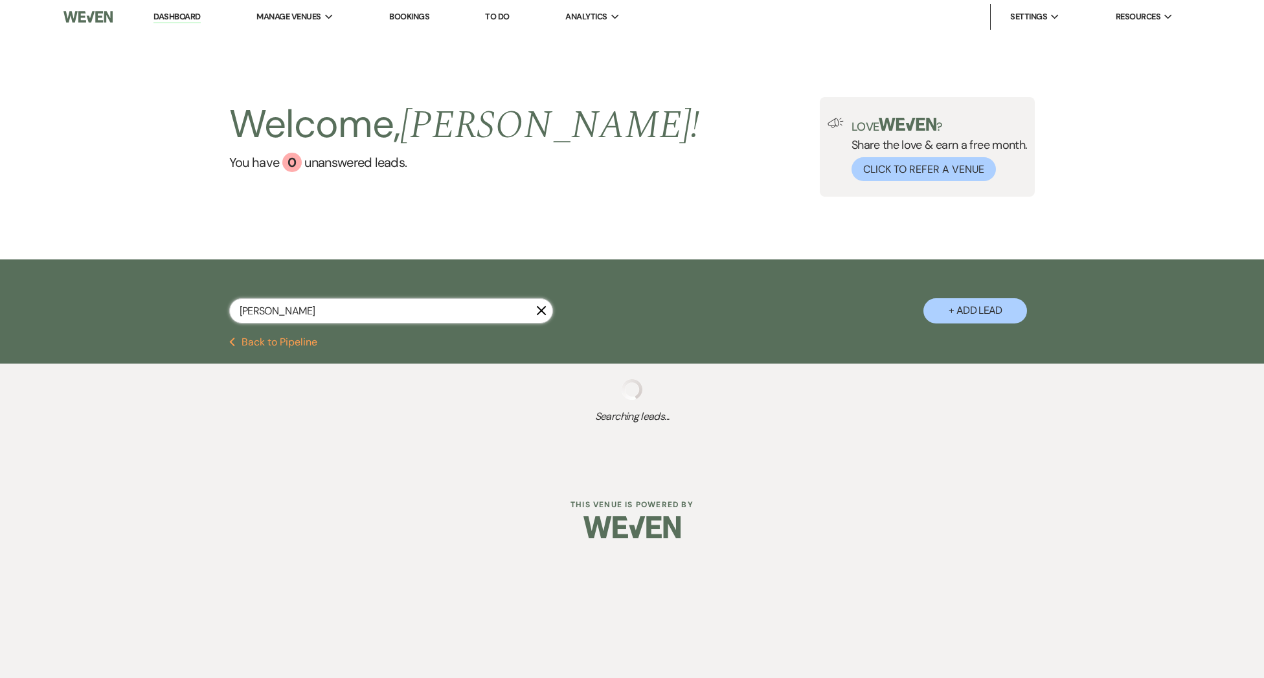
select select "8"
select select "5"
select select "8"
select select "5"
select select "8"
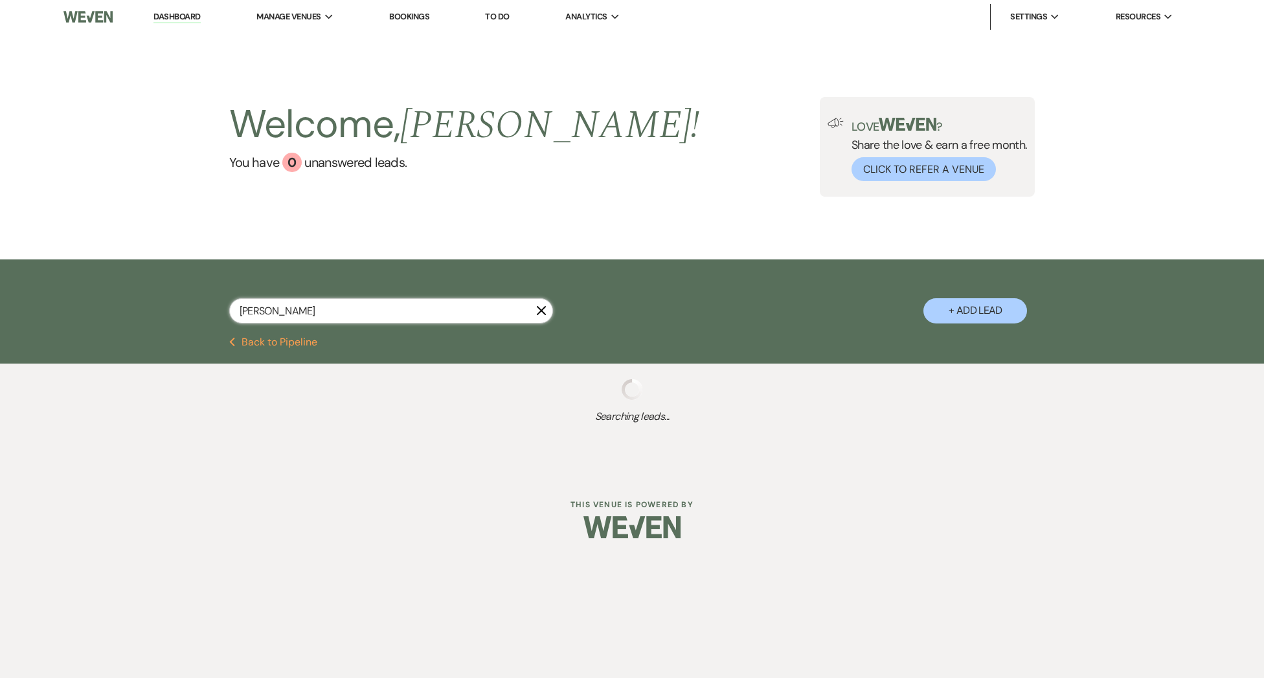
select select "5"
select select "8"
select select "5"
select select "8"
select select "5"
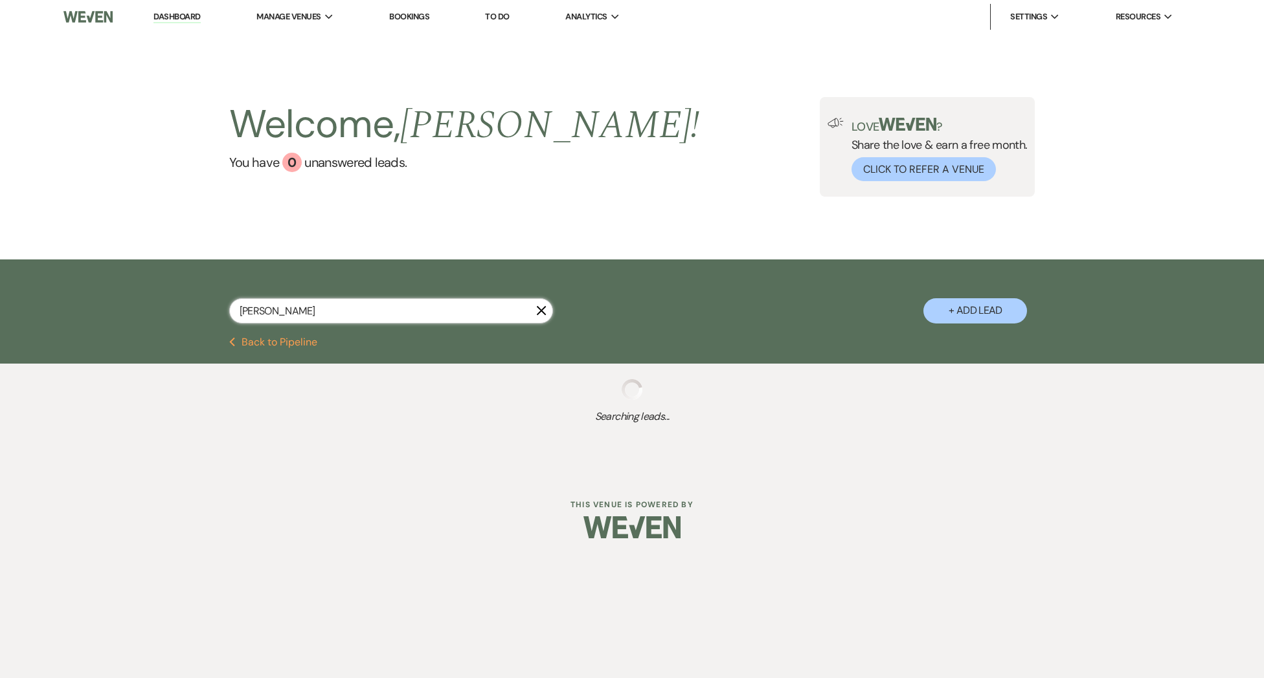
select select "8"
select select "6"
select select "8"
select select "6"
select select "8"
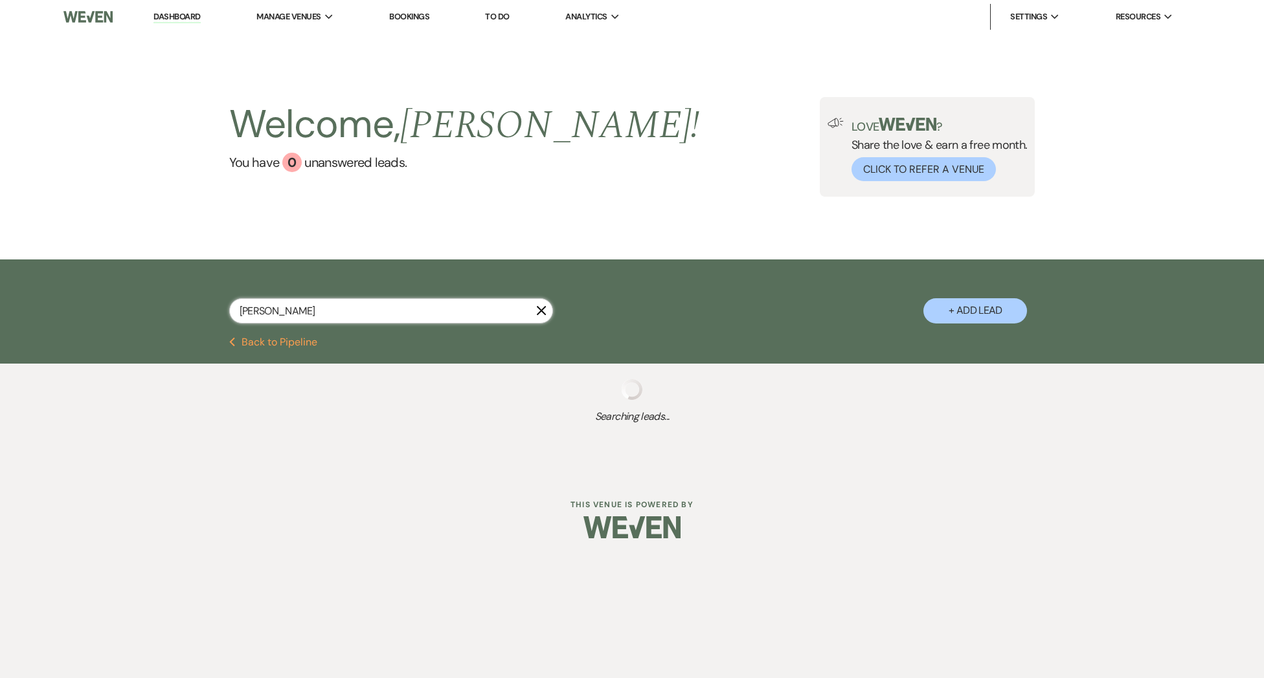
select select "5"
select select "8"
select select "5"
select select "8"
select select "5"
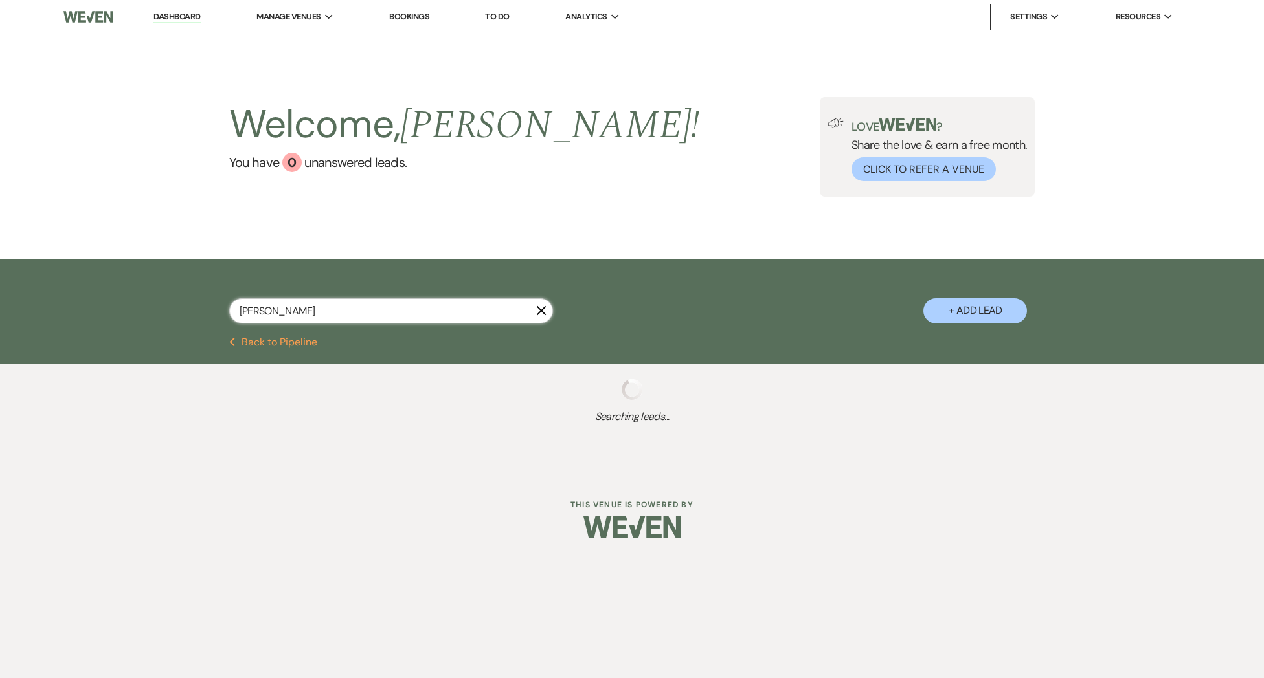
select select "8"
select select "5"
select select "8"
select select "6"
select select "8"
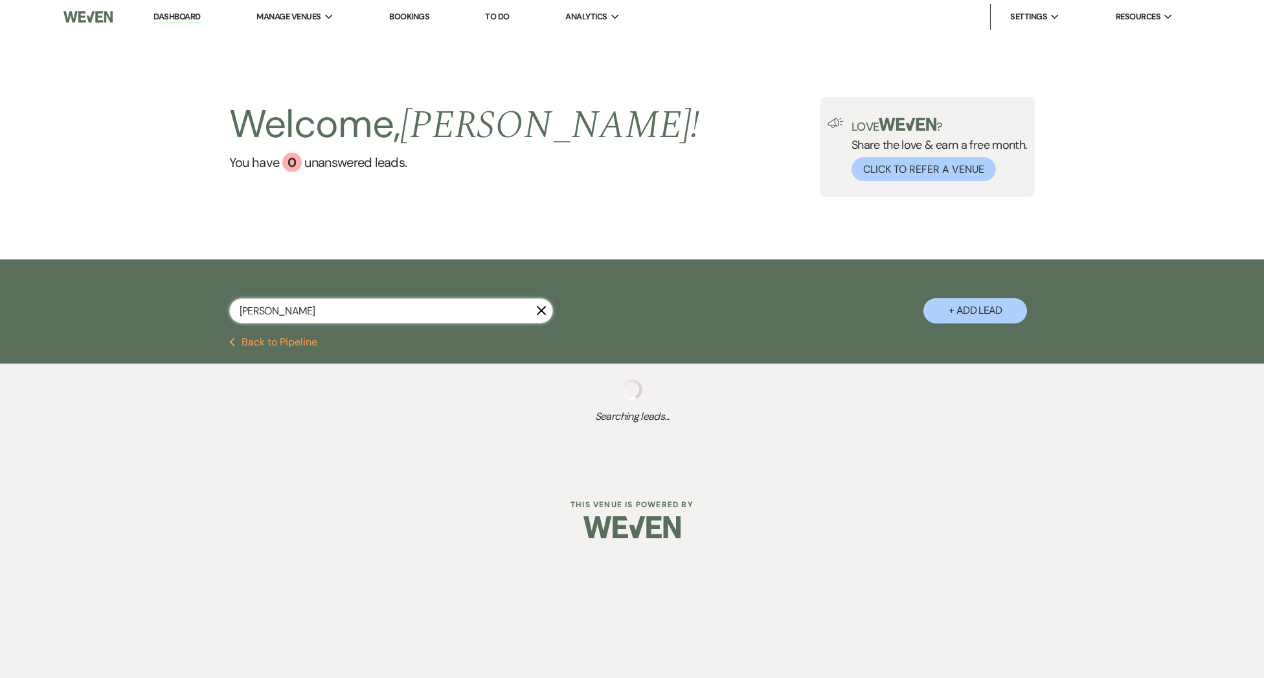
select select "10"
select select "8"
select select "5"
select select "8"
select select "1"
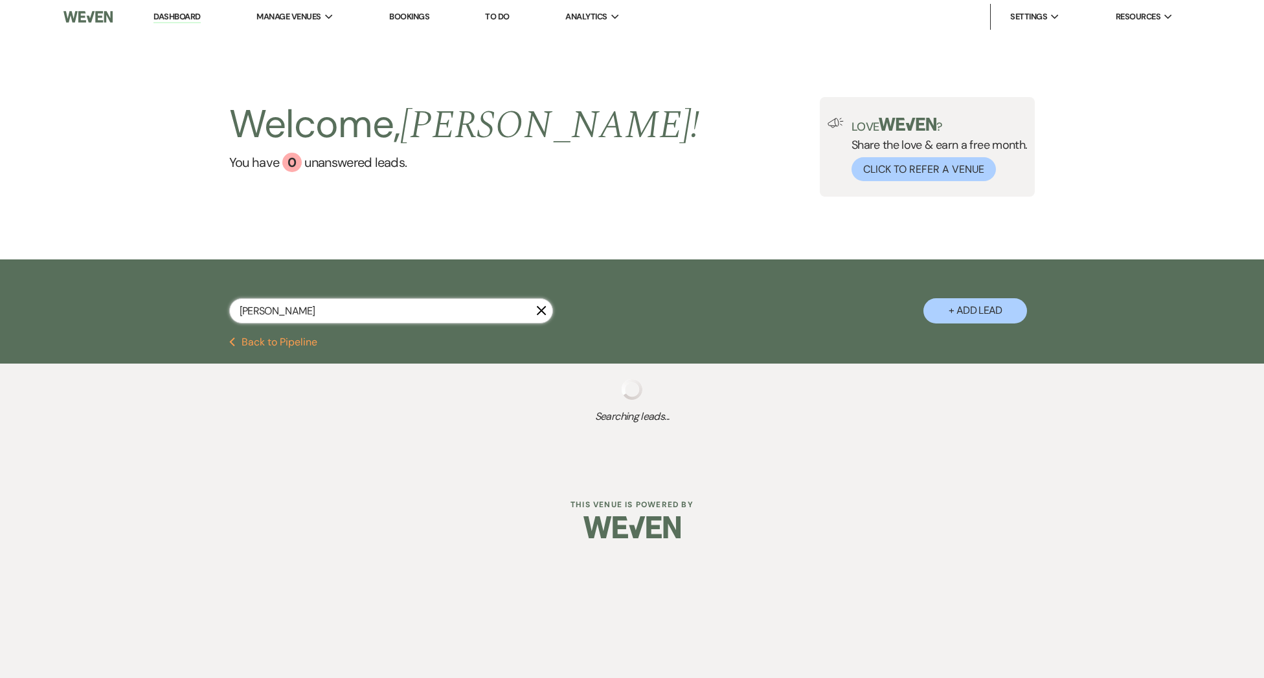
select select "8"
select select "5"
select select "8"
select select "6"
select select "8"
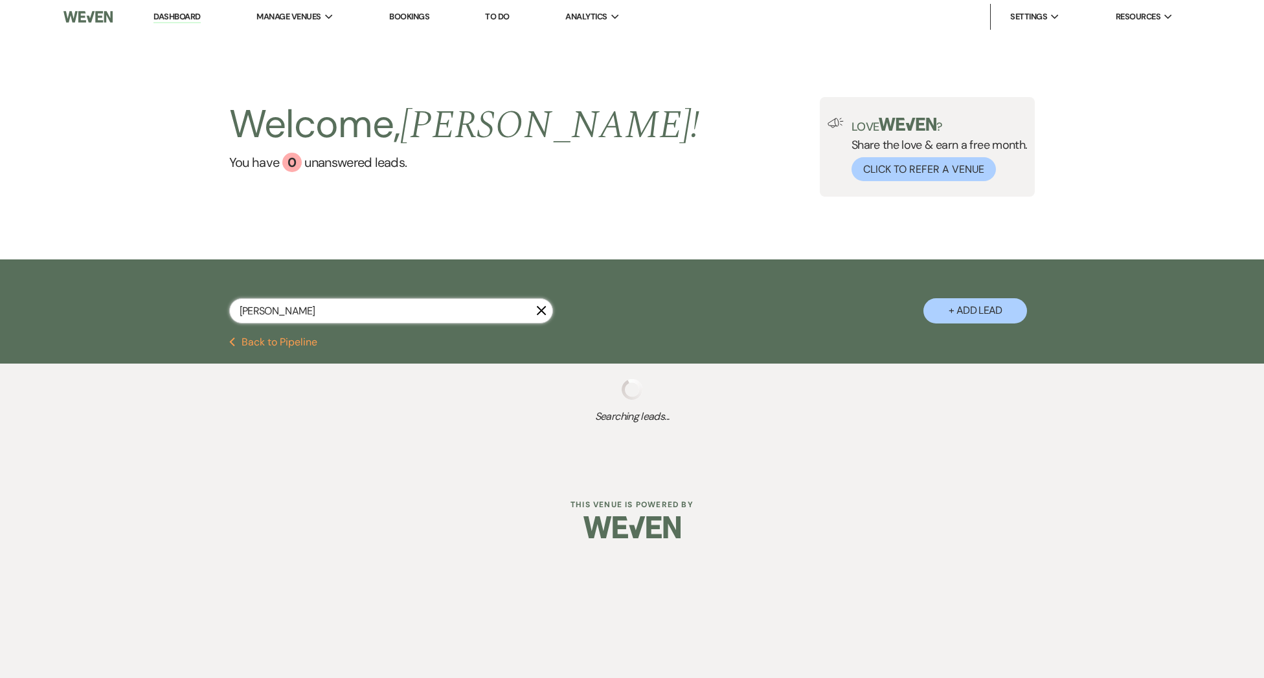
select select "5"
select select "8"
select select "5"
select select "8"
select select "4"
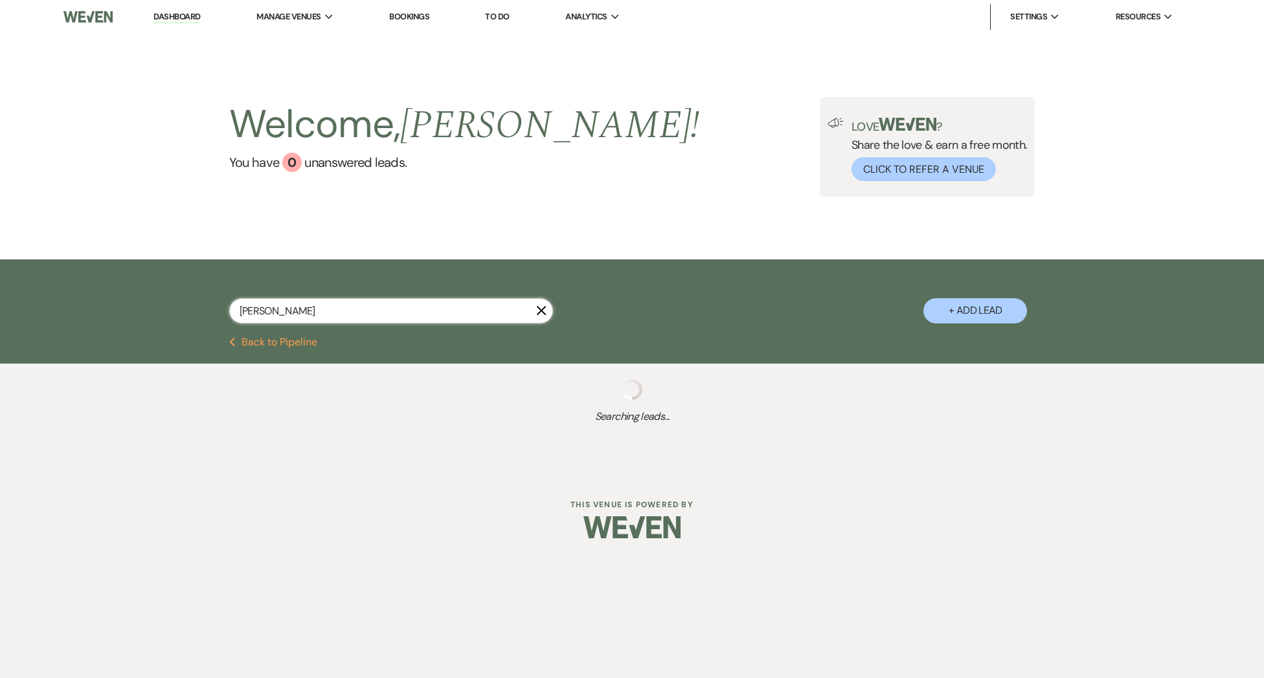
select select "8"
select select "3"
select select "8"
select select "5"
select select "8"
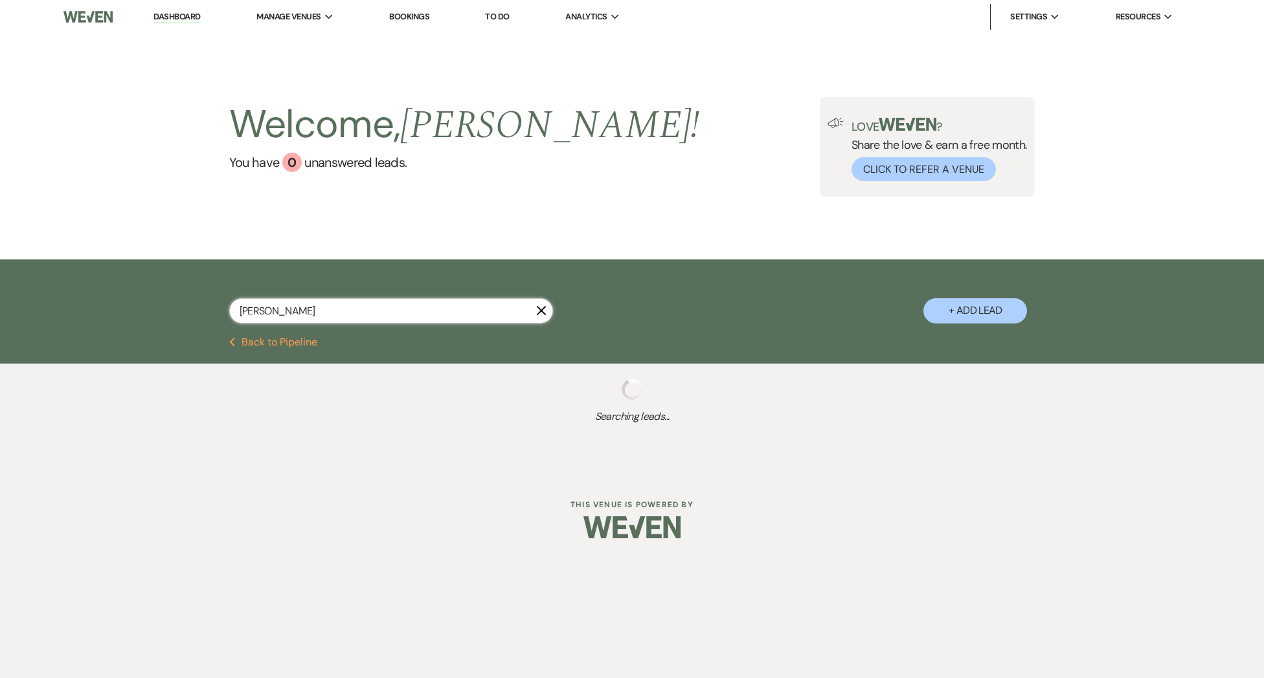
select select "6"
select select "8"
select select "3"
select select "8"
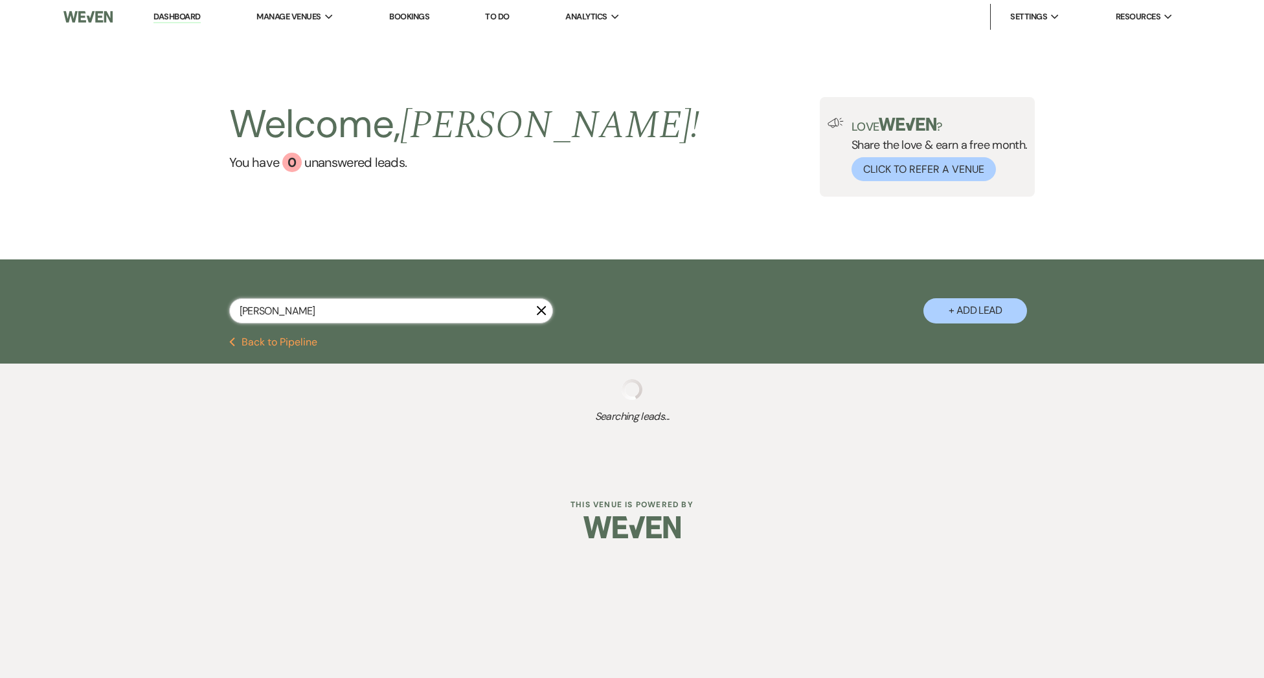
select select "8"
select select "6"
select select "8"
select select "6"
select select "8"
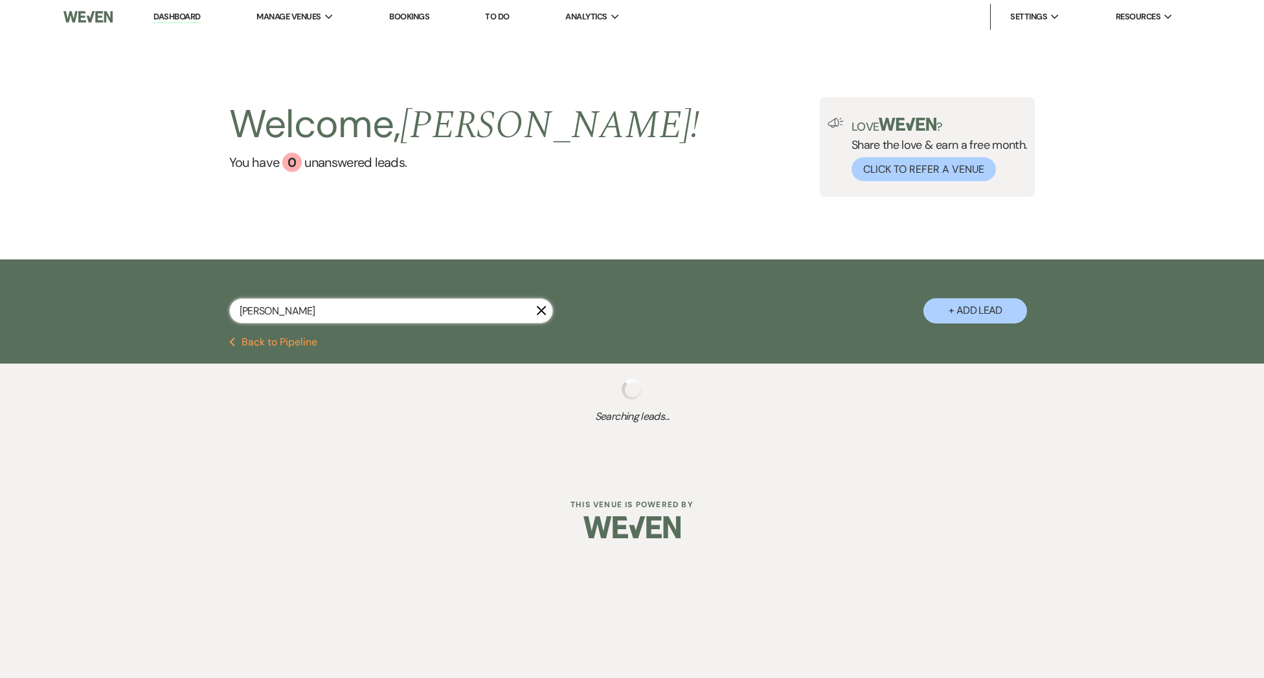
select select "5"
select select "8"
select select "5"
select select "8"
select select "5"
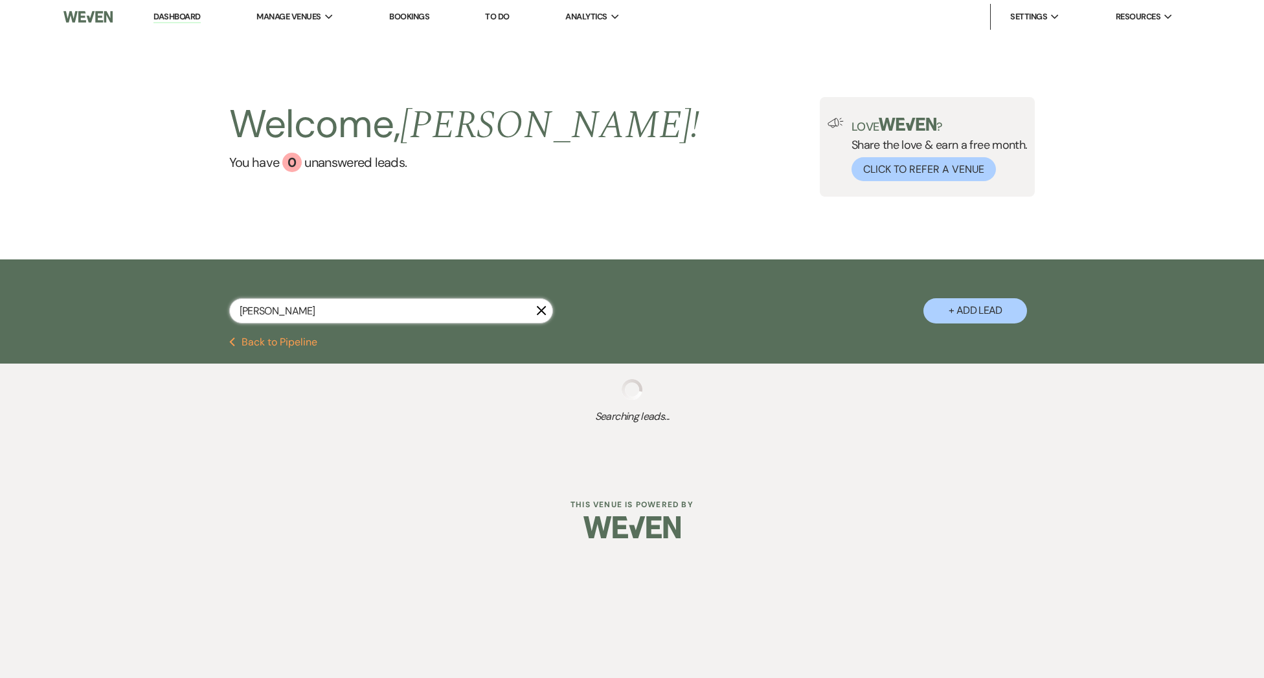
select select "8"
select select "5"
select select "8"
select select "5"
select select "8"
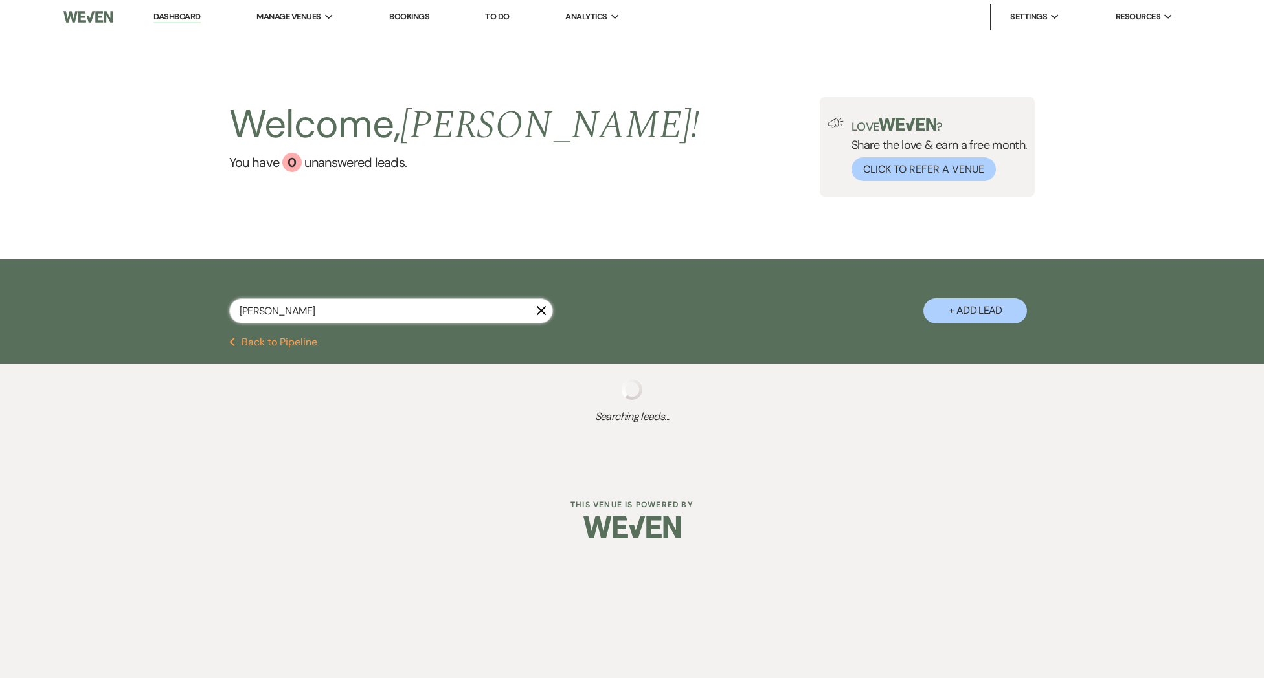
select select "5"
select select "8"
select select "5"
select select "8"
select select "5"
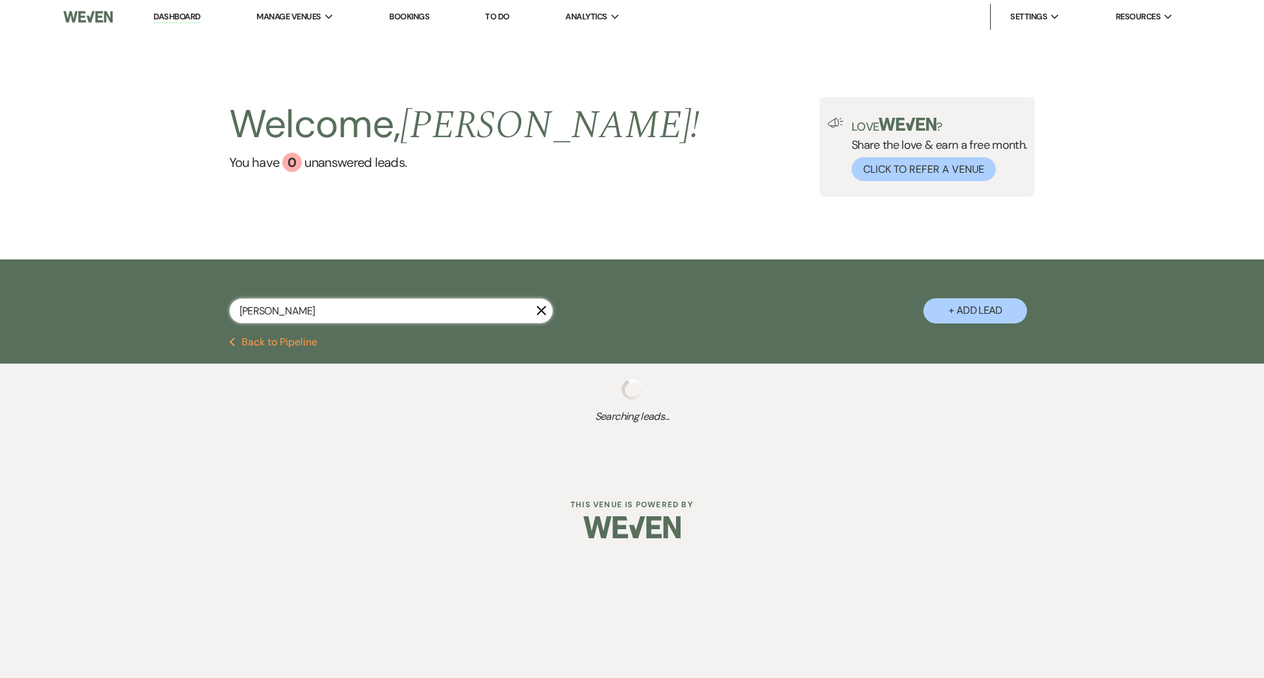
select select "8"
select select "5"
select select "8"
select select "5"
select select "8"
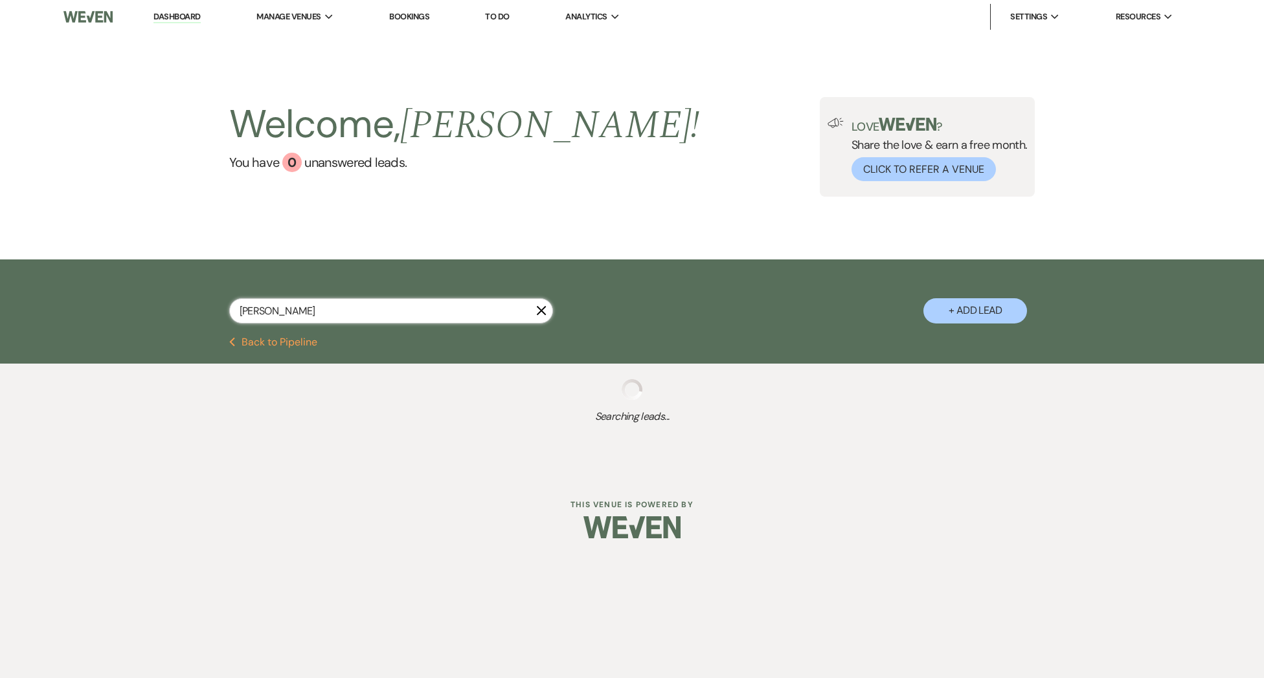
select select "5"
select select "8"
select select "5"
select select "8"
select select "5"
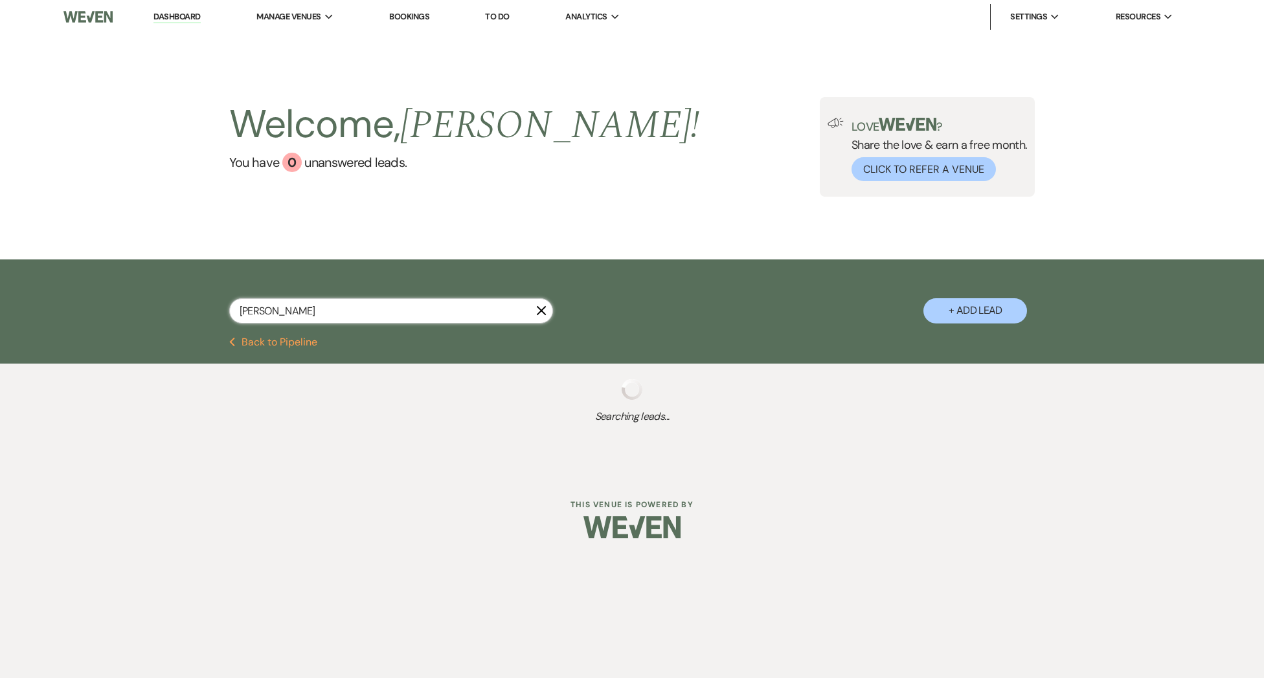
select select "8"
select select "5"
select select "8"
select select "7"
select select "8"
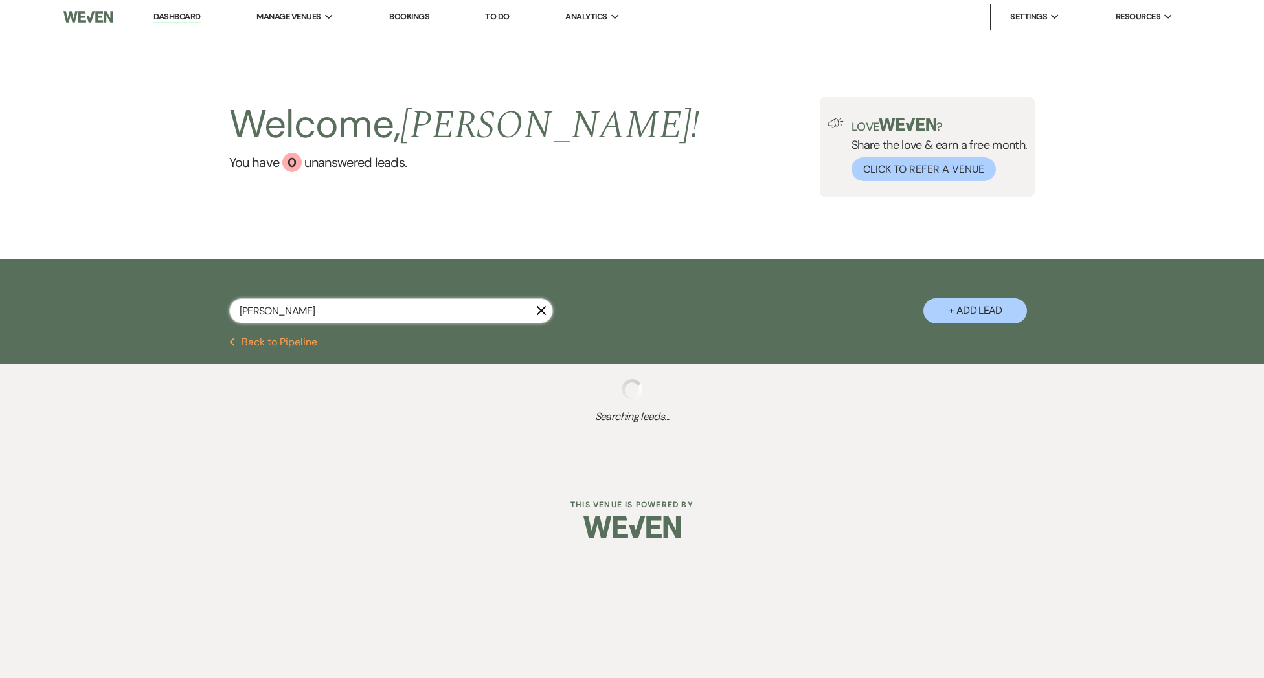
select select "5"
select select "8"
select select "6"
select select "8"
select select "5"
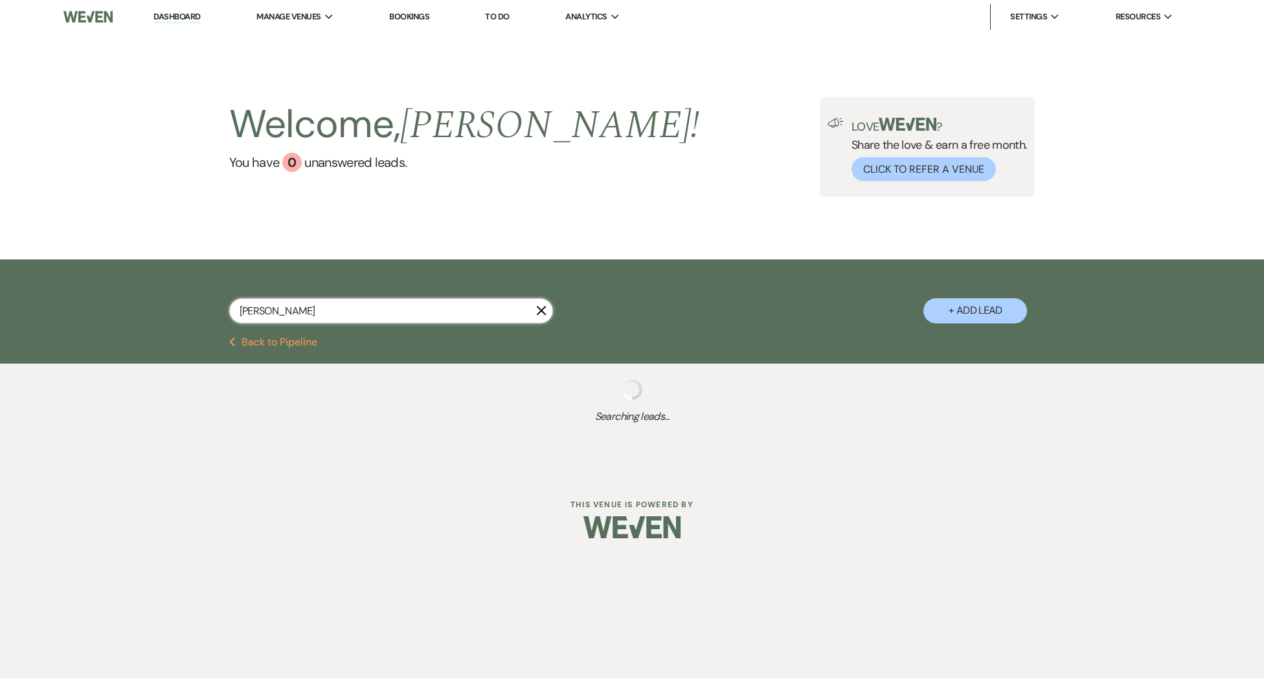
select select "8"
select select "5"
select select "8"
select select "5"
select select "8"
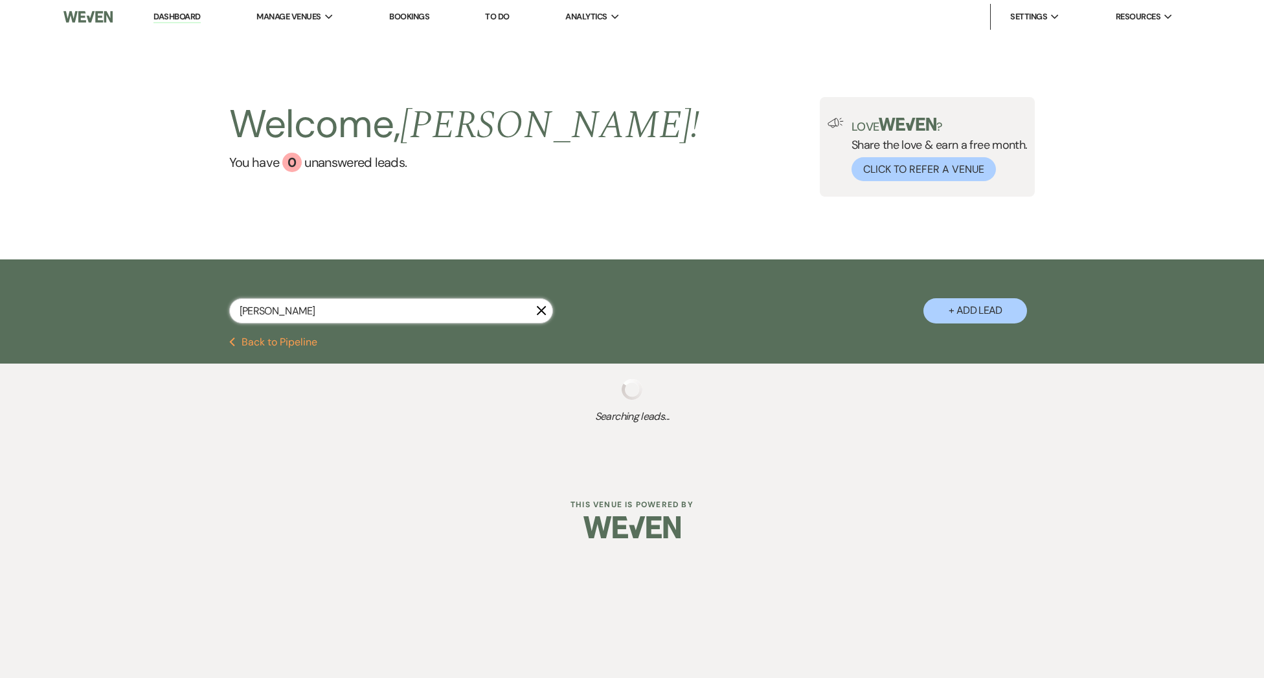
select select "5"
select select "8"
select select "7"
select select "8"
select select "10"
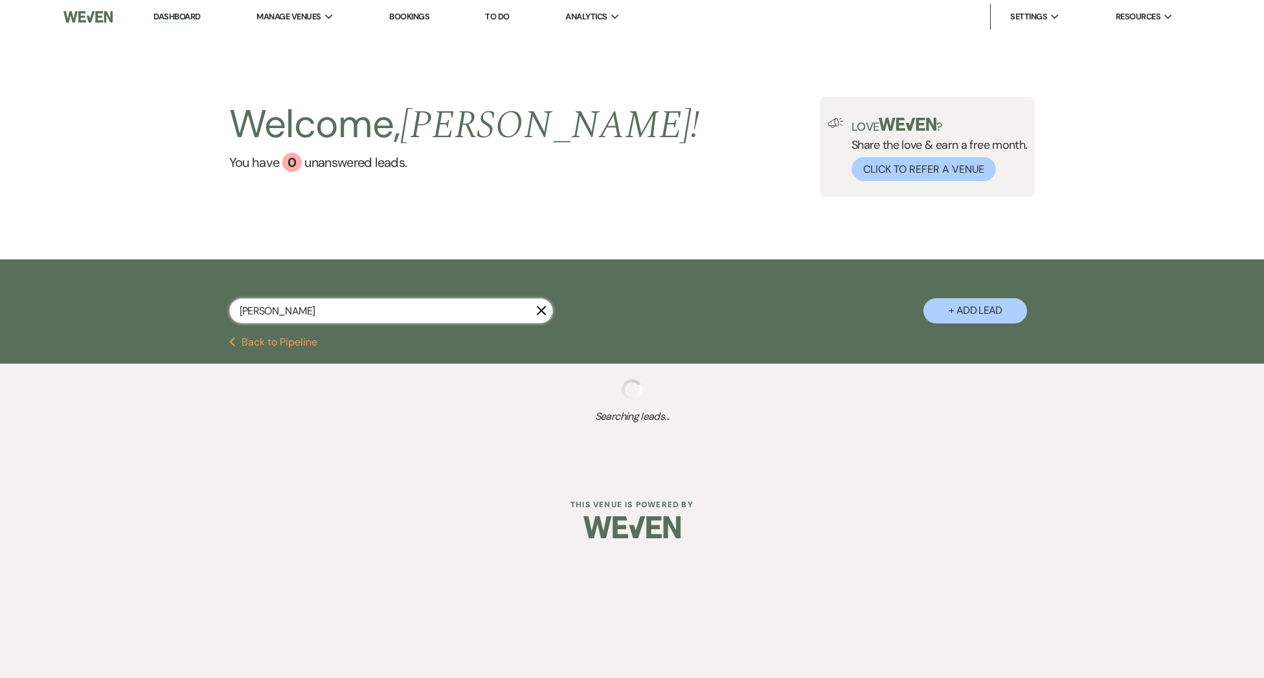
select select "8"
select select "7"
select select "8"
select select "5"
select select "8"
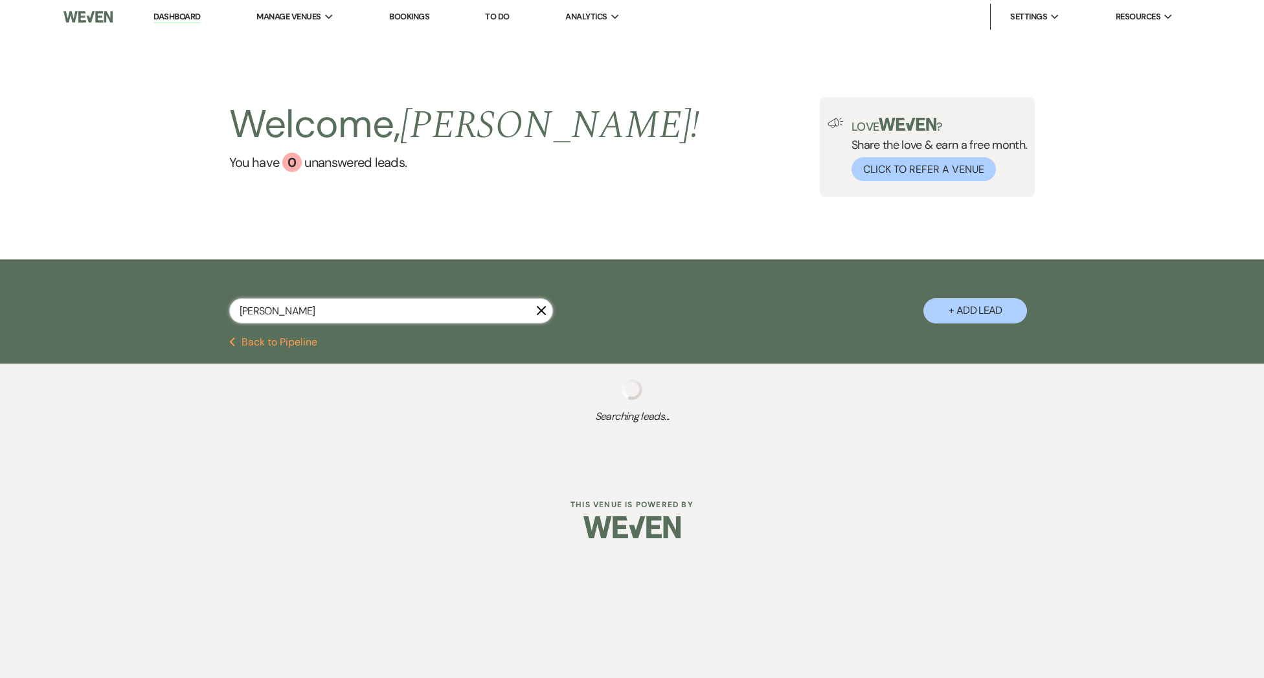
select select "5"
select select "8"
select select "7"
select select "8"
select select "5"
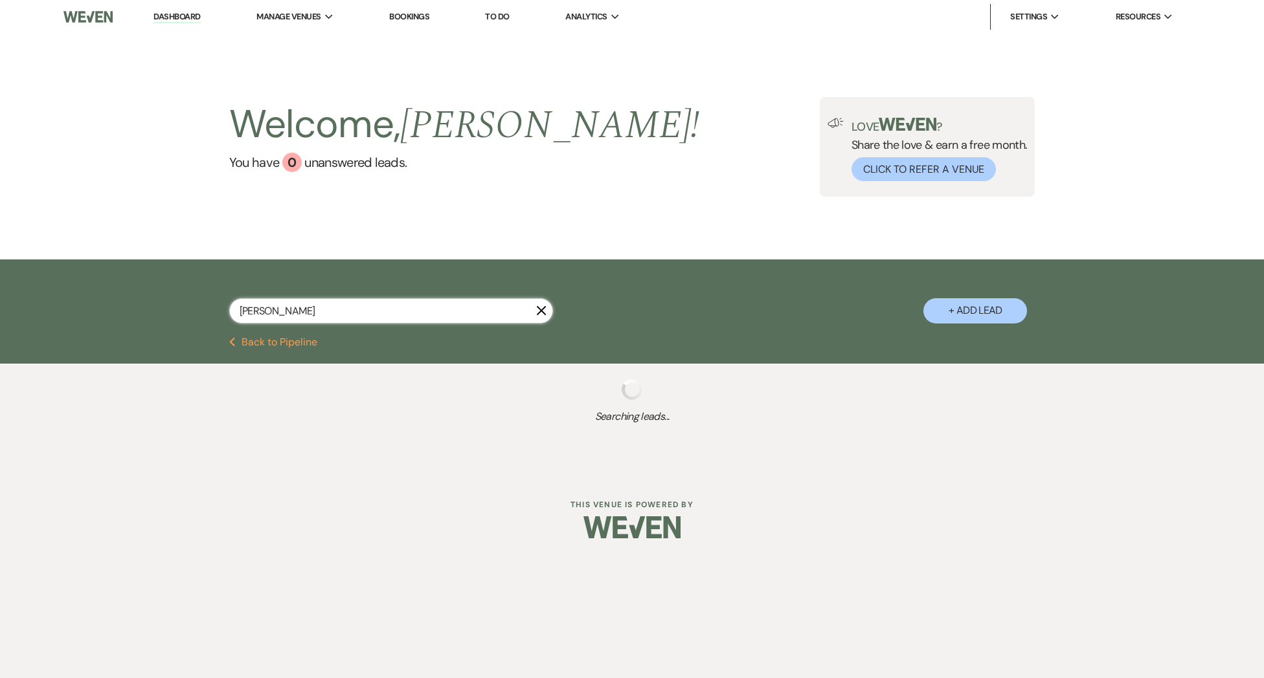
select select "8"
select select "5"
select select "8"
select select "5"
select select "8"
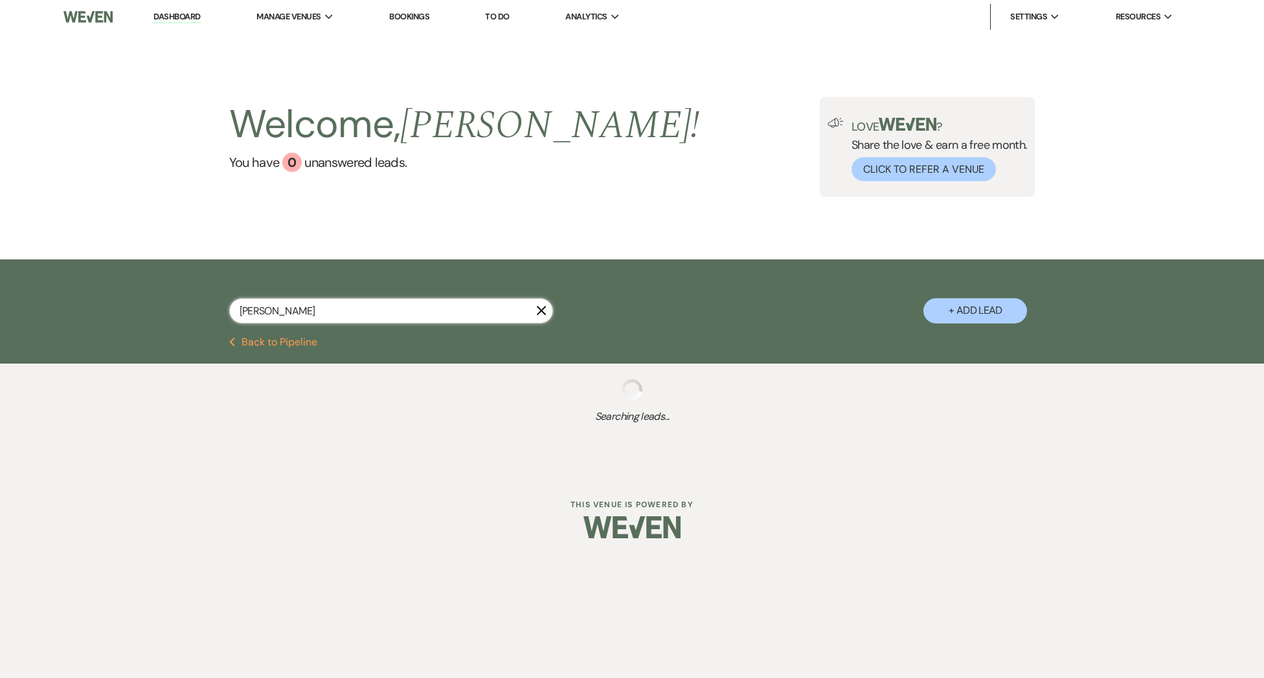
select select "5"
select select "8"
select select "5"
select select "8"
select select "5"
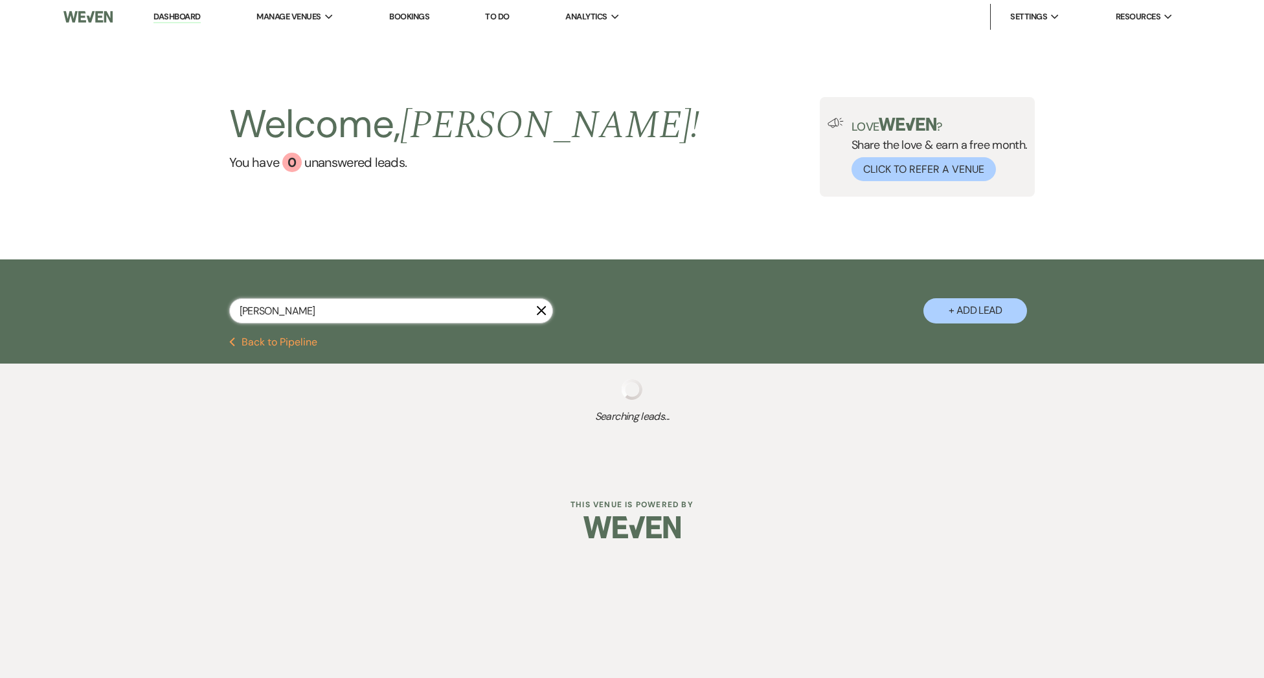
select select "8"
select select "5"
select select "8"
select select "6"
select select "8"
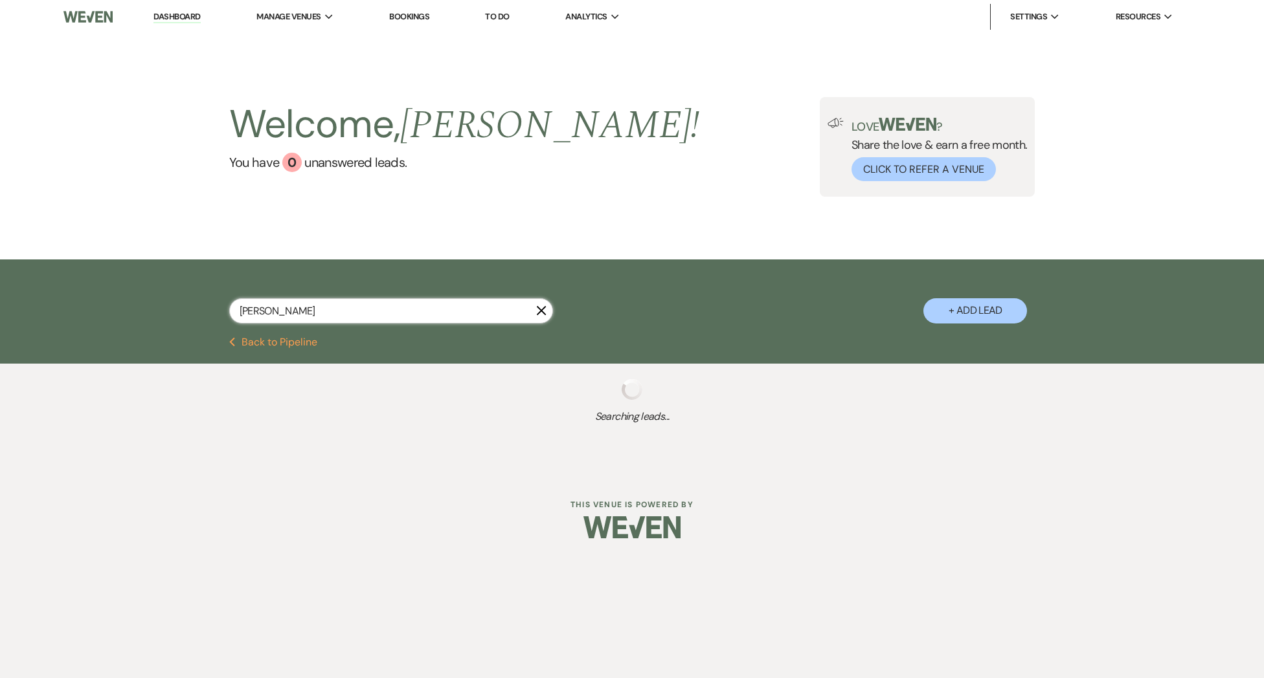
select select "5"
select select "8"
select select "5"
select select "8"
select select "4"
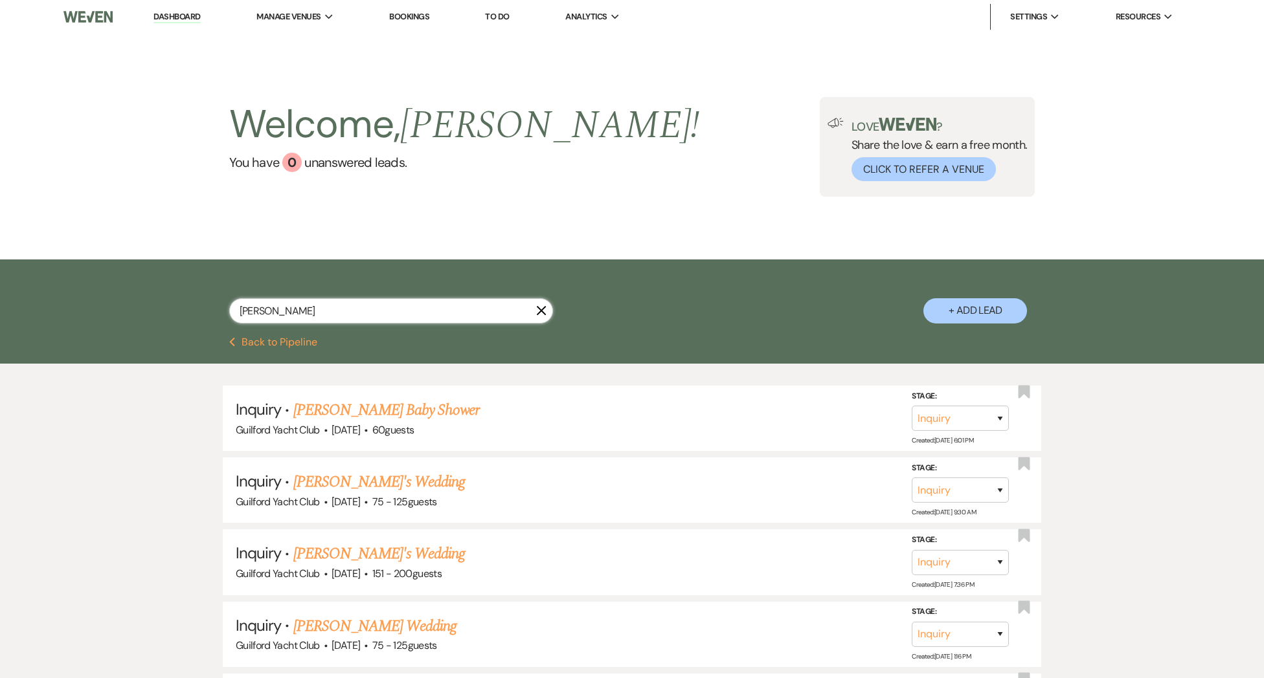
type input "stephanie"
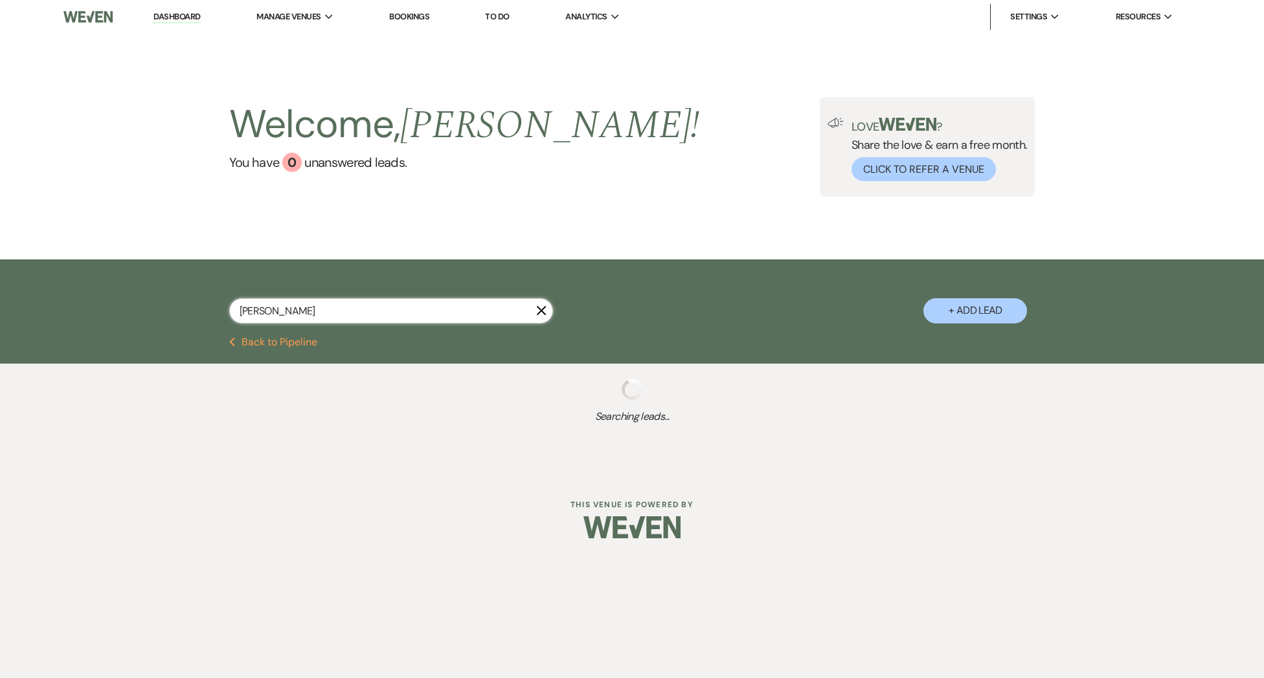
select select "8"
select select "5"
select select "8"
select select "1"
select select "8"
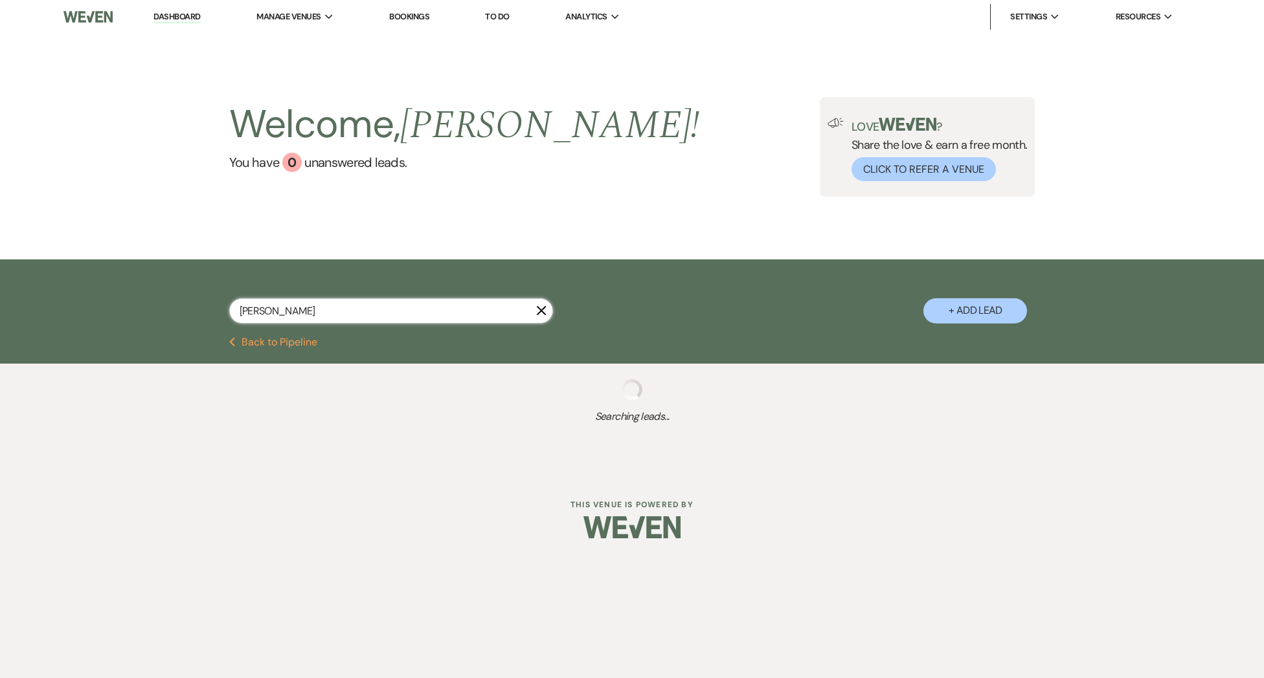
select select "5"
select select "8"
select select "5"
select select "8"
select select "5"
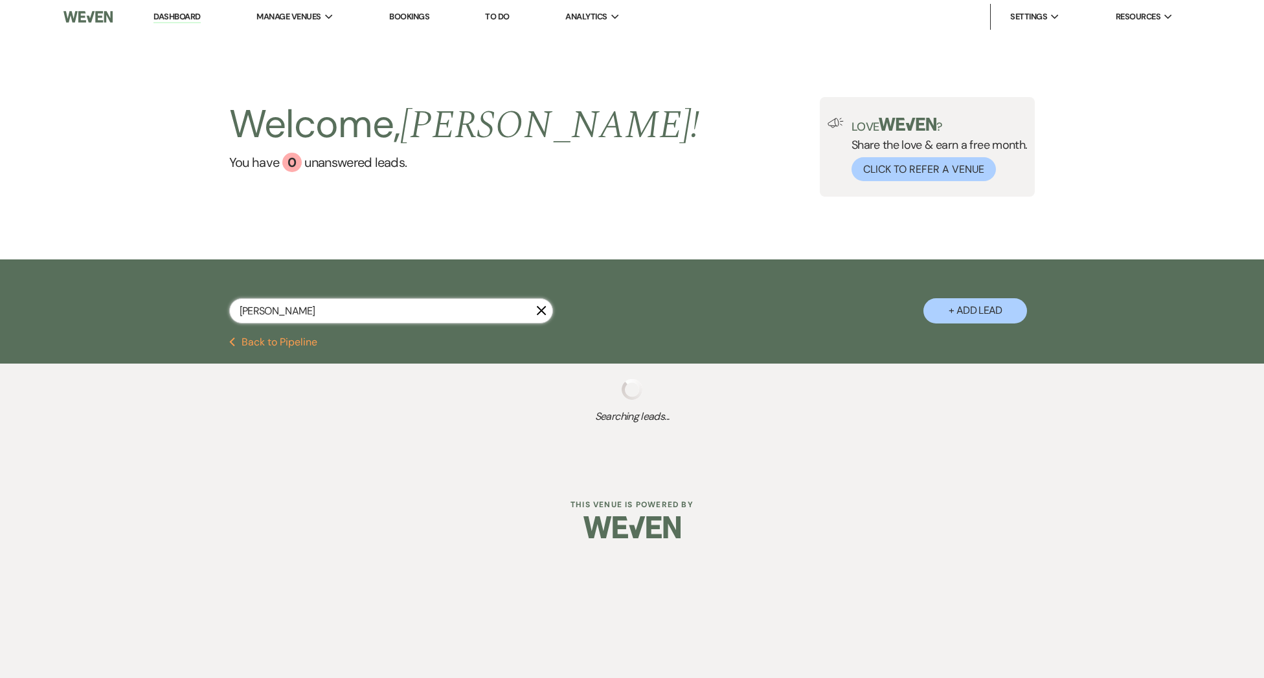
select select "8"
select select "5"
select select "8"
select select "5"
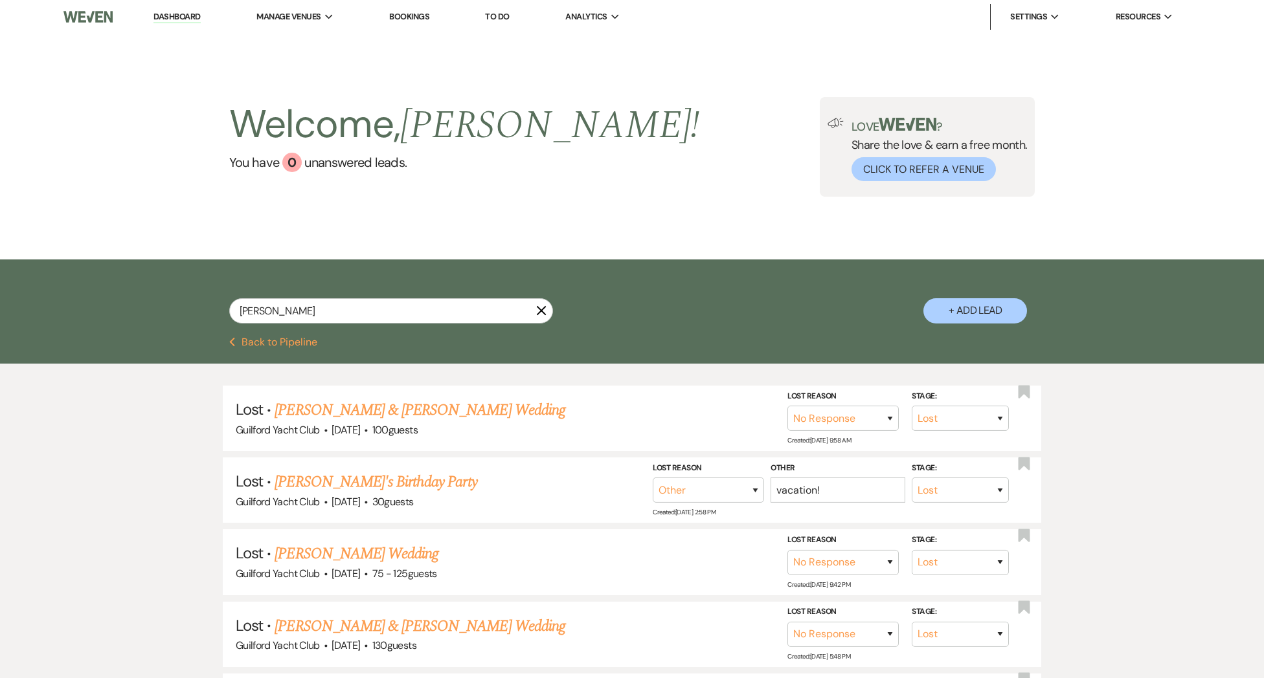
click at [299, 343] on button "Previous Back to Pipeline" at bounding box center [273, 342] width 89 height 10
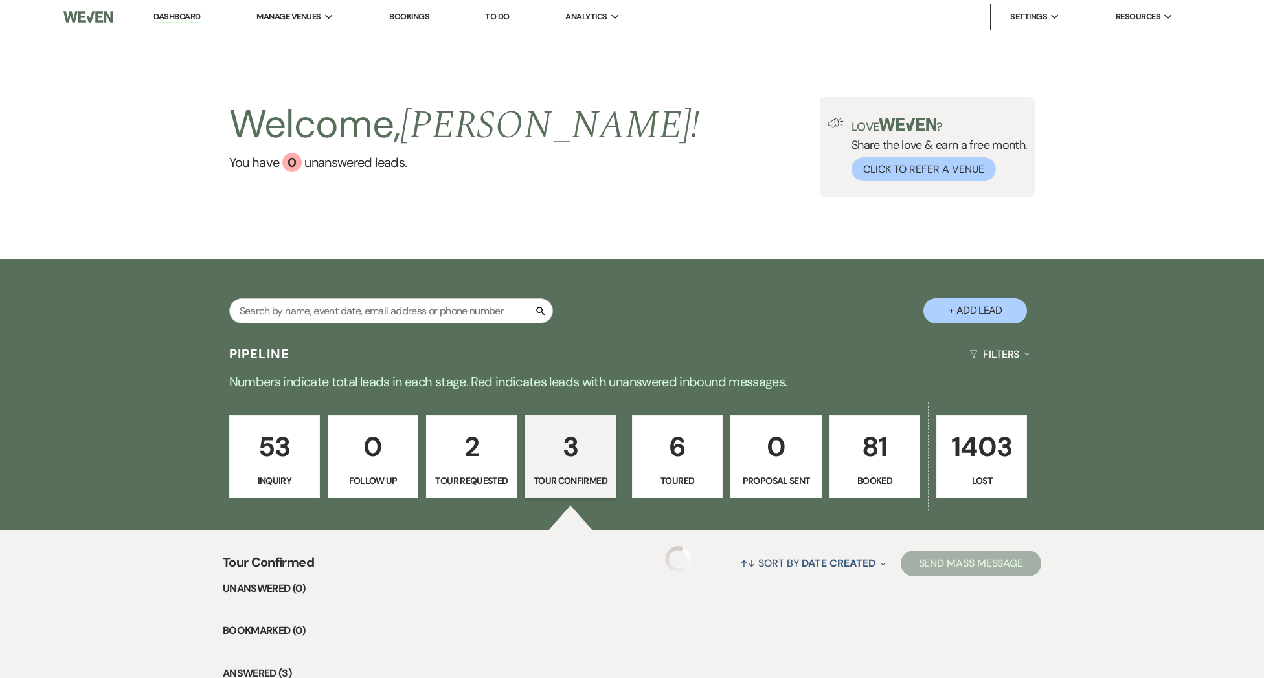
scroll to position [302, 0]
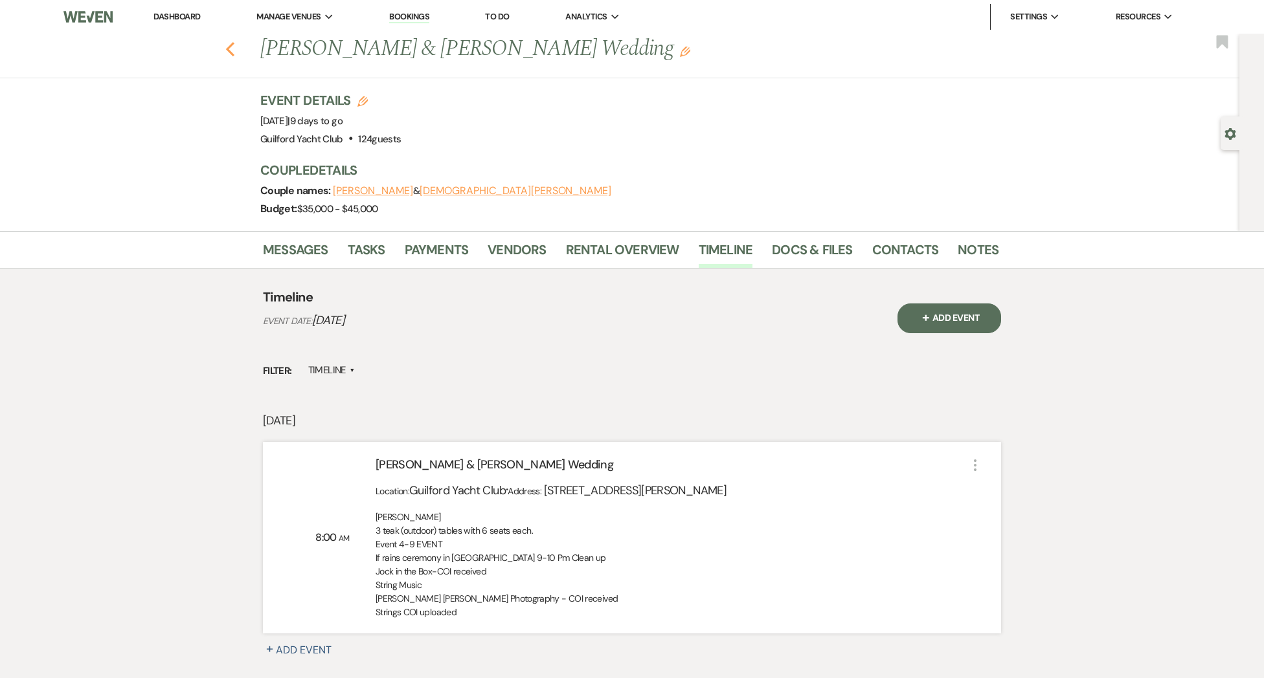
click at [230, 51] on icon "Previous" at bounding box center [230, 49] width 10 height 16
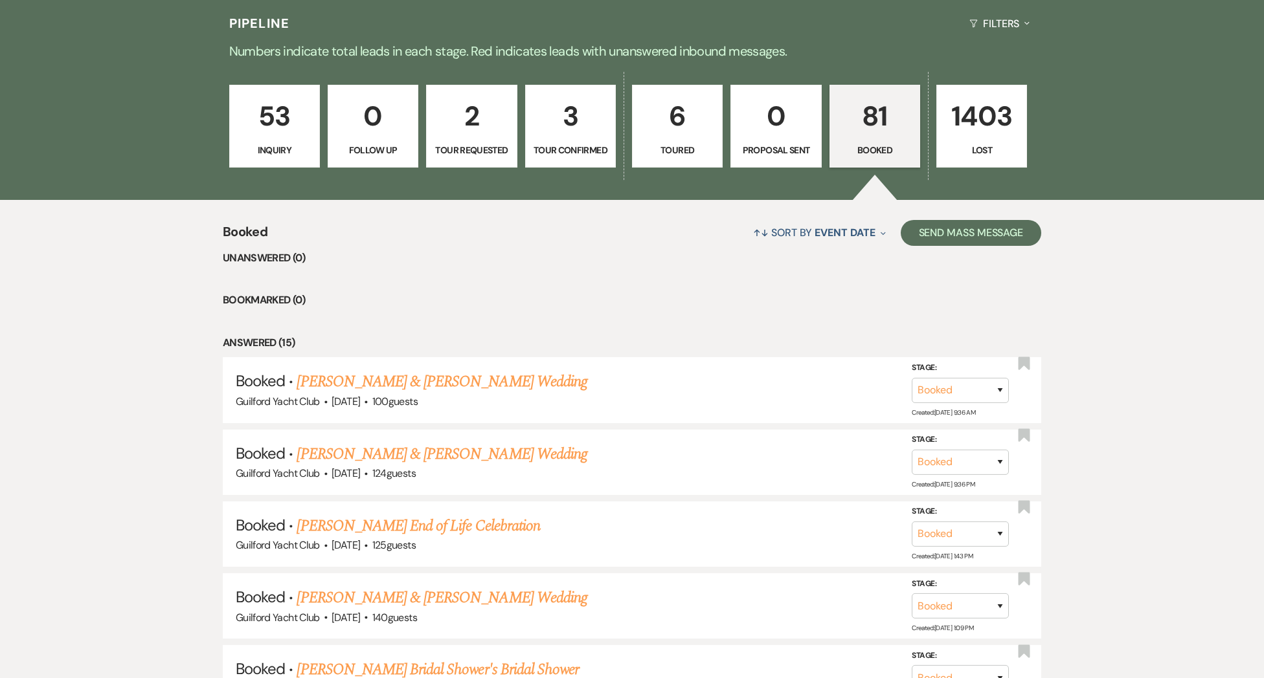
scroll to position [182, 0]
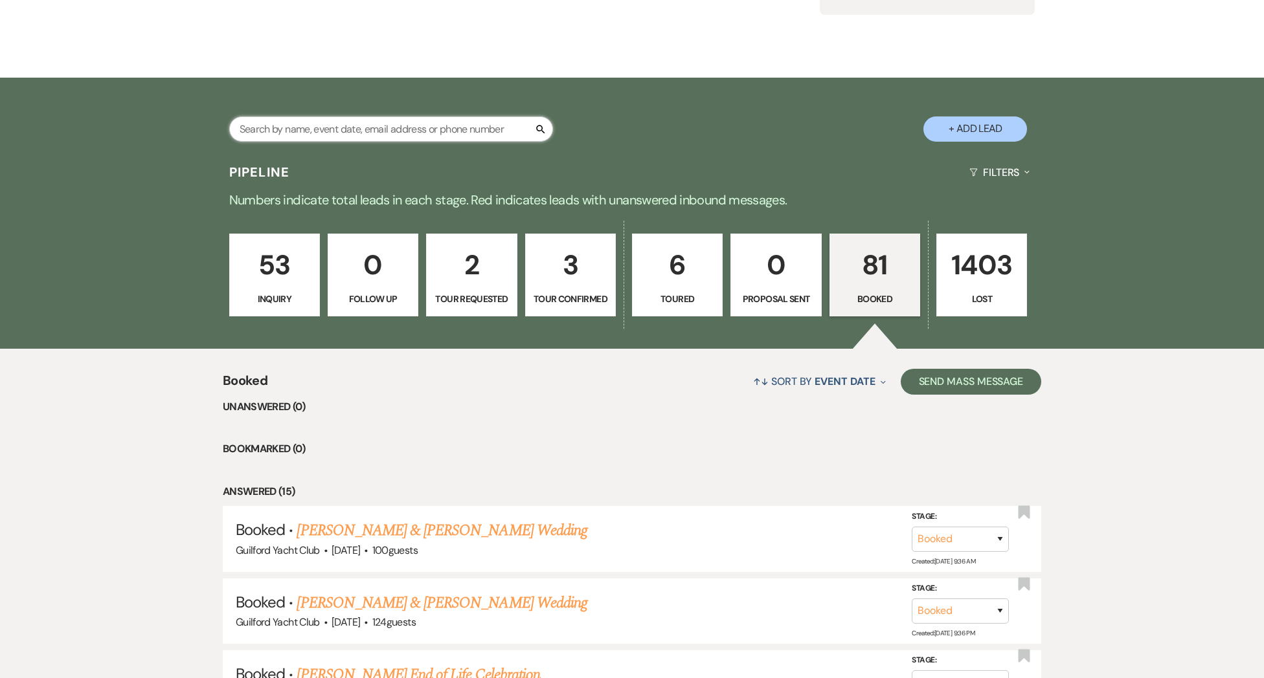
click at [342, 134] on input "text" at bounding box center [391, 129] width 324 height 25
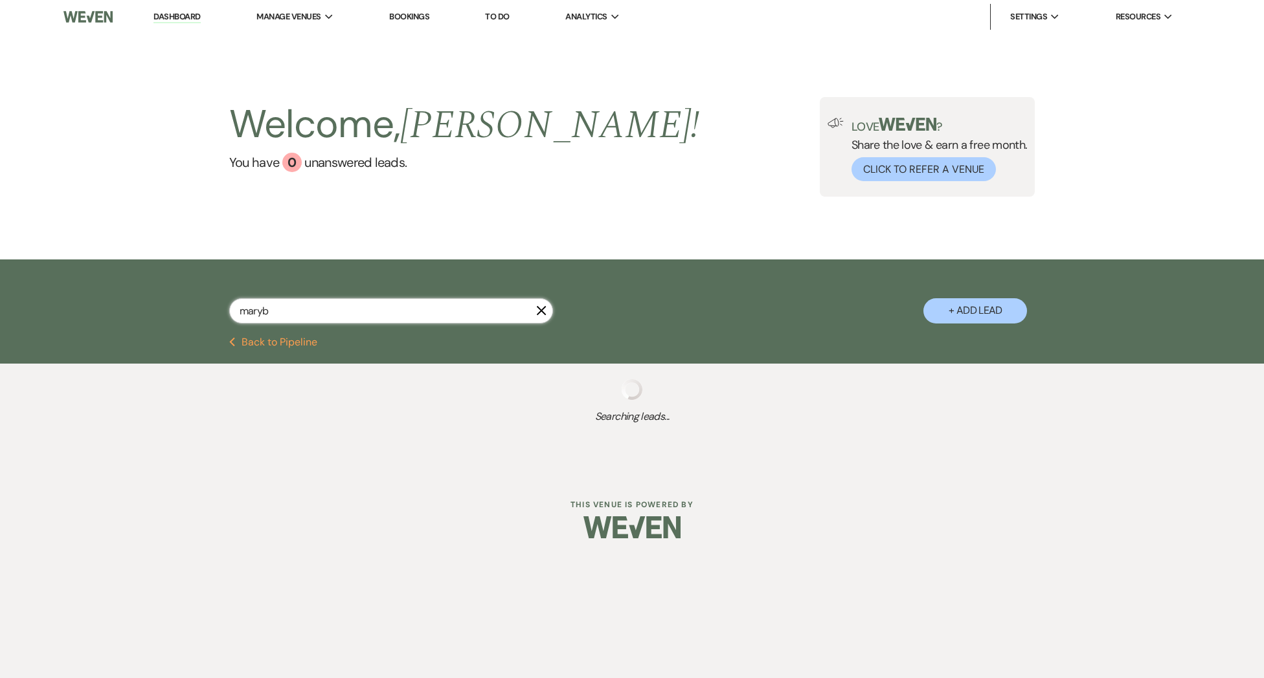
type input "marybe"
select select "8"
select select "5"
select select "8"
select select "5"
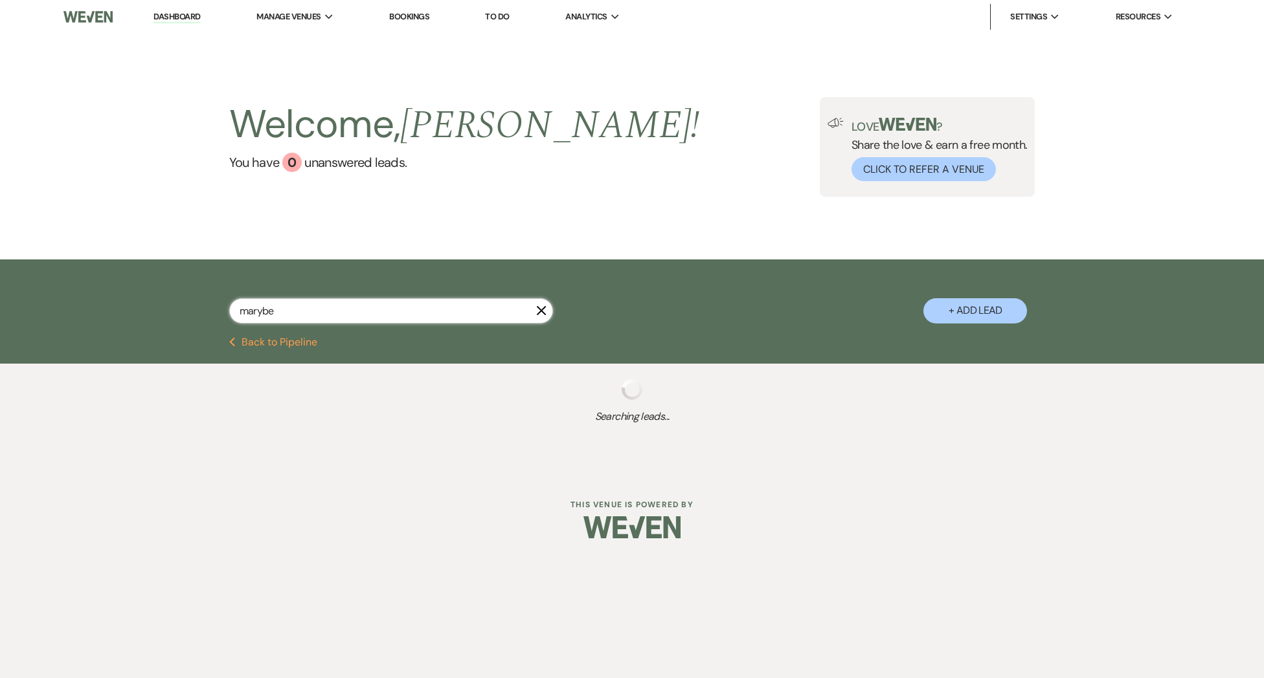
select select "8"
select select "10"
select select "8"
select select "5"
select select "8"
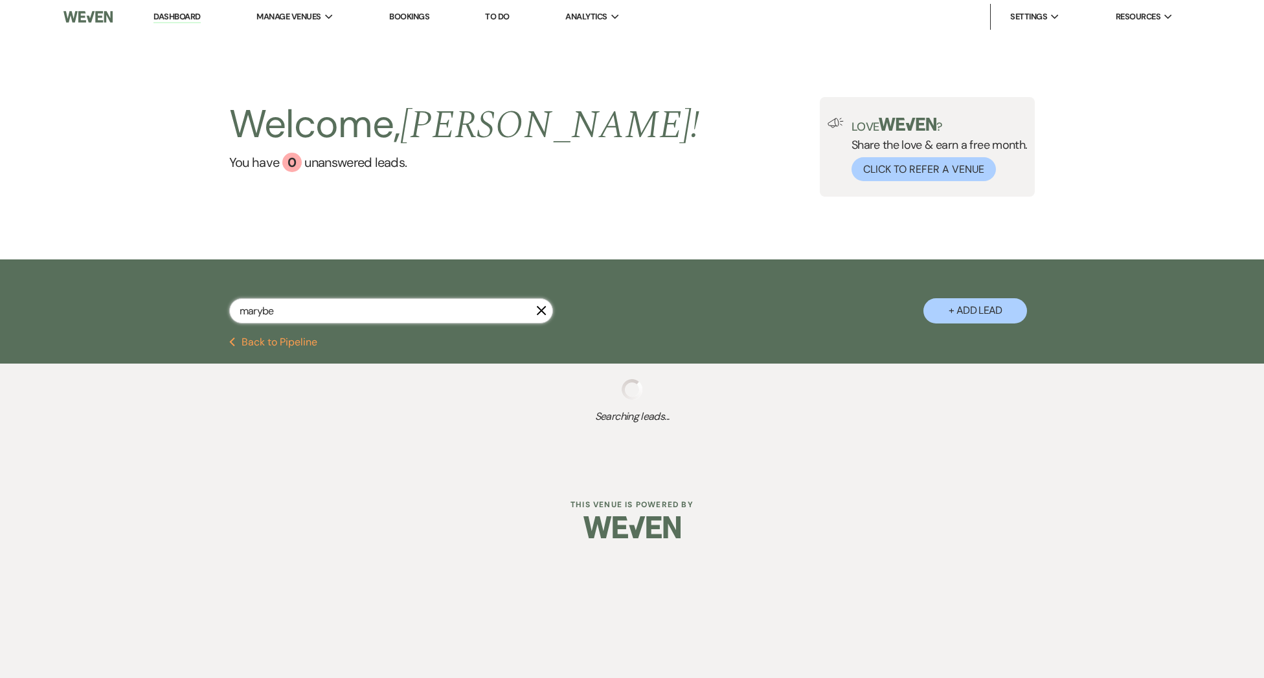
select select "5"
select select "8"
select select "5"
select select "8"
select select "6"
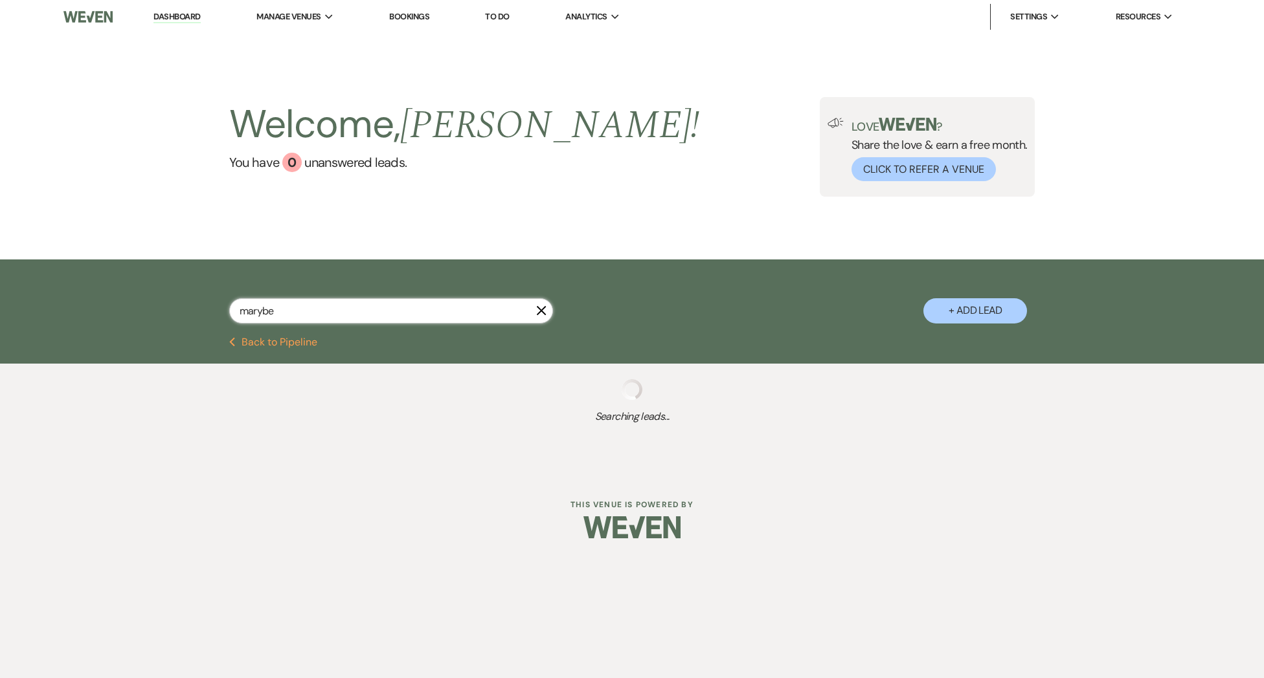
select select "8"
select select "5"
select select "8"
select select "5"
select select "8"
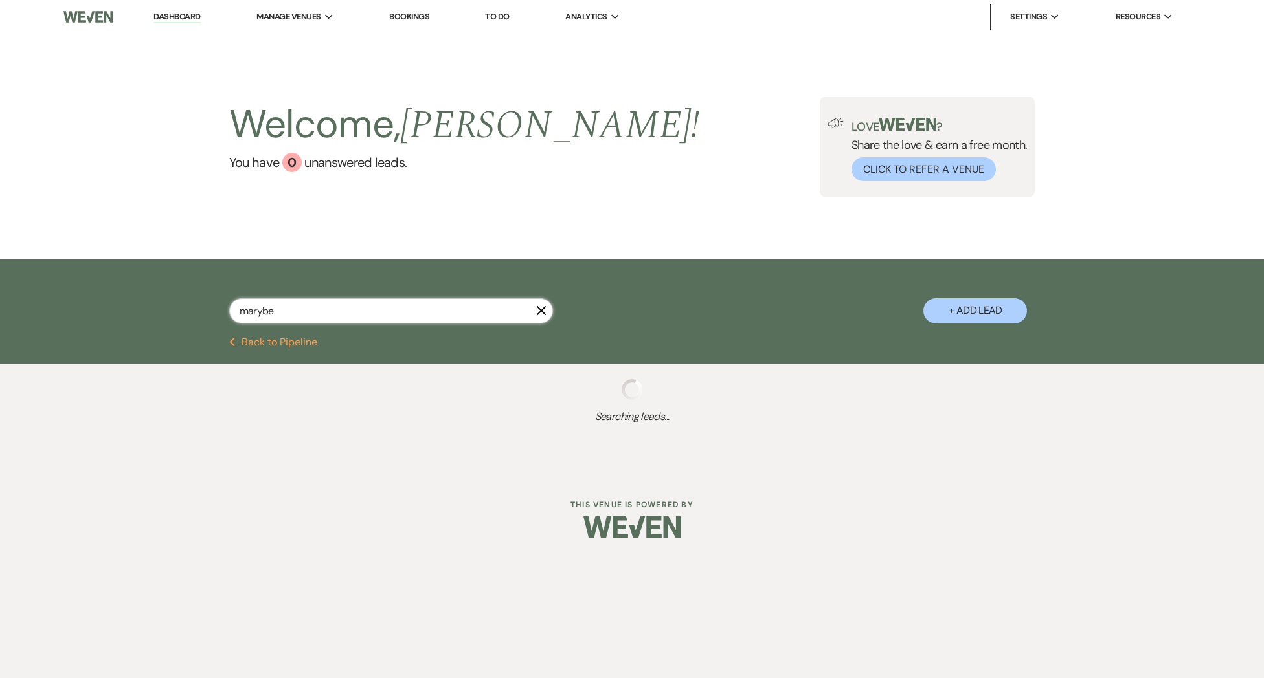
select select "5"
select select "8"
select select "5"
select select "8"
select select "7"
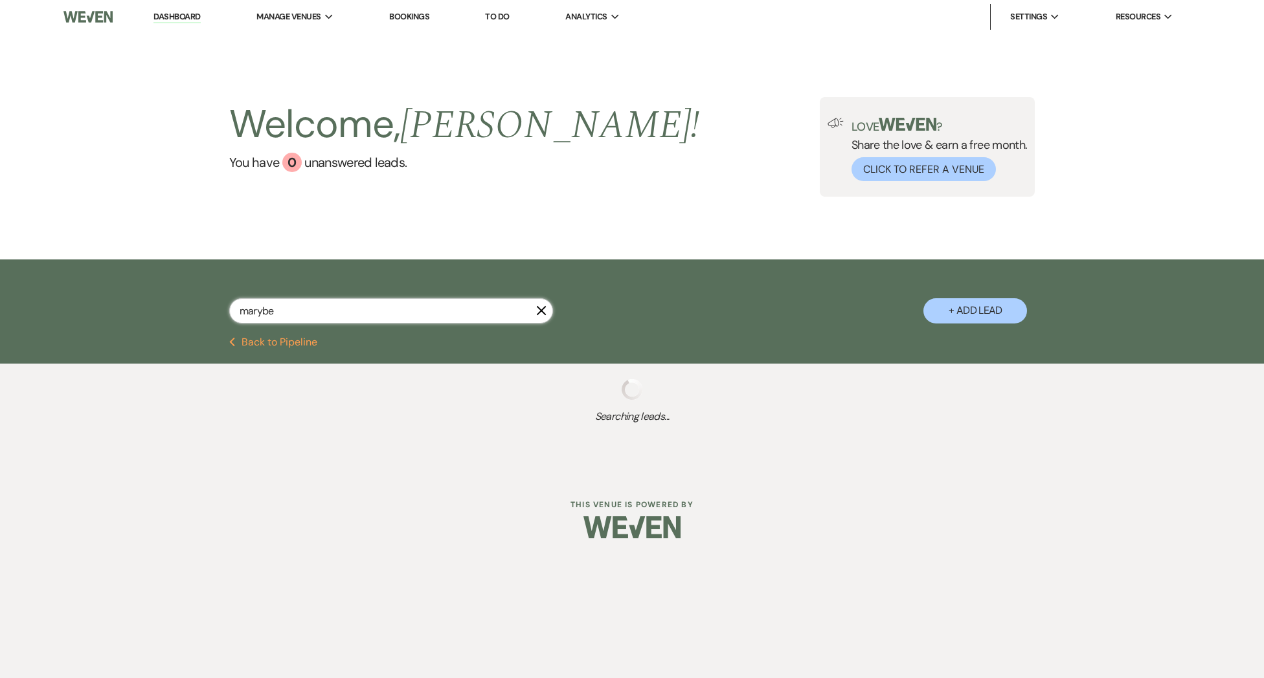
select select "8"
select select "10"
select select "8"
select select "5"
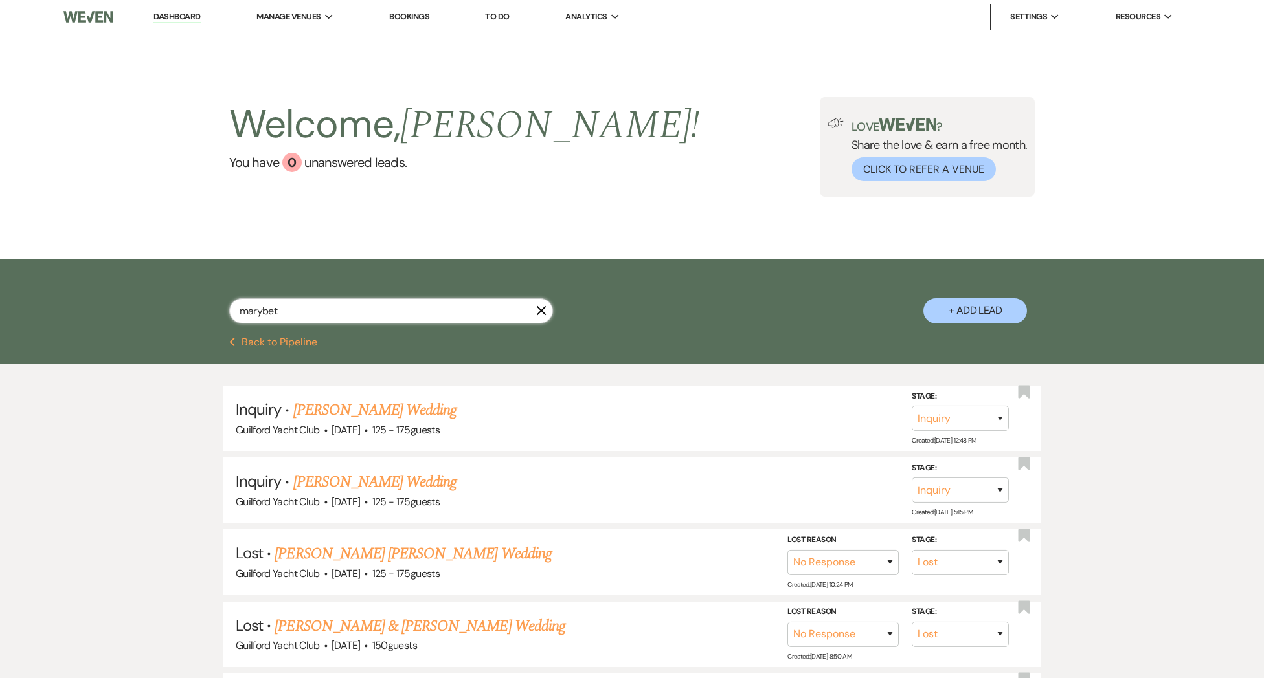
type input "marybeth"
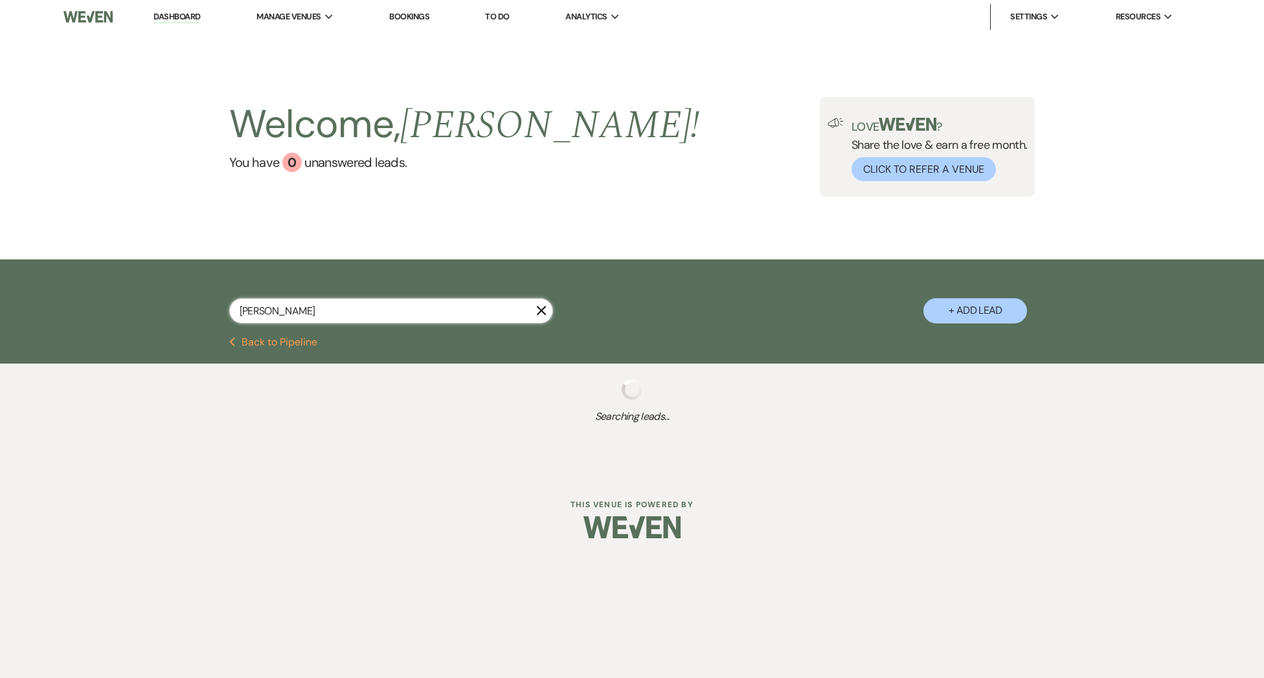
select select "8"
select select "5"
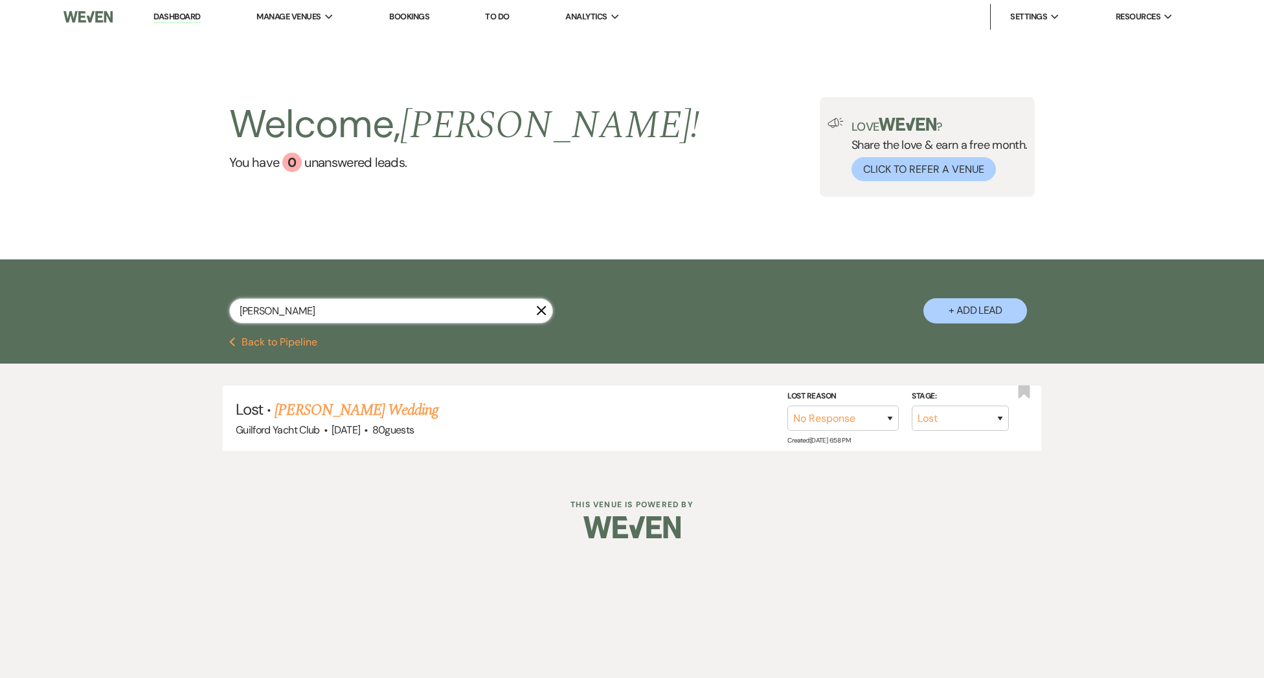
drag, startPoint x: 333, startPoint y: 317, endPoint x: 210, endPoint y: 309, distance: 123.9
click at [210, 309] on div "marybeth X + Add Lead" at bounding box center [632, 300] width 932 height 68
type input "mary"
select select "8"
select select "5"
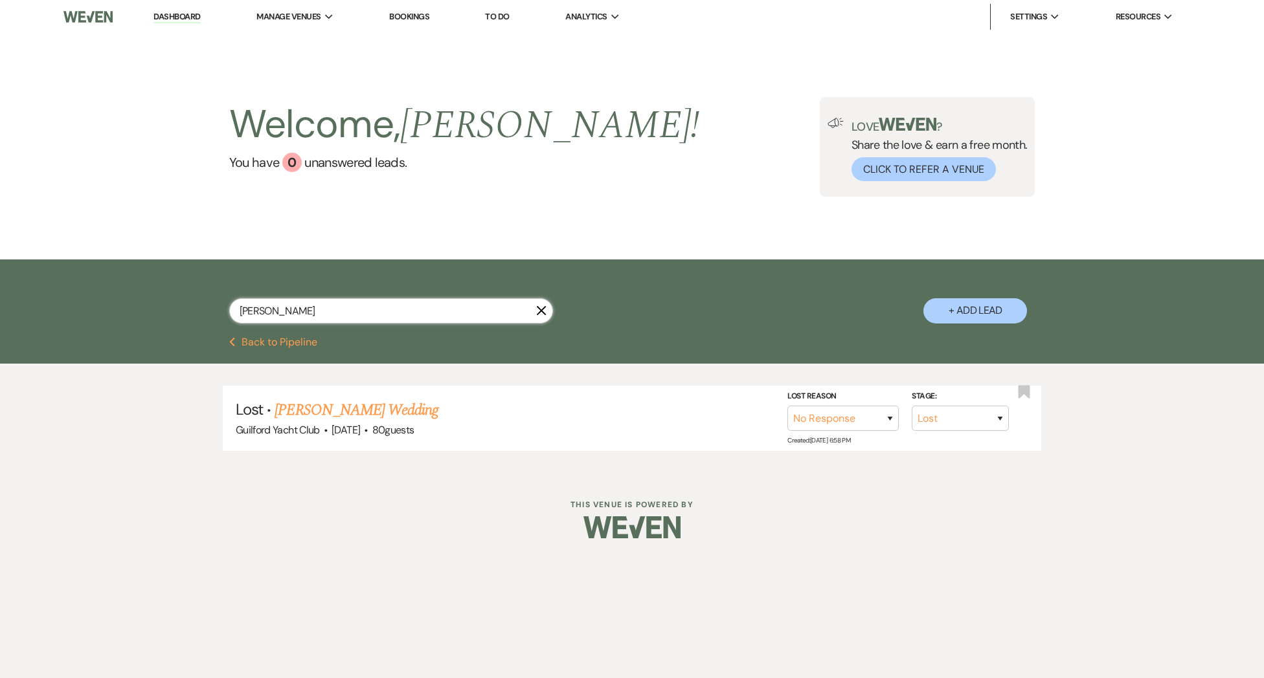
select select "8"
select select "5"
select select "8"
select select "10"
select select "8"
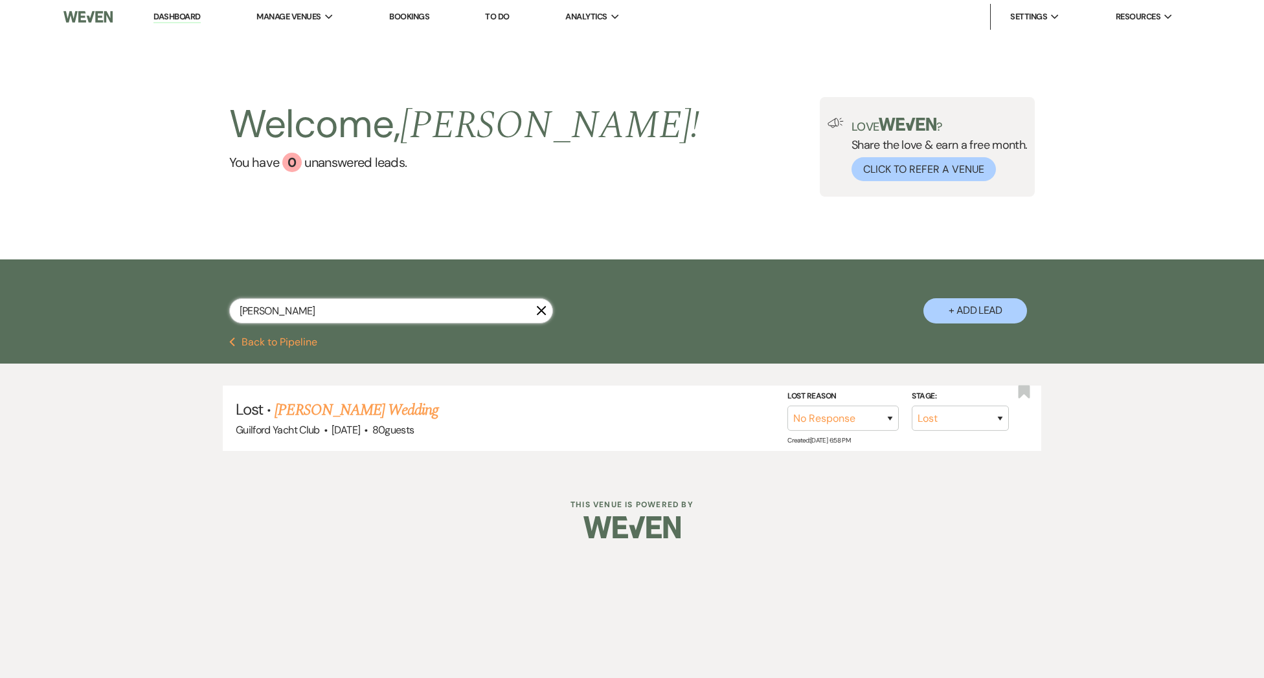
select select "5"
select select "8"
select select "5"
select select "8"
select select "5"
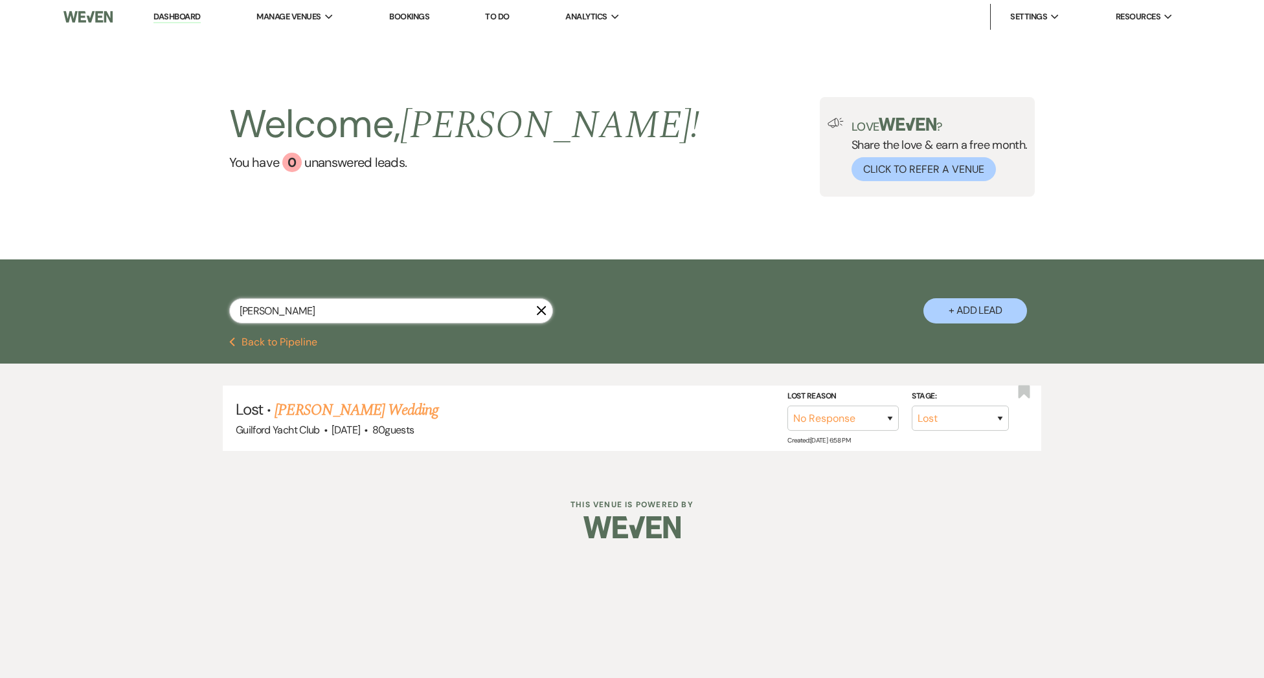
select select "8"
select select "6"
select select "8"
select select "5"
select select "8"
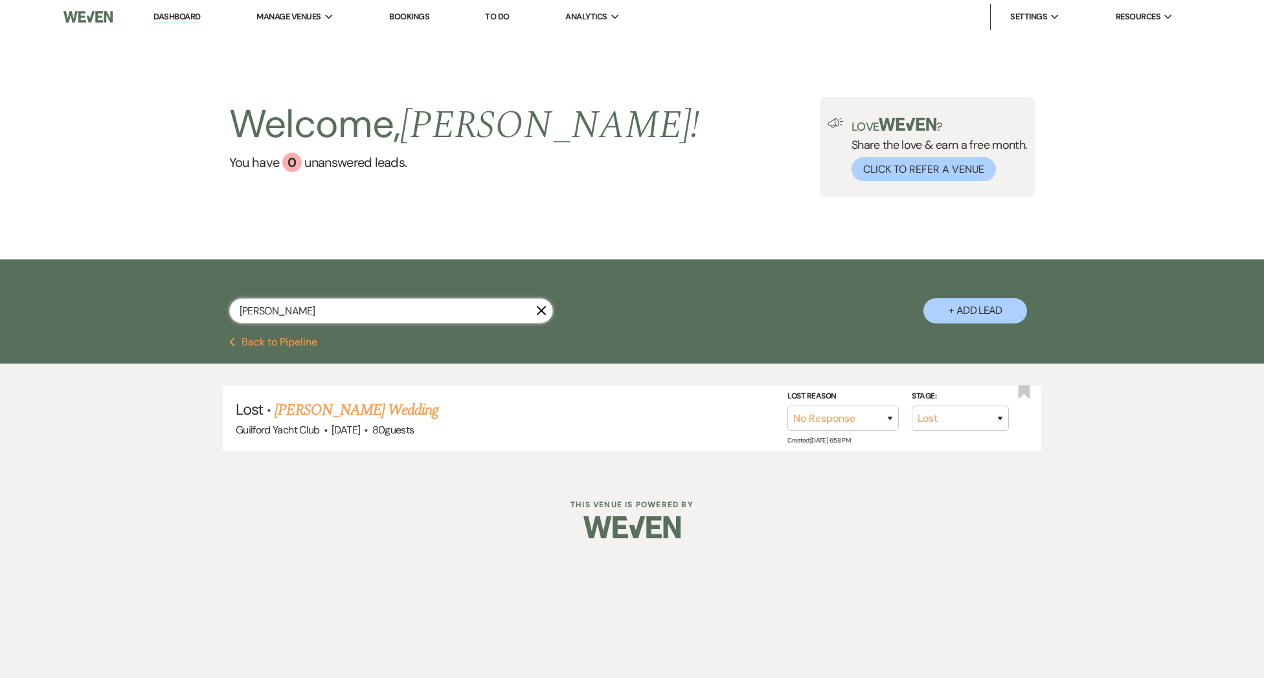
select select "5"
select select "8"
select select "5"
select select "8"
select select "7"
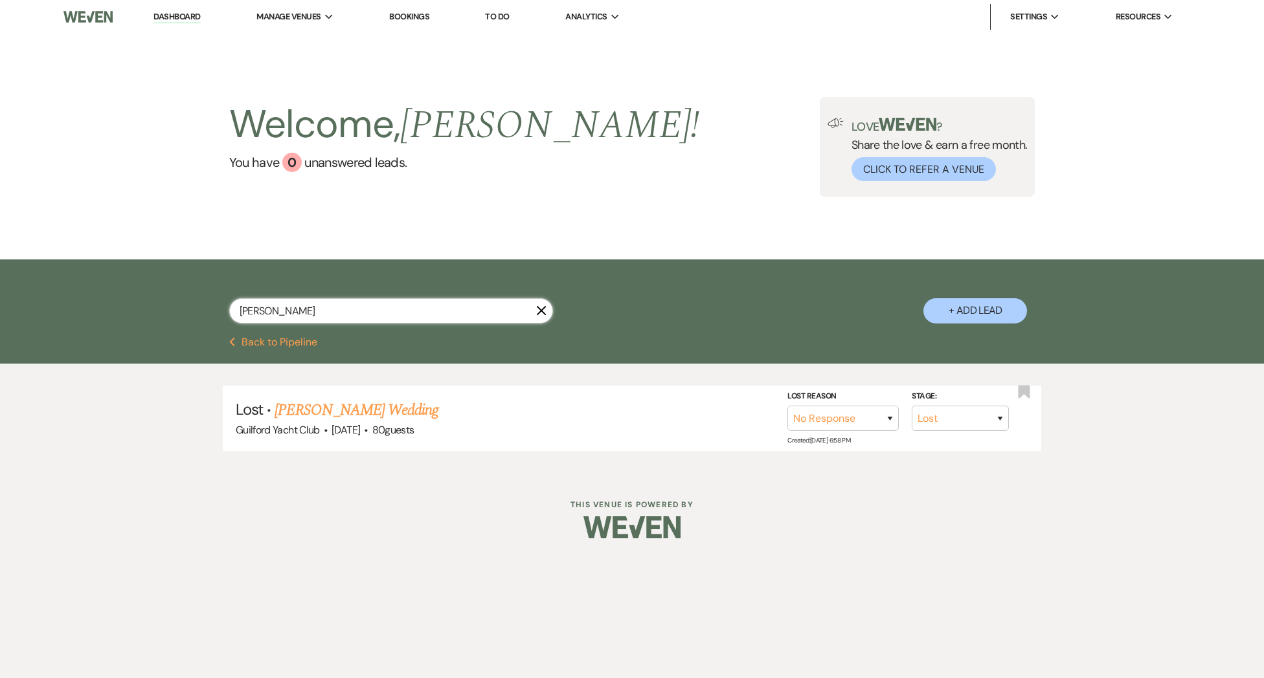
select select "8"
select select "10"
select select "8"
select select "5"
type input "marybeth"
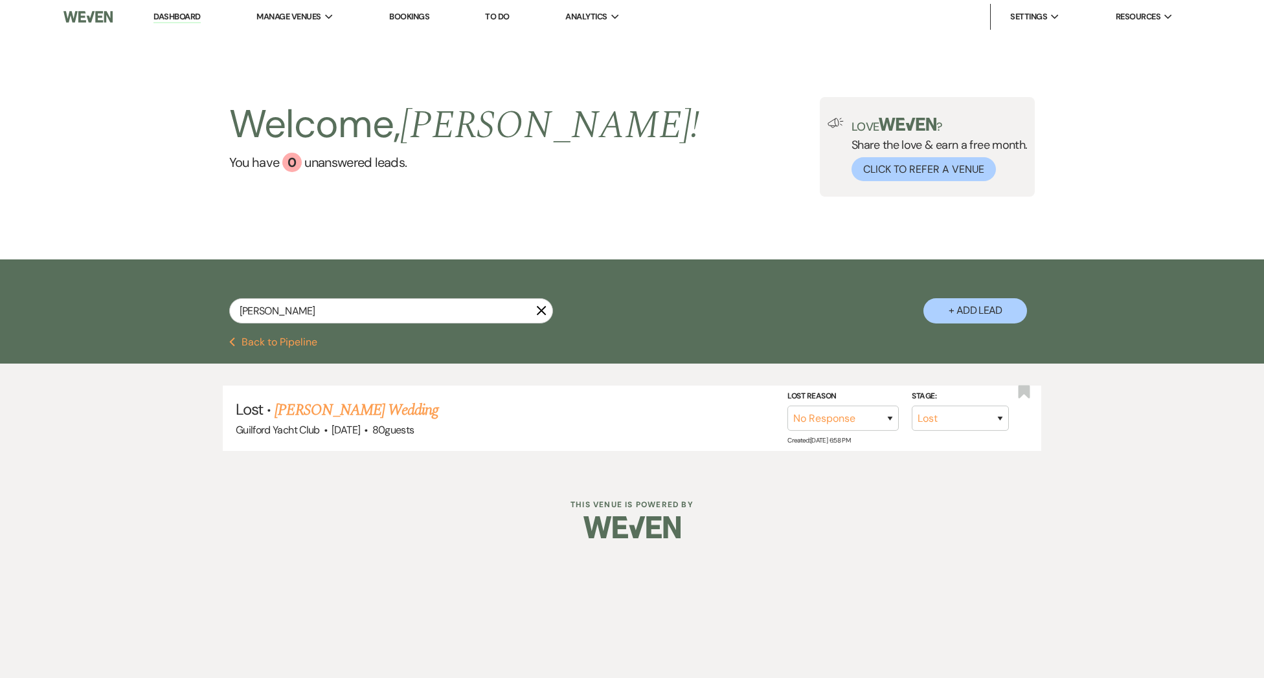
click at [278, 342] on button "Previous Back to Pipeline" at bounding box center [273, 342] width 89 height 10
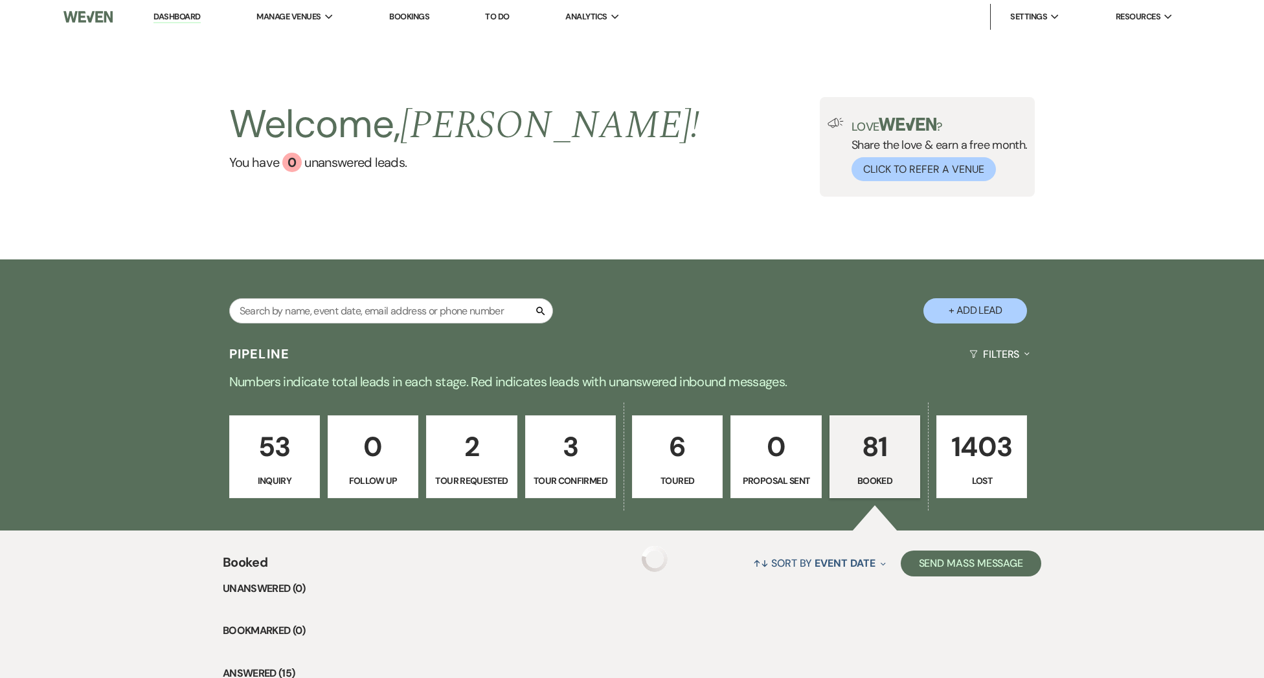
scroll to position [182, 0]
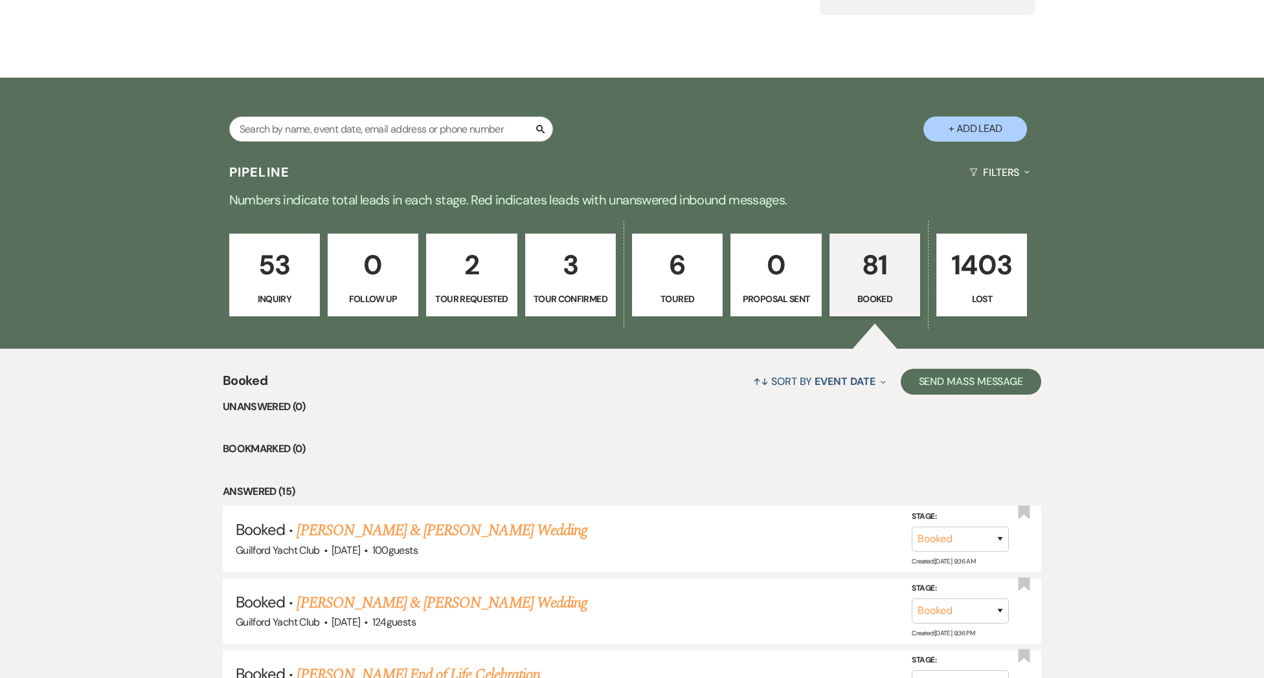
drag, startPoint x: 856, startPoint y: 274, endPoint x: 848, endPoint y: 276, distance: 8.0
click at [856, 274] on p "81" at bounding box center [875, 264] width 74 height 43
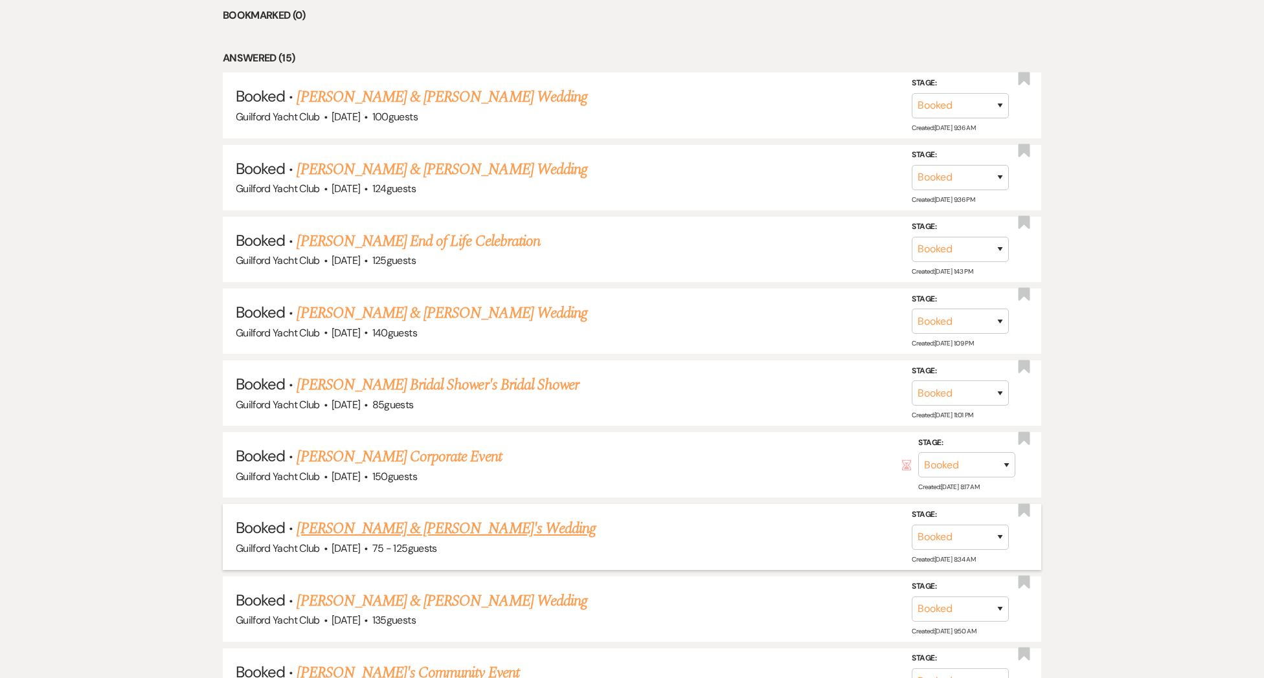
scroll to position [617, 0]
click at [372, 525] on link "Mary Beth Lombardi-Mack & Fiance's Wedding" at bounding box center [445, 527] width 299 height 23
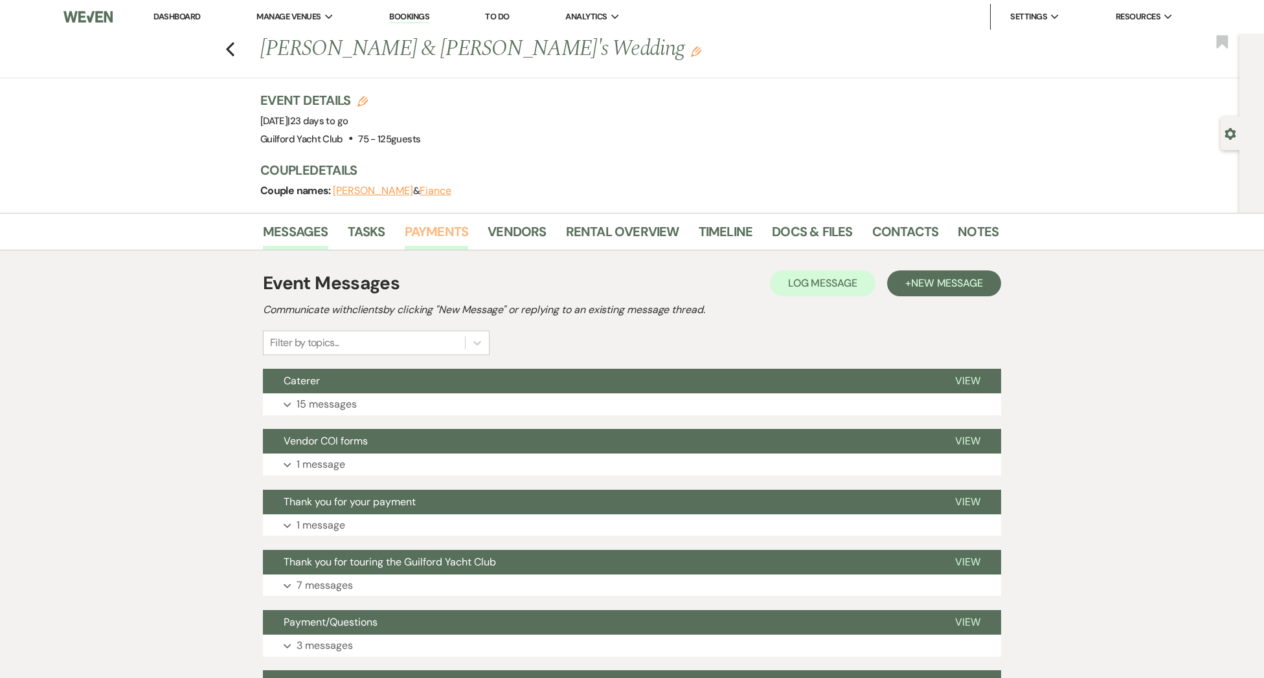
click at [451, 236] on link "Payments" at bounding box center [437, 235] width 64 height 28
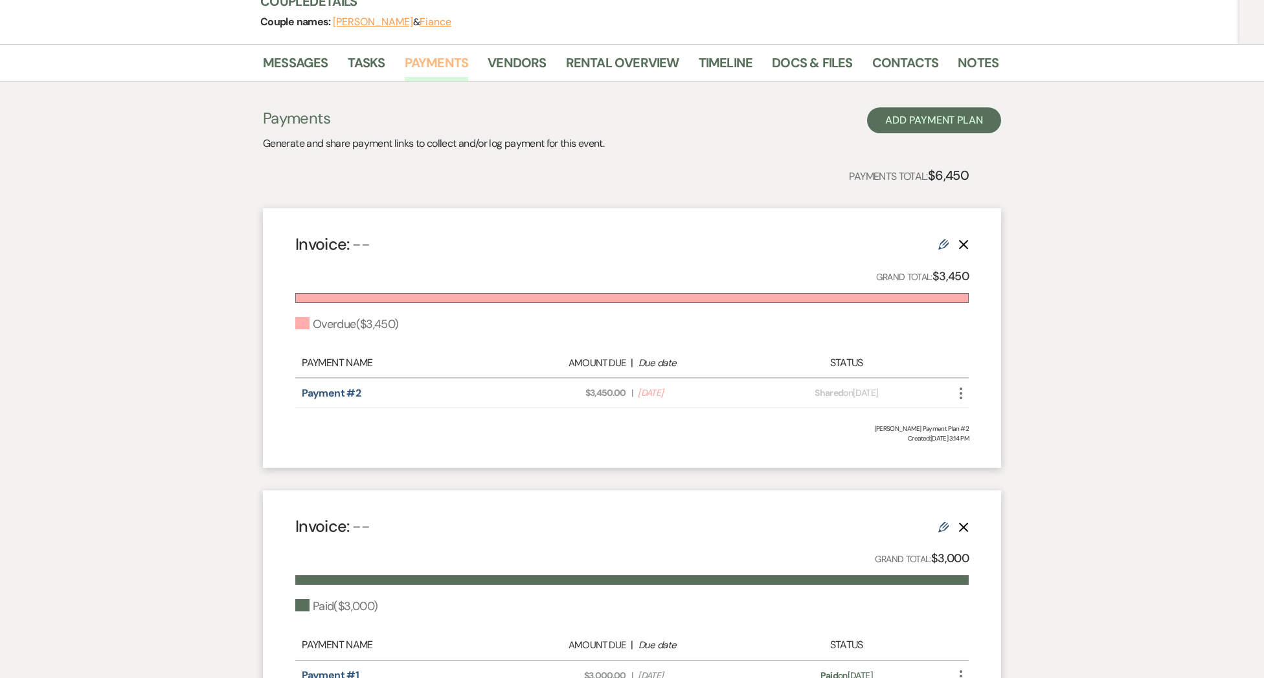
scroll to position [337, 0]
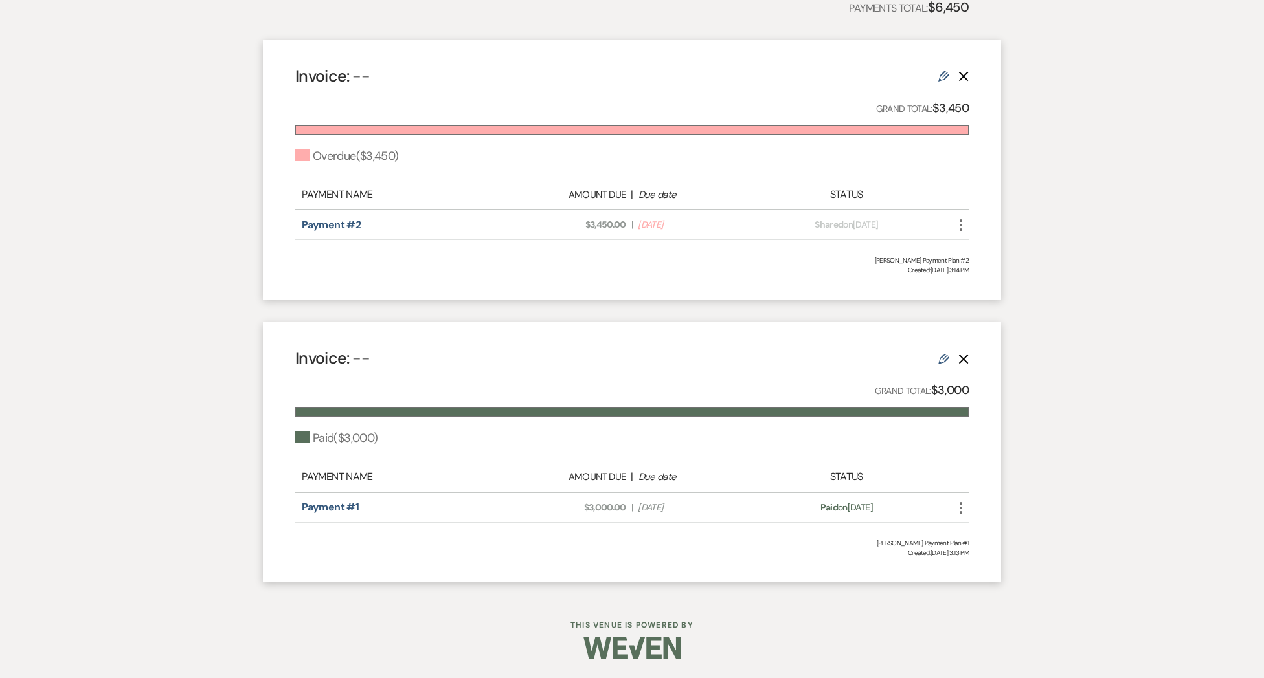
click at [964, 226] on icon "More" at bounding box center [961, 225] width 16 height 16
click at [988, 287] on button "Check Mark Mark as Paid" at bounding box center [1018, 295] width 131 height 22
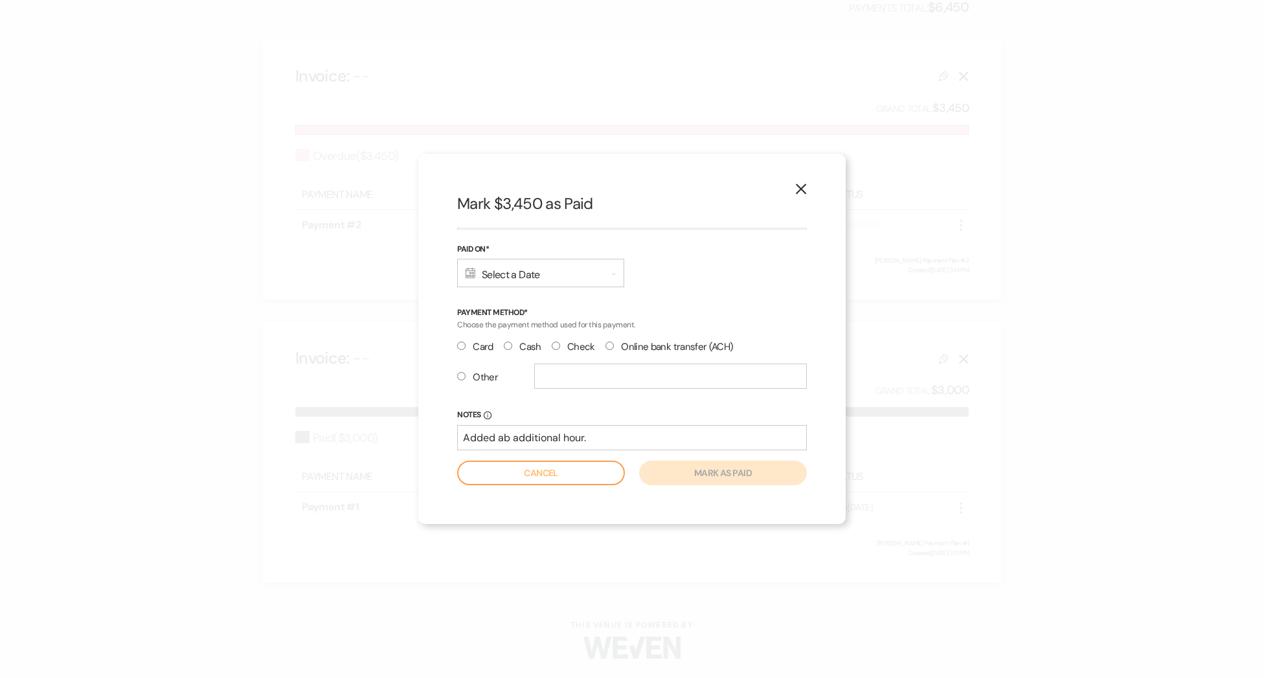
click at [527, 273] on div "Calendar Select a Date Expand" at bounding box center [540, 273] width 167 height 28
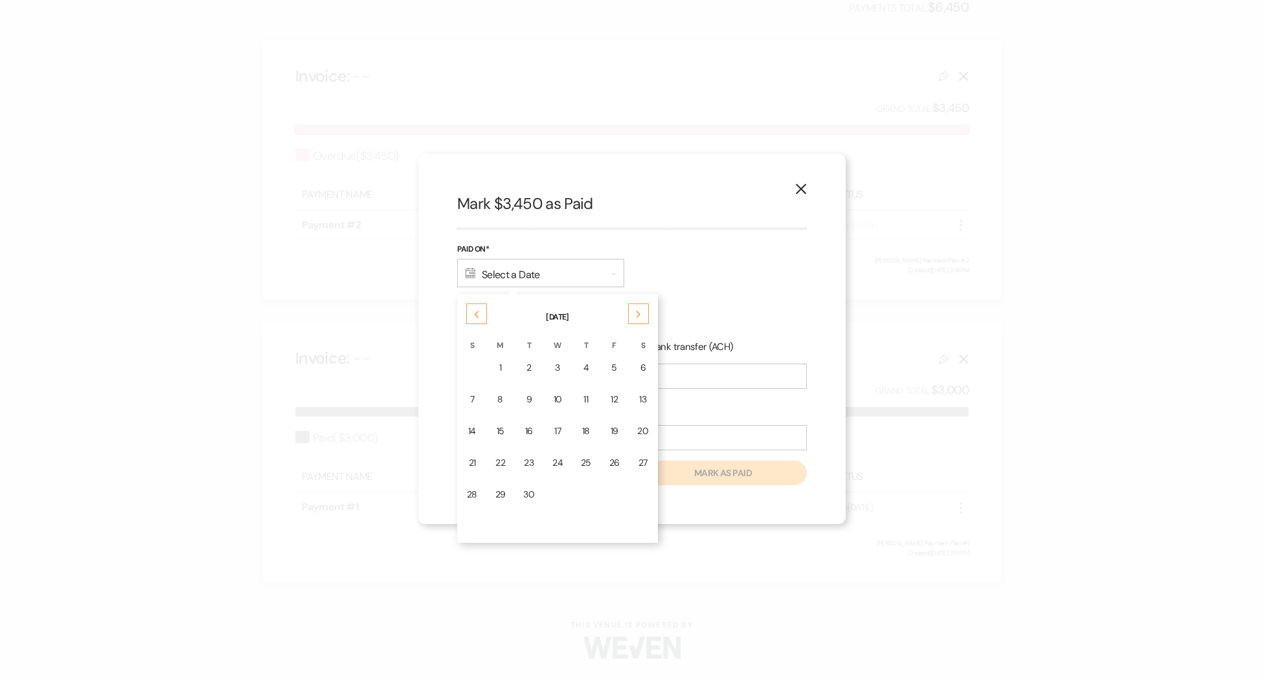
click at [563, 402] on td "10" at bounding box center [557, 400] width 27 height 30
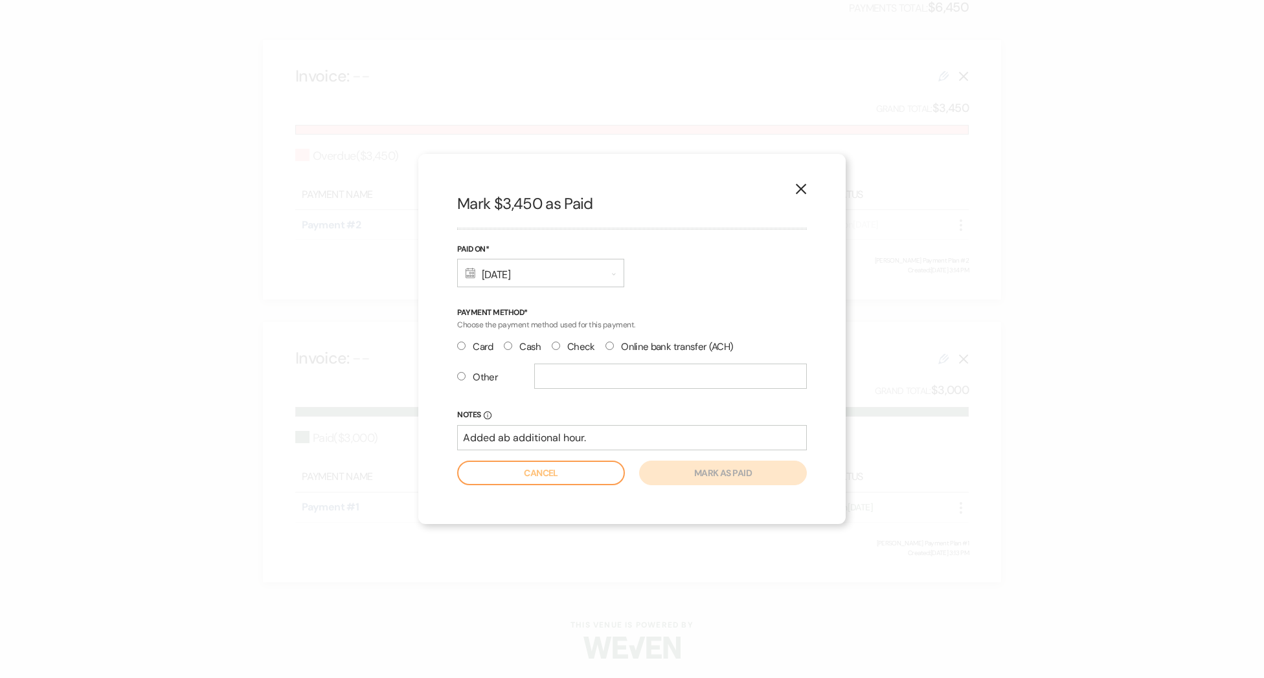
click at [553, 346] on input "Check" at bounding box center [556, 346] width 8 height 8
radio input "true"
click at [669, 474] on button "Mark as paid" at bounding box center [723, 473] width 168 height 25
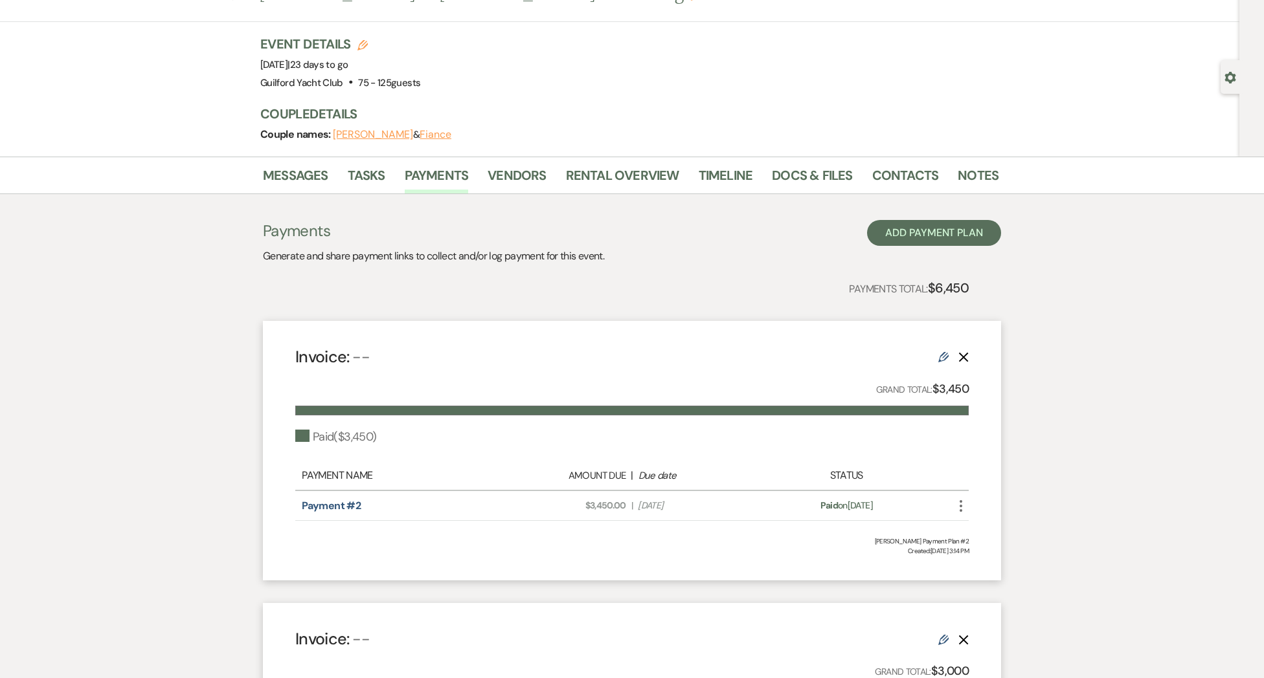
scroll to position [0, 0]
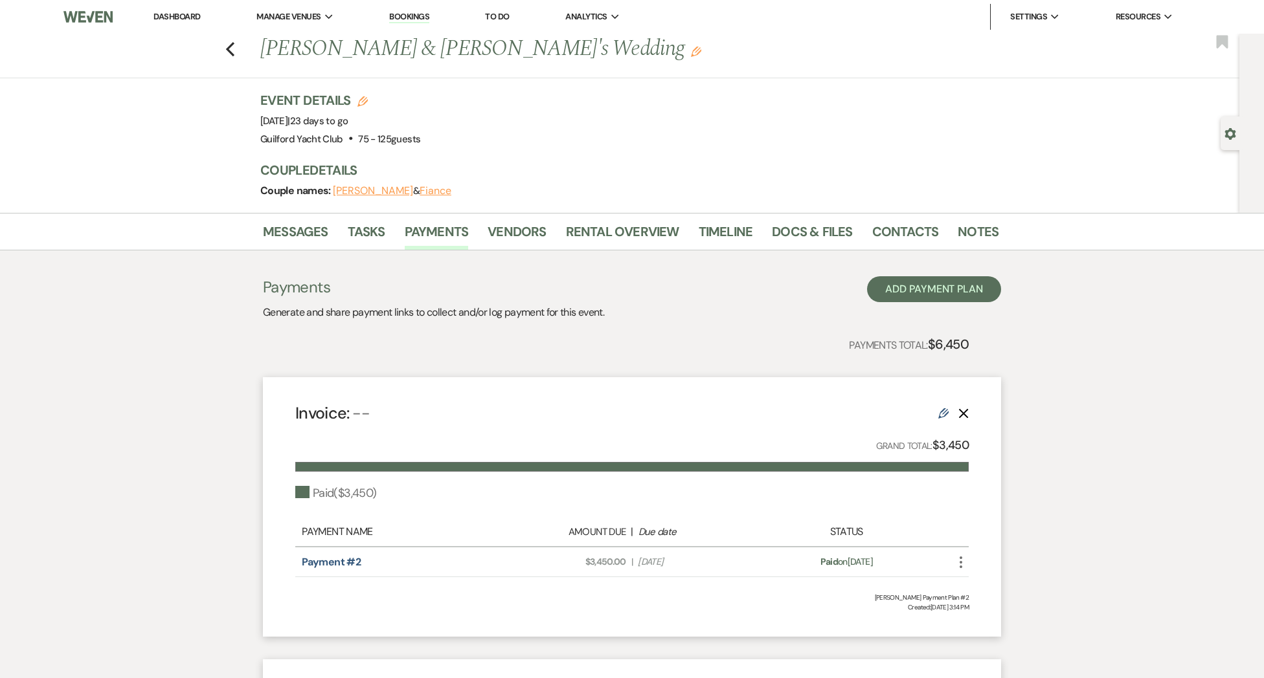
click at [957, 560] on icon "More" at bounding box center [961, 563] width 16 height 16
click at [975, 579] on button "Attach File Attach to Message" at bounding box center [1018, 588] width 131 height 22
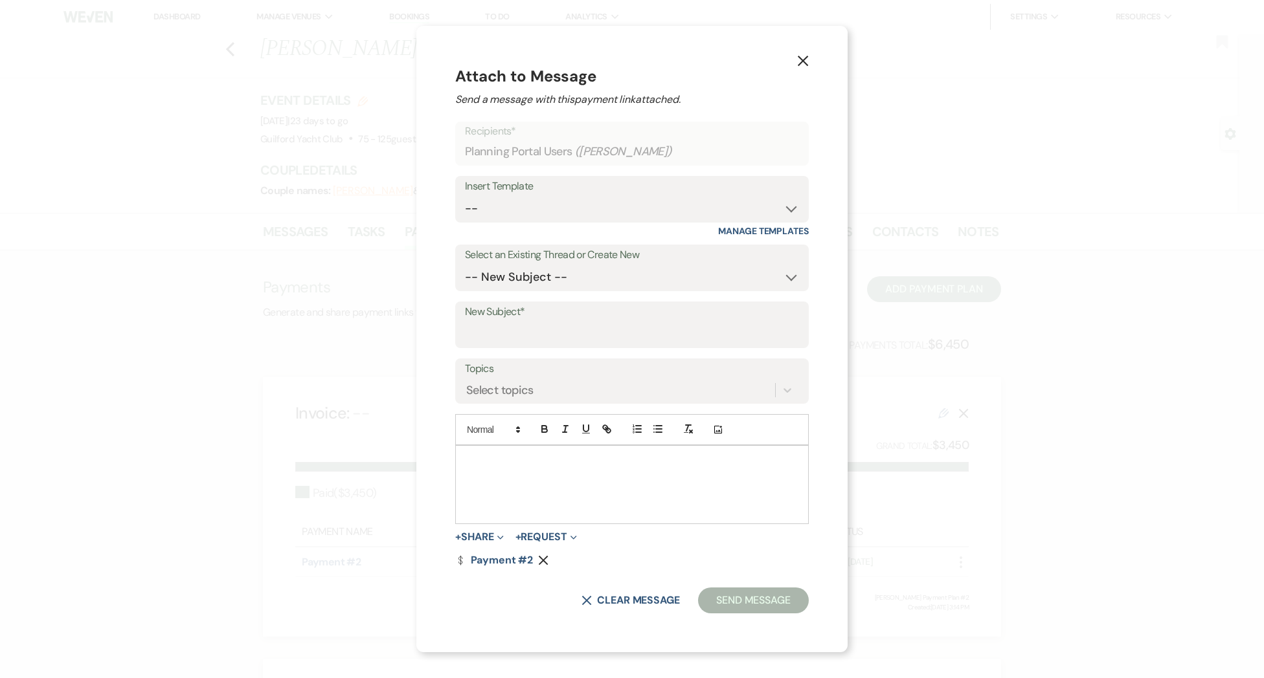
click at [682, 478] on div at bounding box center [632, 485] width 352 height 78
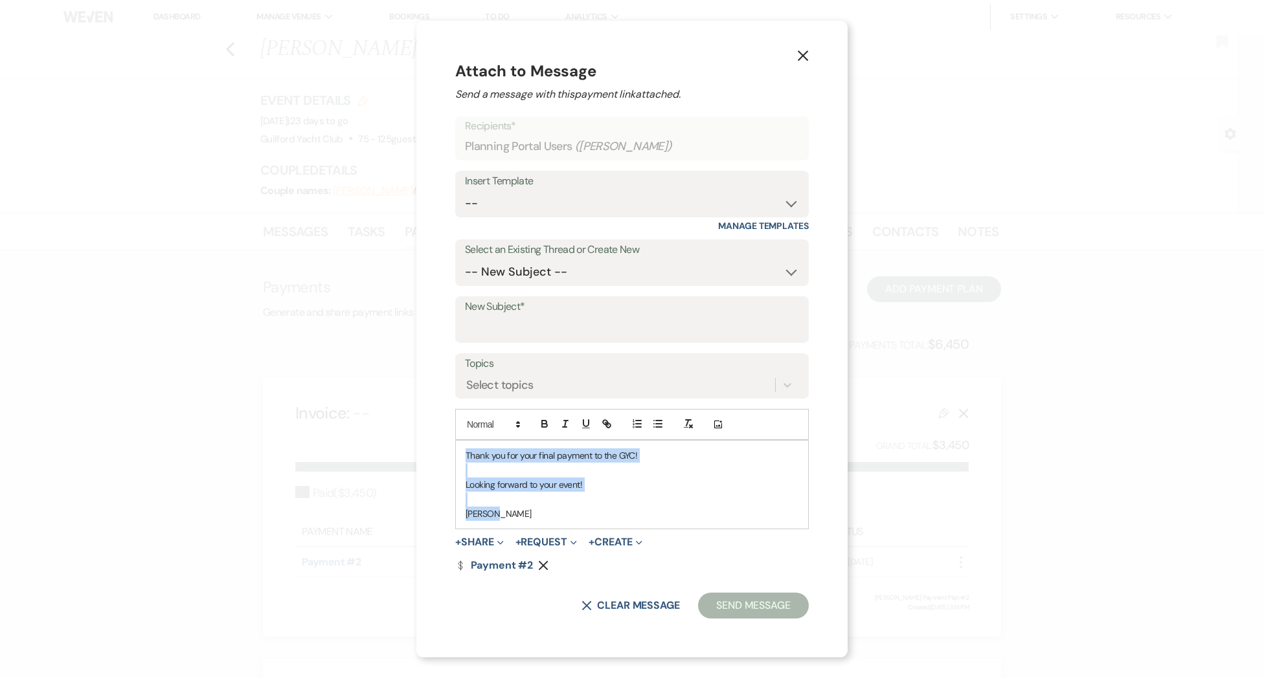
drag, startPoint x: 489, startPoint y: 515, endPoint x: 447, endPoint y: 457, distance: 71.5
click at [456, 457] on div "Thank you for your final payment to the GYC! Looking forward to your event! Ali…" at bounding box center [632, 485] width 352 height 88
copy div "Thank you for your final payment to the GYC! Looking forward to your event! Ali…"
click at [761, 603] on button "Send Message" at bounding box center [753, 606] width 111 height 26
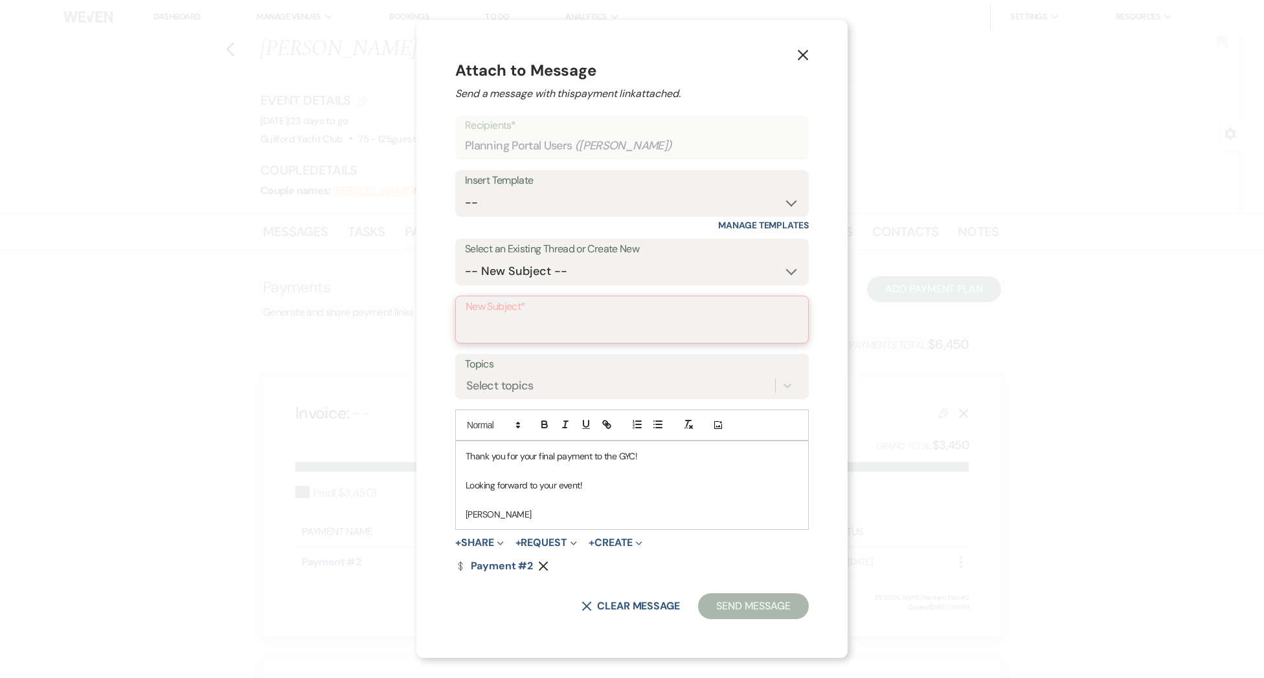
click at [523, 327] on input "New Subject*" at bounding box center [631, 329] width 333 height 25
type input "Thank you for your payment"
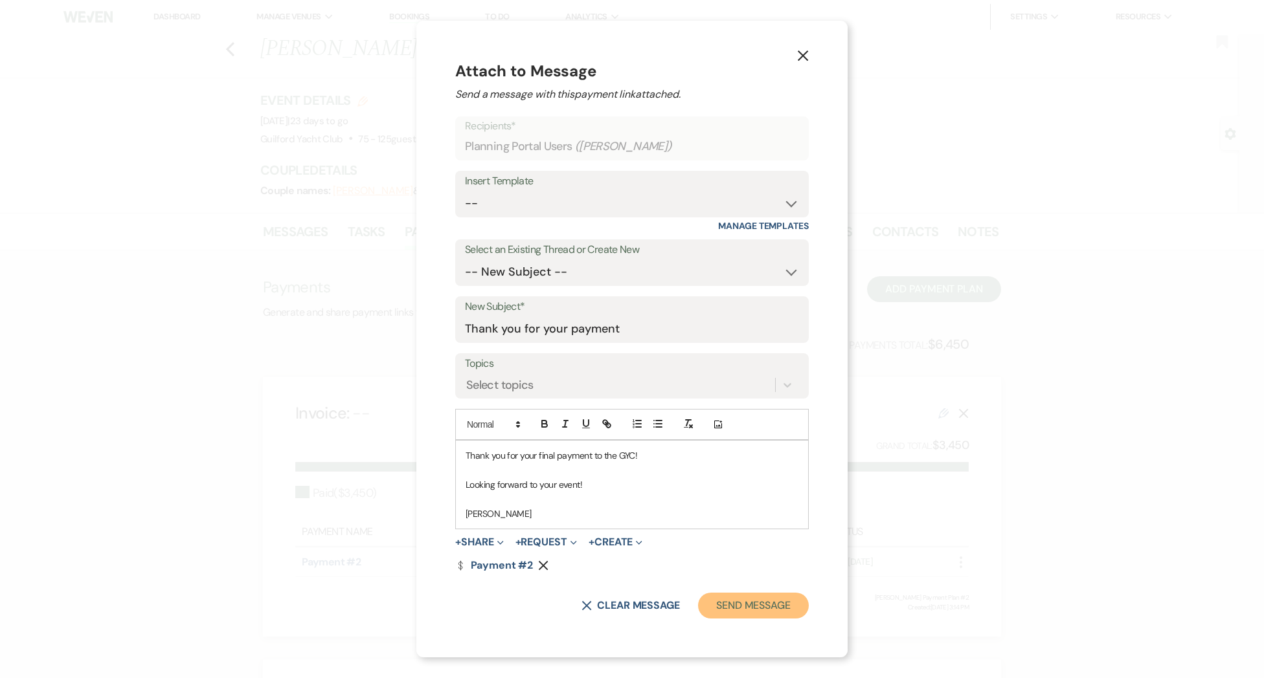
click at [772, 600] on button "Send Message" at bounding box center [753, 606] width 111 height 26
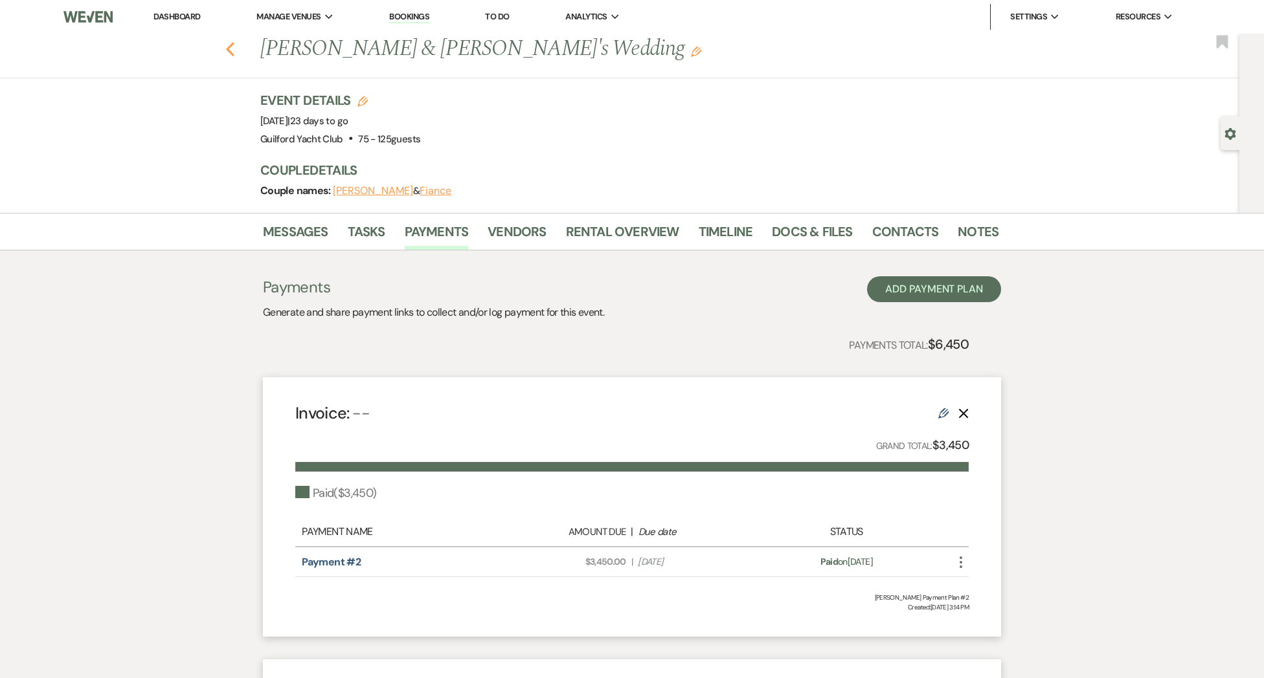
click at [229, 53] on icon "Previous" at bounding box center [230, 49] width 10 height 16
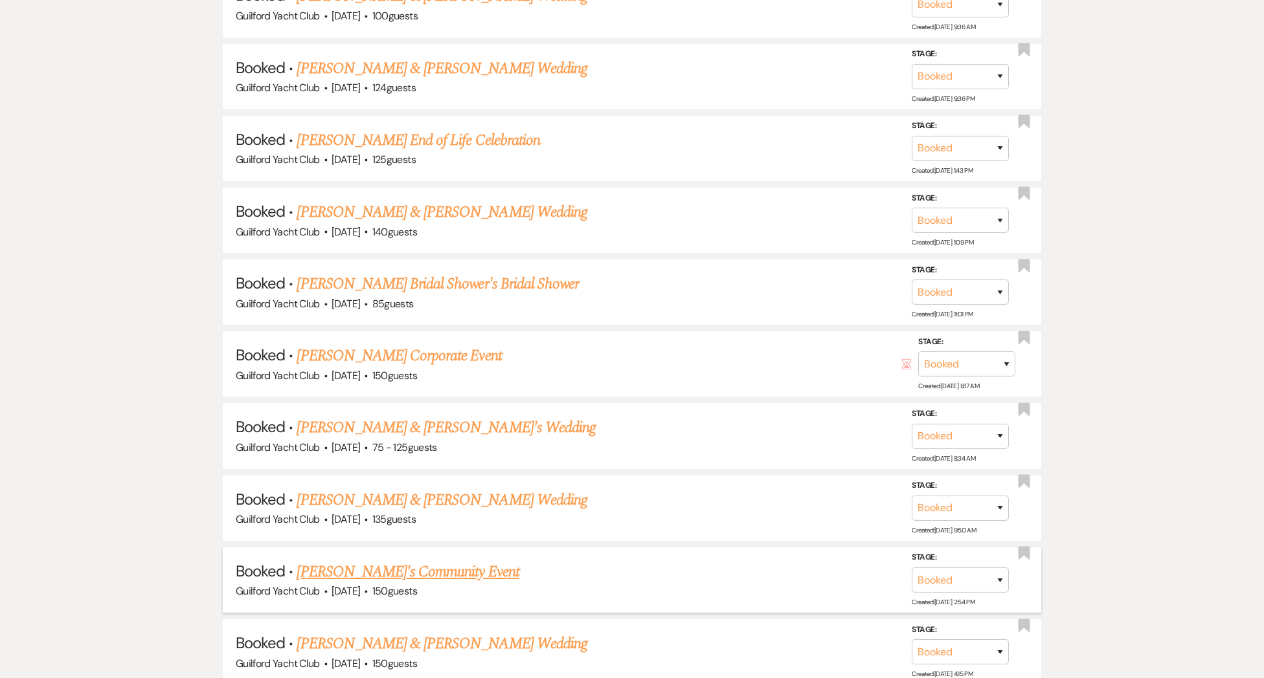
scroll to position [718, 0]
click at [350, 565] on link "Amy Paris's Community Event" at bounding box center [407, 570] width 222 height 23
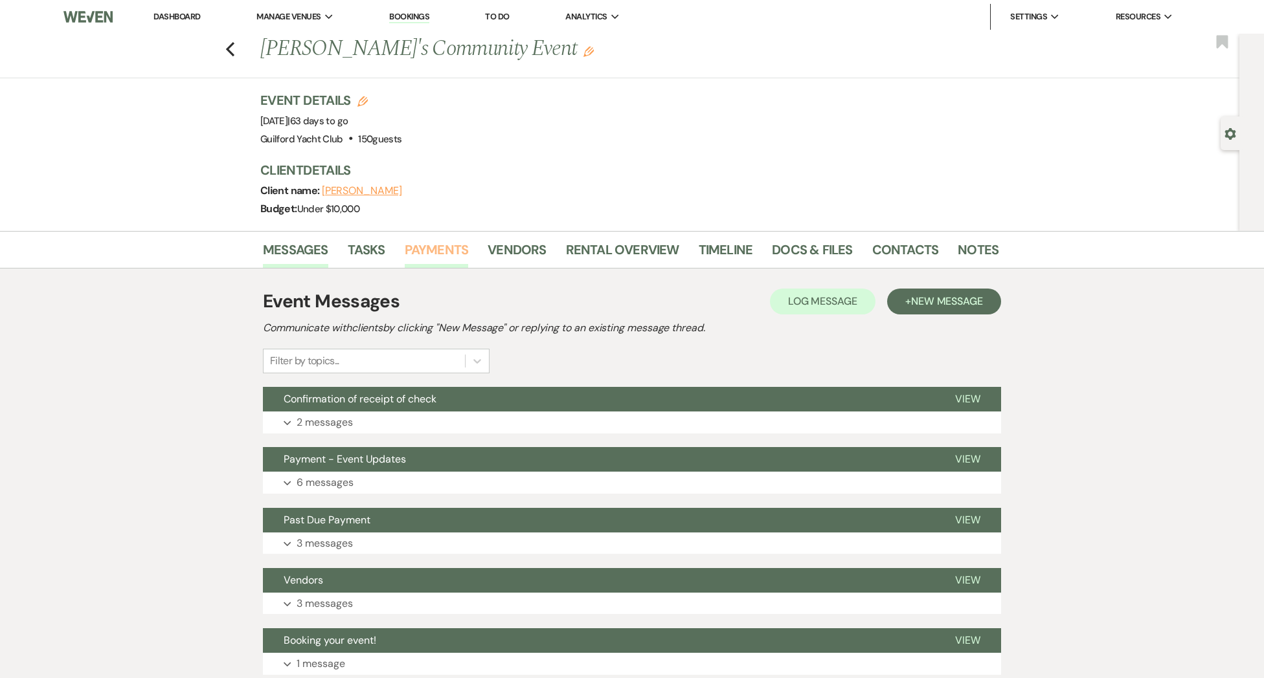
click at [454, 250] on link "Payments" at bounding box center [437, 254] width 64 height 28
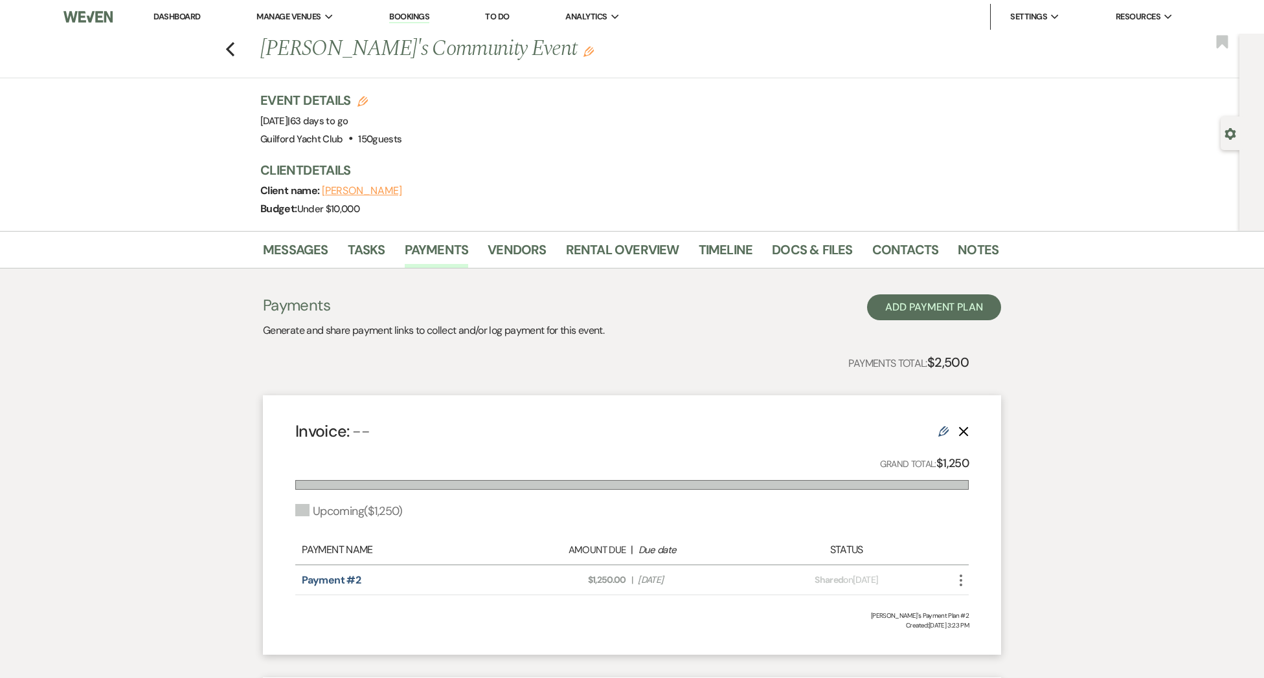
click at [962, 582] on icon "More" at bounding box center [961, 581] width 16 height 16
click at [996, 641] on button "Check Mark Mark as Paid" at bounding box center [1018, 651] width 131 height 22
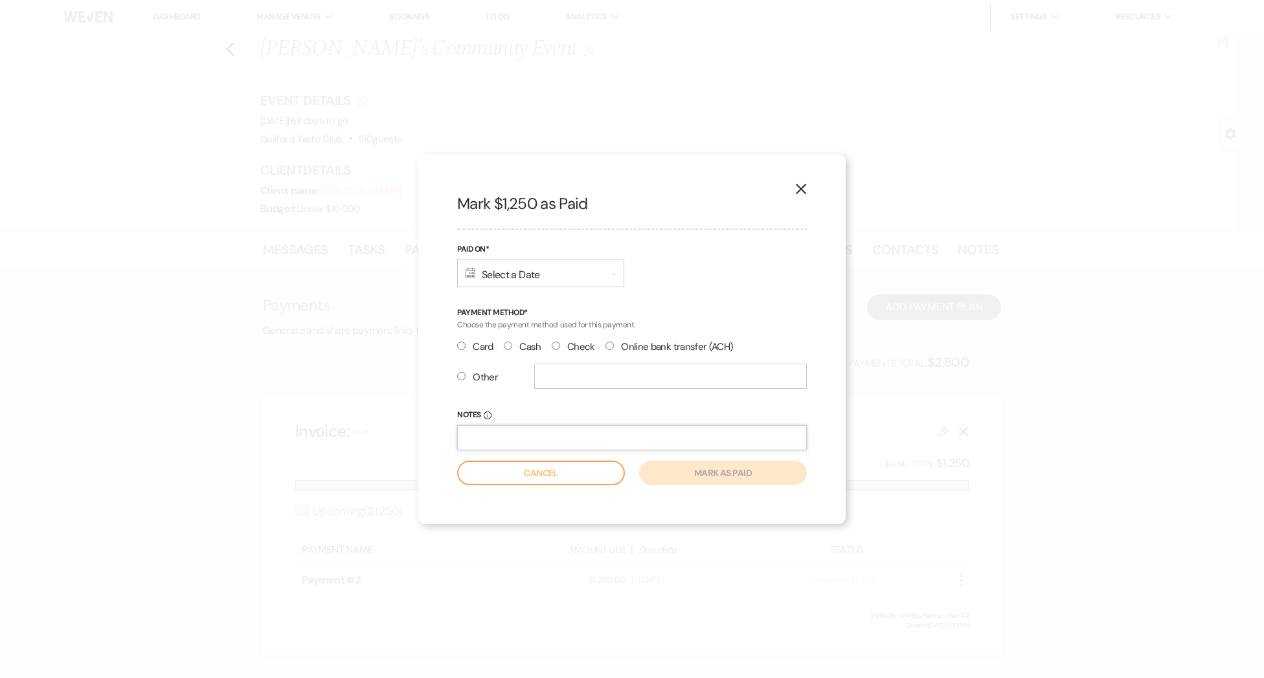
click at [574, 430] on input "Notes Info" at bounding box center [632, 437] width 350 height 25
paste input "Thank you for your final payment to the GYC! Looking forward to your event! Ali…"
type input "Thank you for your final payment to the GYC! Looking forward to your event! Ali…"
click at [499, 271] on div "Calendar Select a Date Expand" at bounding box center [540, 273] width 167 height 28
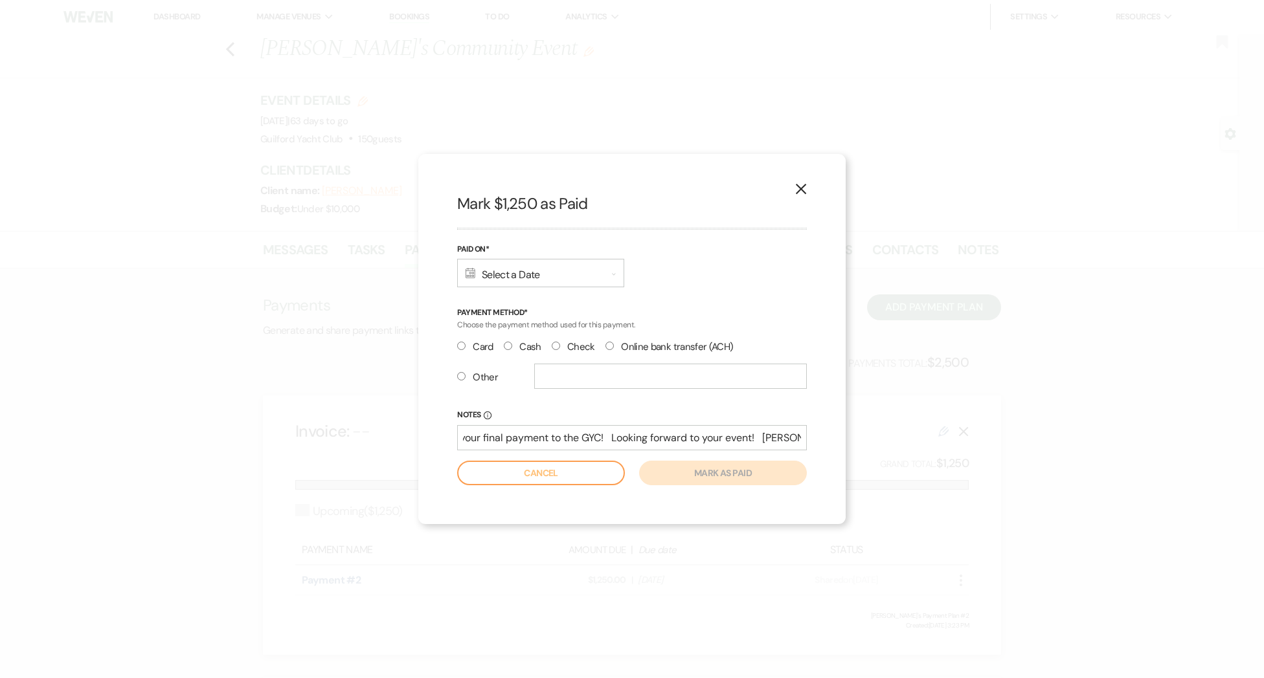
scroll to position [0, 0]
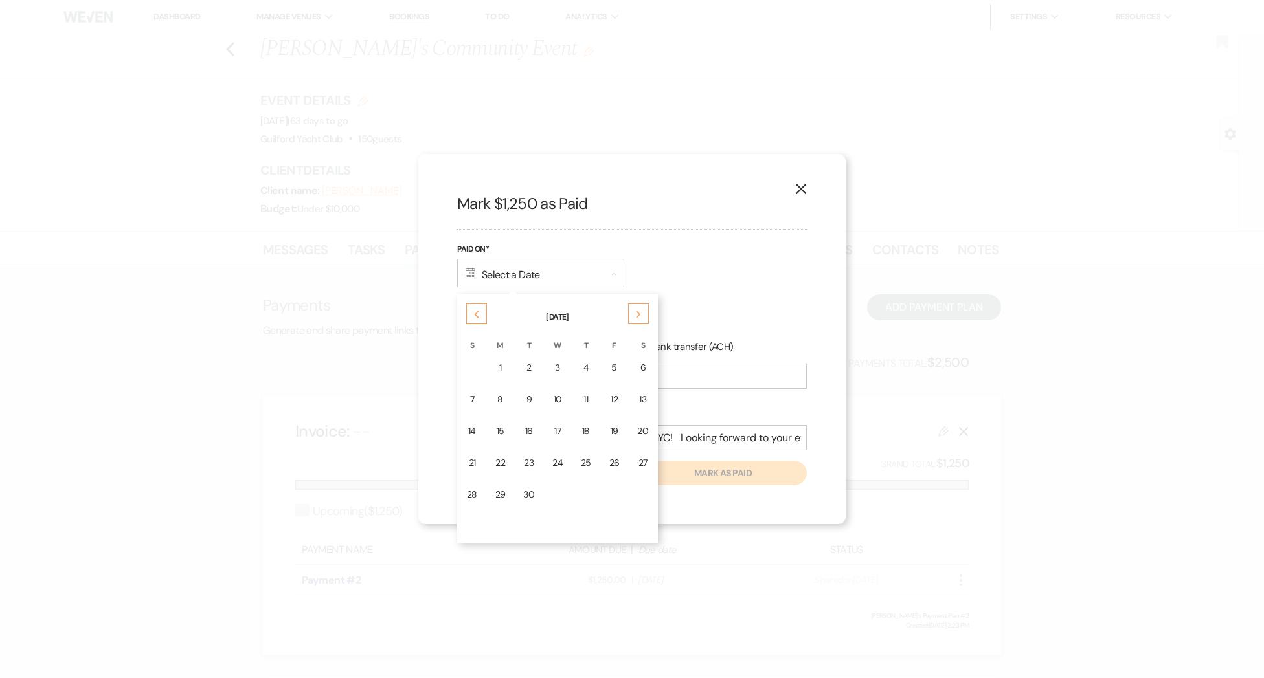
click at [557, 396] on div "10" at bounding box center [557, 400] width 10 height 14
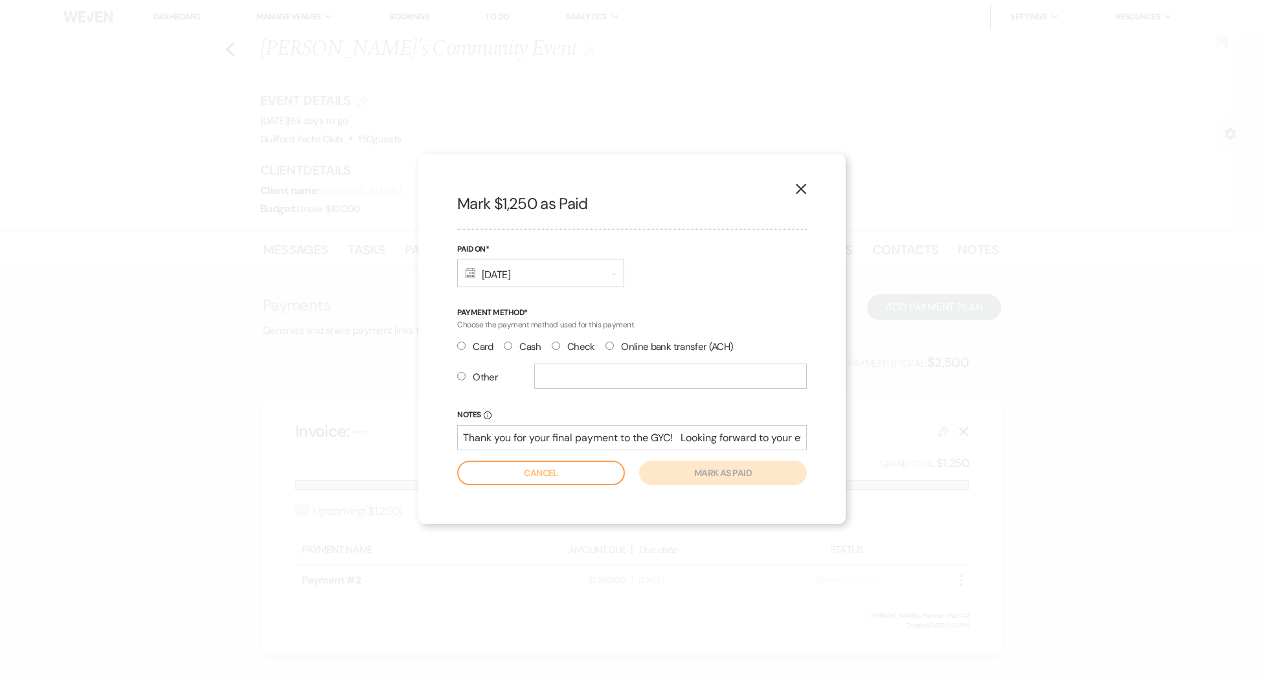
drag, startPoint x: 554, startPoint y: 345, endPoint x: 569, endPoint y: 362, distance: 23.0
click at [554, 345] on input "Check" at bounding box center [556, 346] width 8 height 8
radio input "true"
click at [717, 478] on button "Mark as paid" at bounding box center [723, 473] width 168 height 25
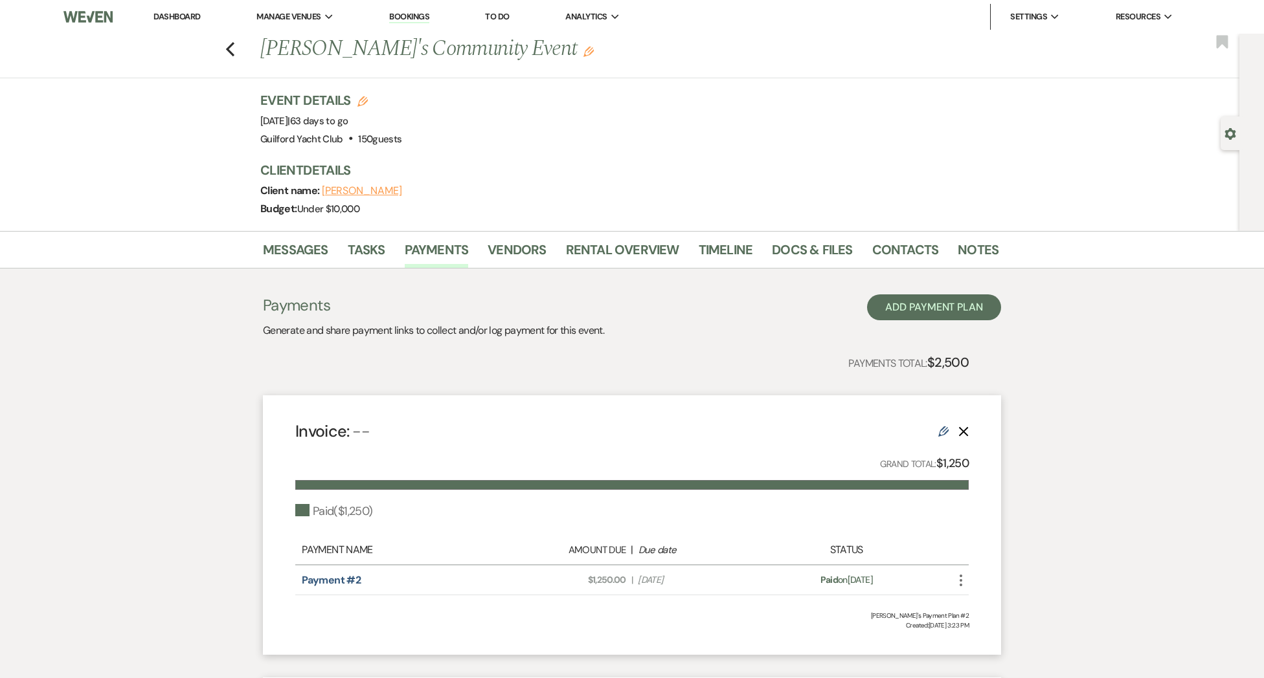
click at [958, 578] on icon "More" at bounding box center [961, 581] width 16 height 16
click at [976, 597] on button "Attach File Attach to Message" at bounding box center [1018, 607] width 131 height 22
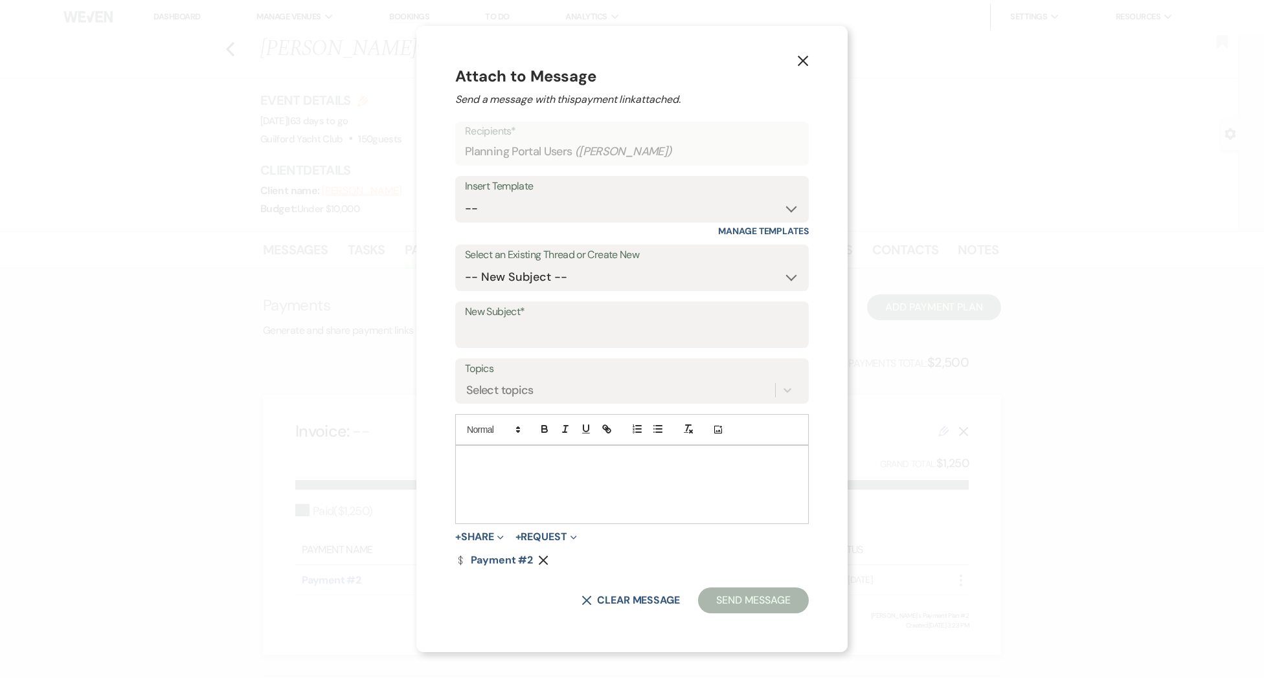
click at [634, 498] on div at bounding box center [632, 485] width 352 height 78
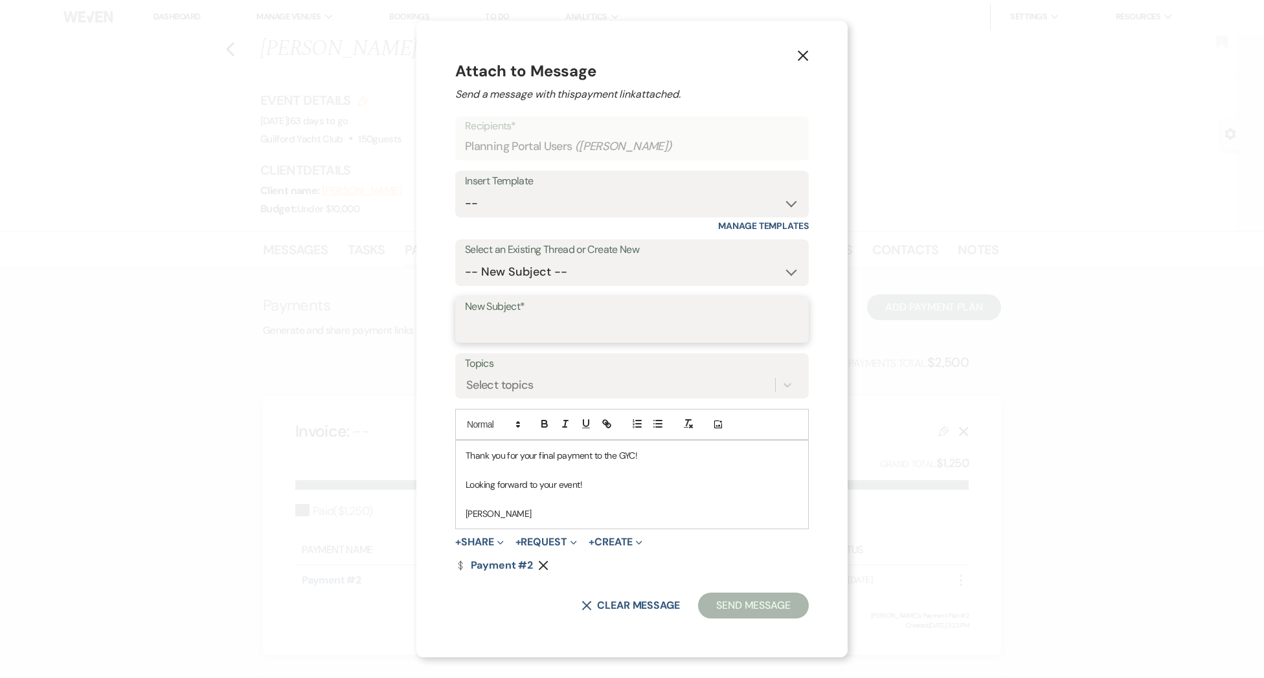
click at [477, 333] on input "New Subject*" at bounding box center [632, 329] width 334 height 25
type input "Payment Received"
drag, startPoint x: 771, startPoint y: 601, endPoint x: 767, endPoint y: 595, distance: 7.5
click at [771, 601] on button "Send Message" at bounding box center [753, 606] width 111 height 26
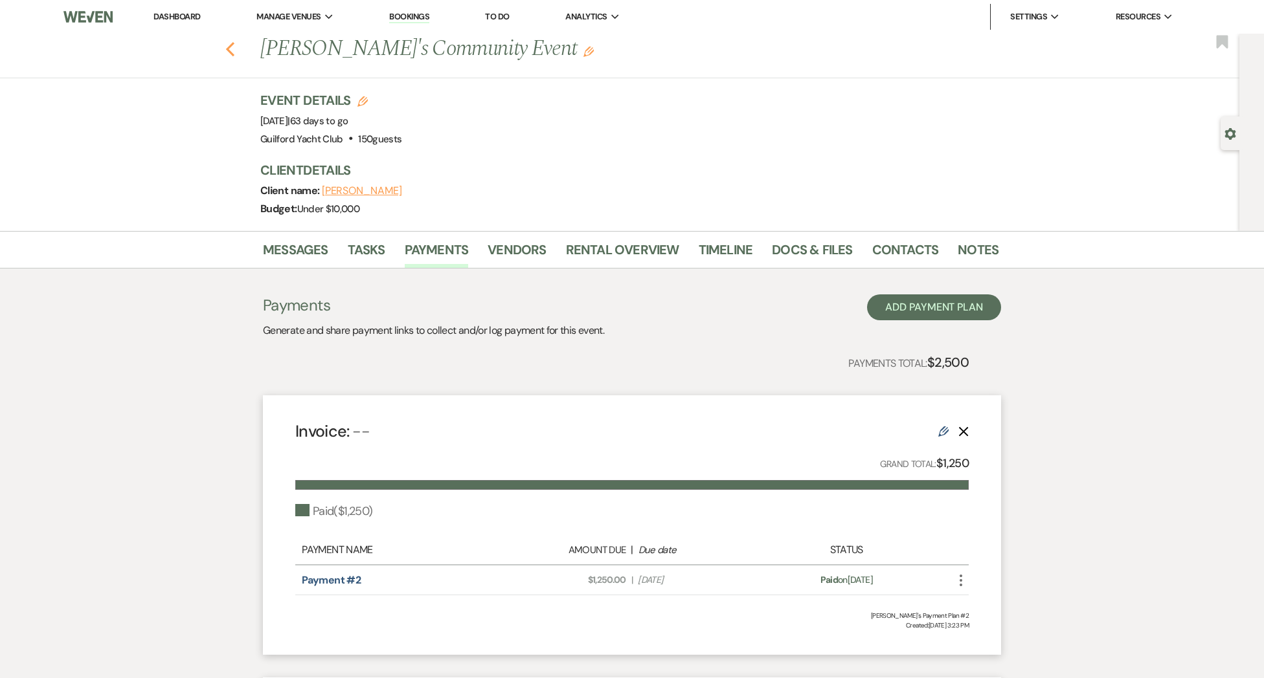
click at [227, 50] on use "button" at bounding box center [230, 49] width 8 height 14
